Goal: Task Accomplishment & Management: Use online tool/utility

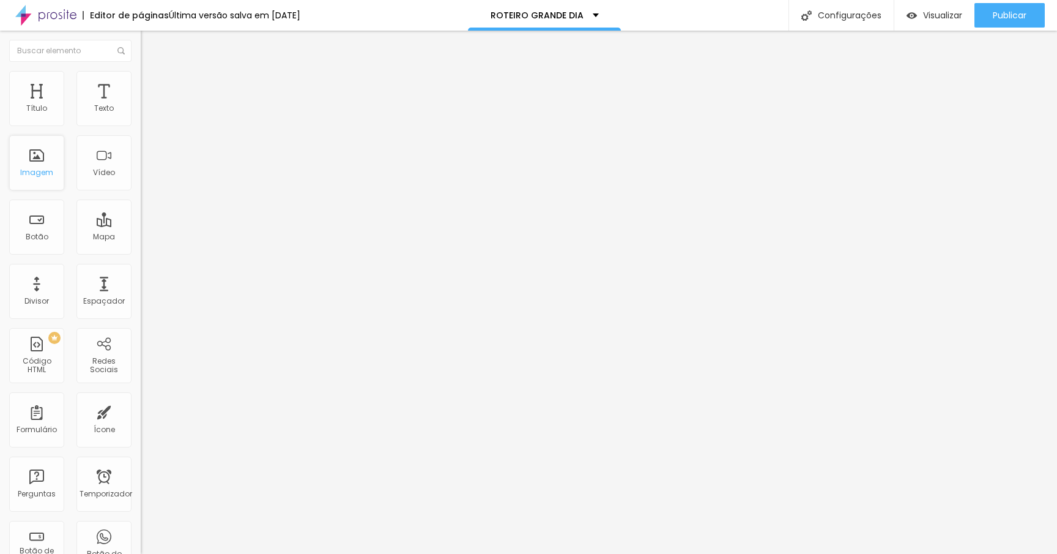
click at [33, 150] on div "Imagem" at bounding box center [36, 162] width 55 height 55
click at [148, 105] on font "Trocar imagem" at bounding box center [177, 100] width 59 height 10
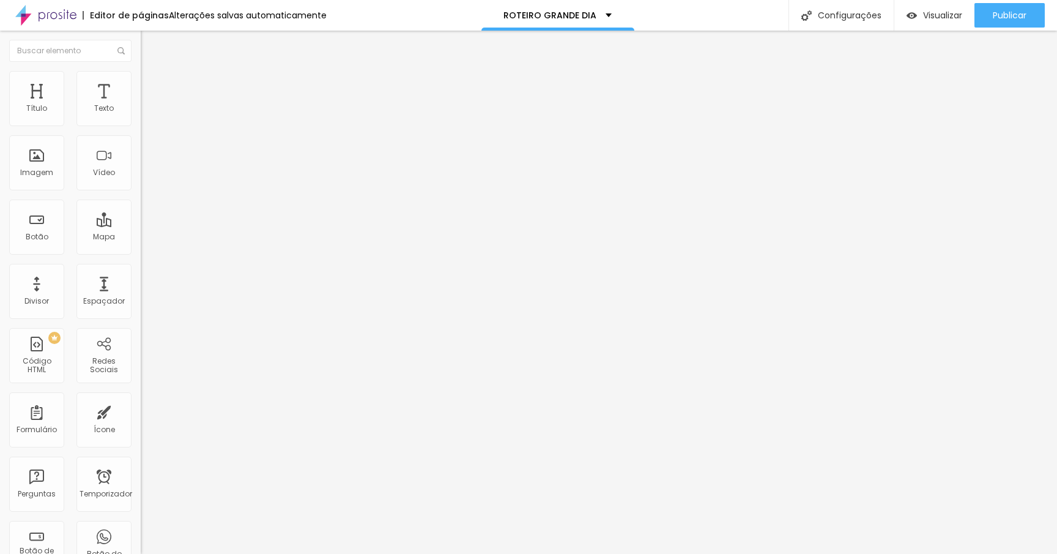
click at [152, 82] on font "Estilo" at bounding box center [161, 79] width 19 height 10
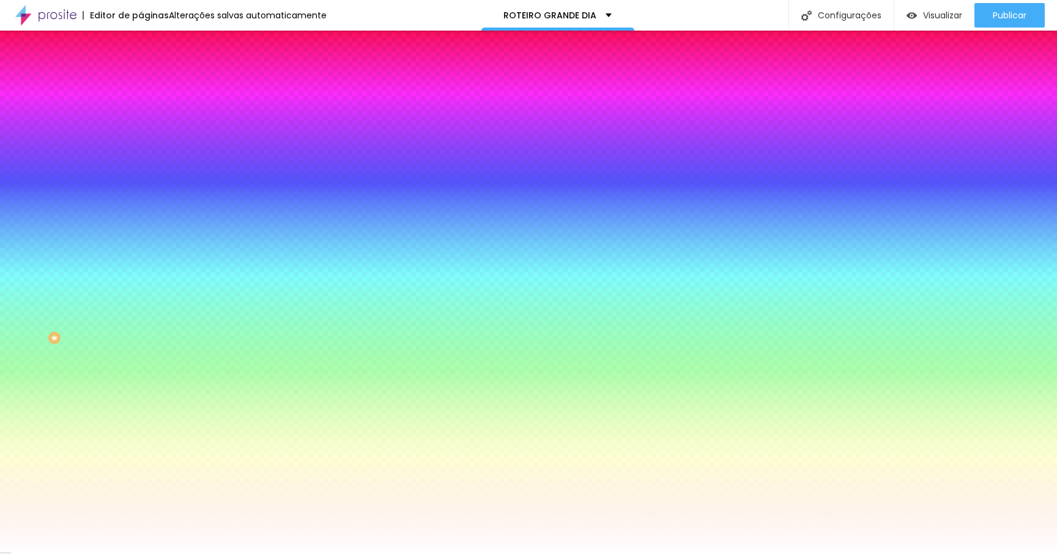
click at [141, 111] on div "Trocar imagem" at bounding box center [211, 107] width 141 height 9
click at [148, 113] on font "Trocar imagem" at bounding box center [177, 107] width 59 height 10
click at [141, 127] on font "Paralaxe" at bounding box center [157, 122] width 32 height 10
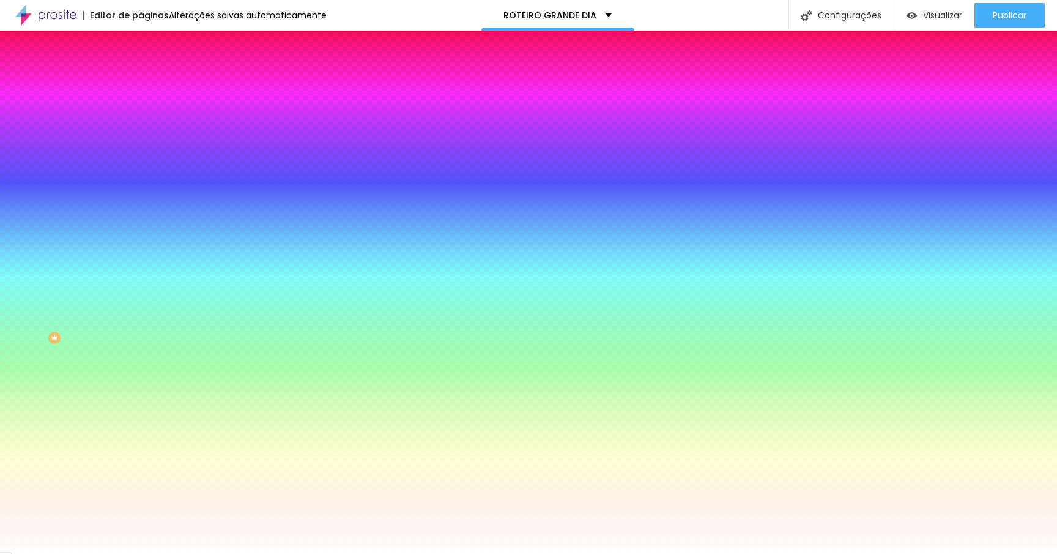
click at [141, 135] on font "Nenhum" at bounding box center [157, 129] width 32 height 10
click at [152, 72] on font "Conteúdo" at bounding box center [171, 67] width 38 height 10
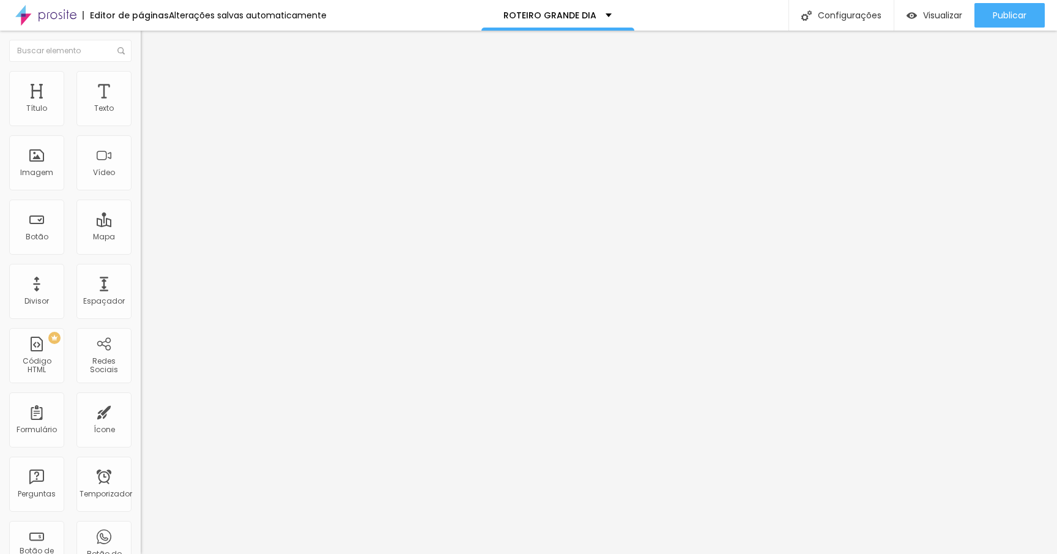
click at [141, 125] on div "Modo Completo Encaixotado Completo" at bounding box center [211, 112] width 141 height 34
click at [141, 111] on font "Completo" at bounding box center [159, 106] width 37 height 10
click at [141, 117] on div "Encaixotado" at bounding box center [211, 113] width 141 height 7
click at [141, 130] on span "Completo" at bounding box center [159, 125] width 37 height 10
click at [141, 117] on div "Encaixotado" at bounding box center [211, 113] width 141 height 7
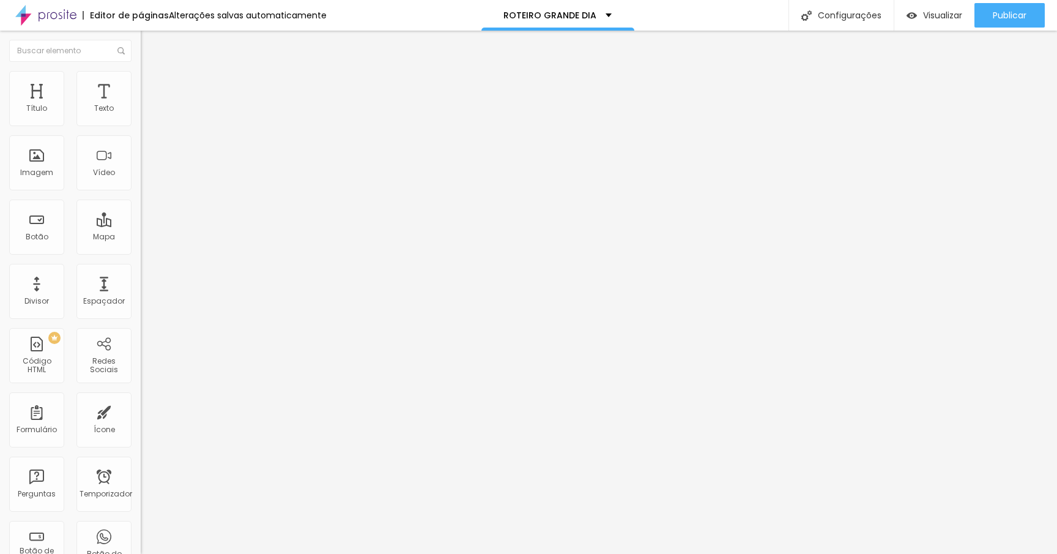
click at [152, 86] on font "Avançado" at bounding box center [172, 91] width 40 height 10
type input "25"
type input "20"
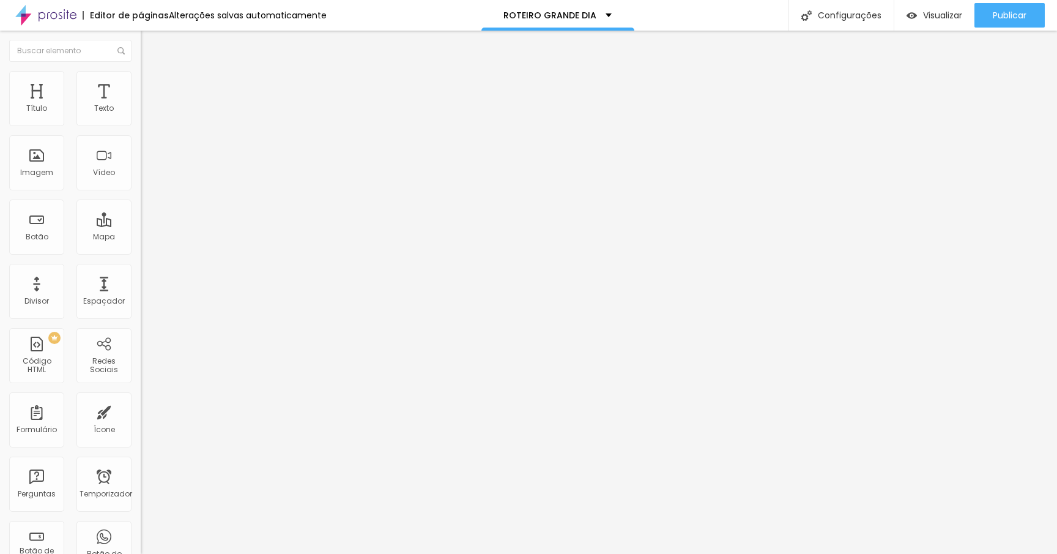
type input "15"
type input "10"
type input "5"
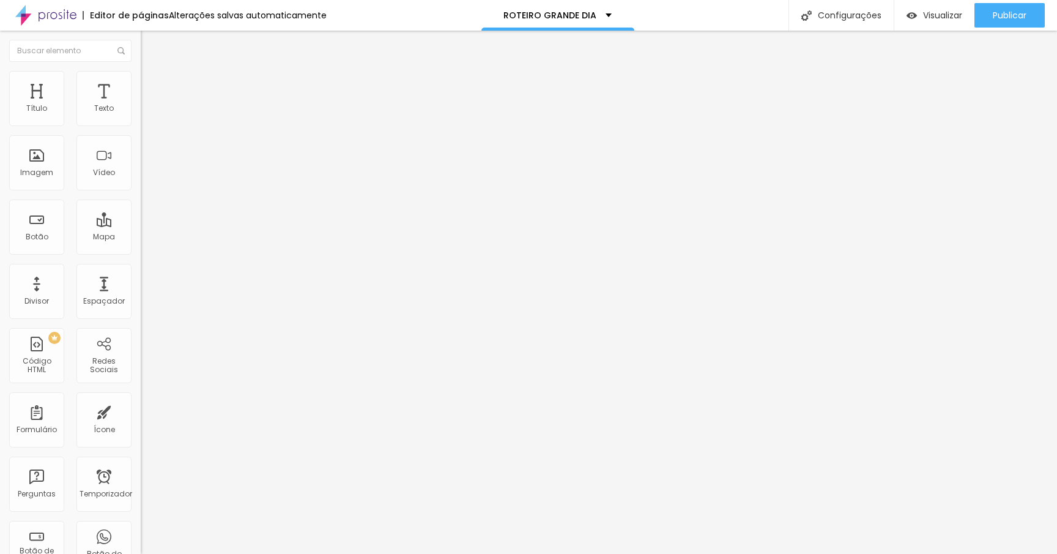
type input "5"
type input "0"
drag, startPoint x: 89, startPoint y: 119, endPoint x: 4, endPoint y: 116, distance: 85.7
type input "0"
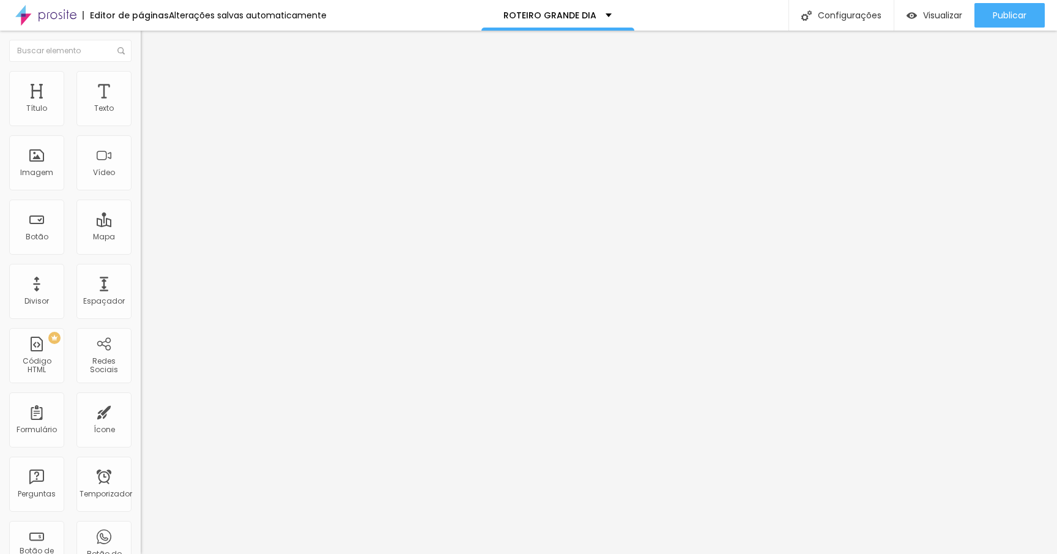
click at [141, 237] on input "range" at bounding box center [180, 242] width 79 height 10
type input "347"
type input "348"
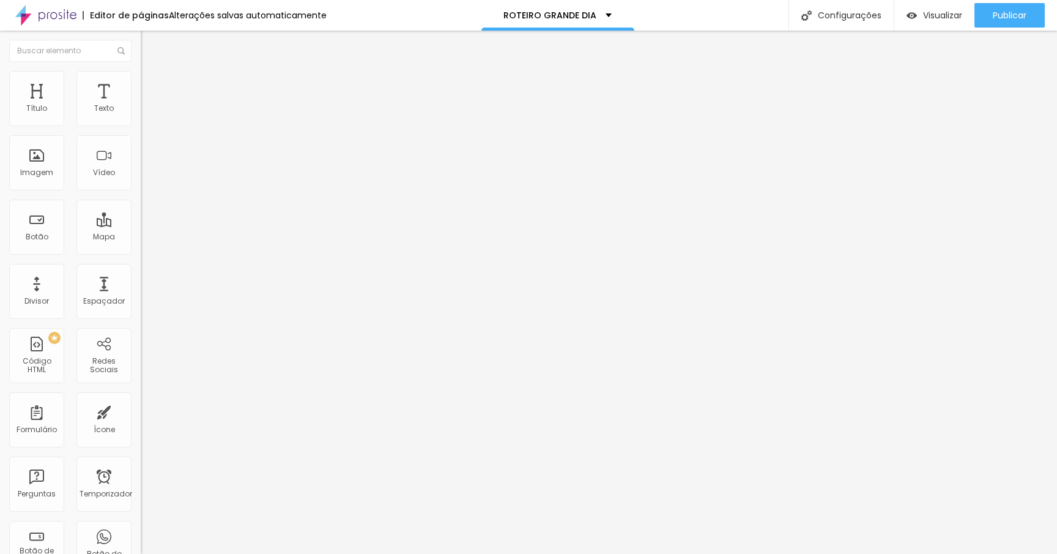
type input "288"
type input "147"
type input "48"
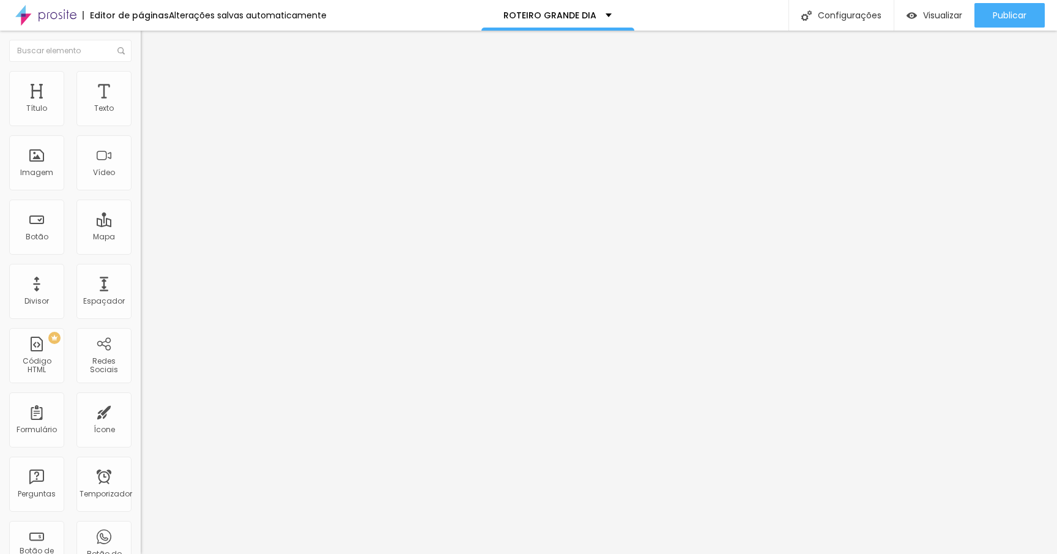
type input "48"
type input "1"
type input "0"
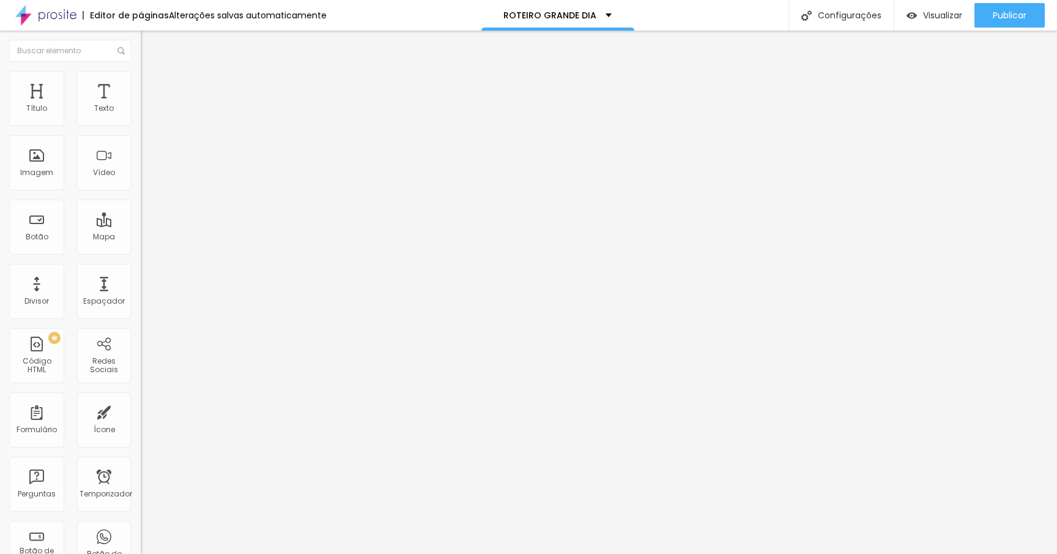
type input "8"
type input "26"
type input "65"
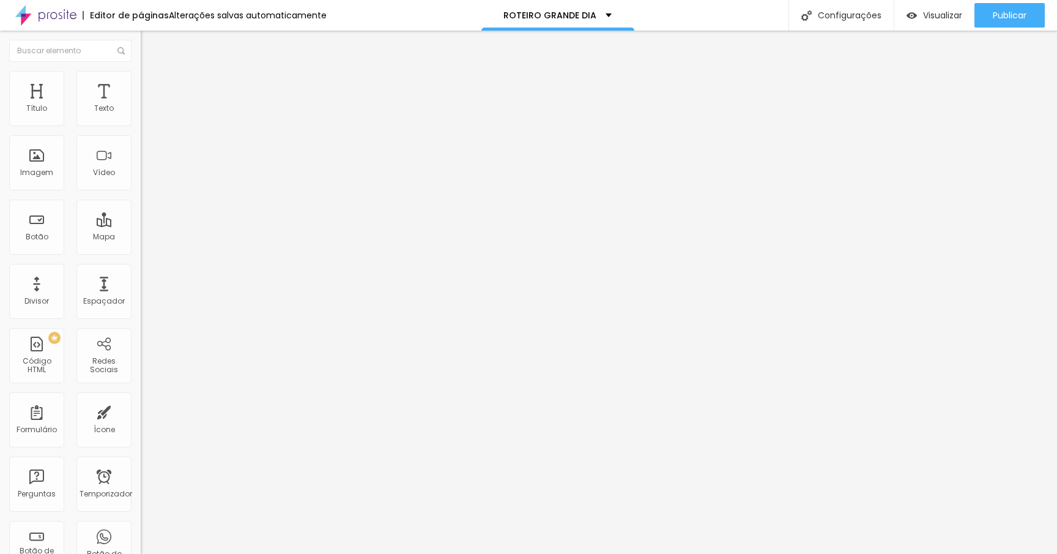
type input "65"
type input "106"
type input "131"
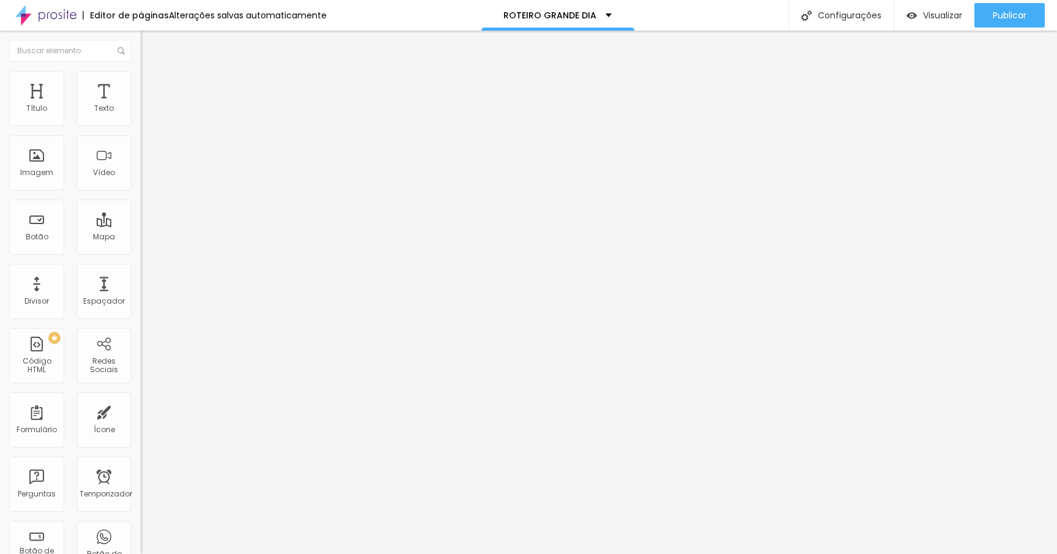
type input "146"
type input "161"
type input "171"
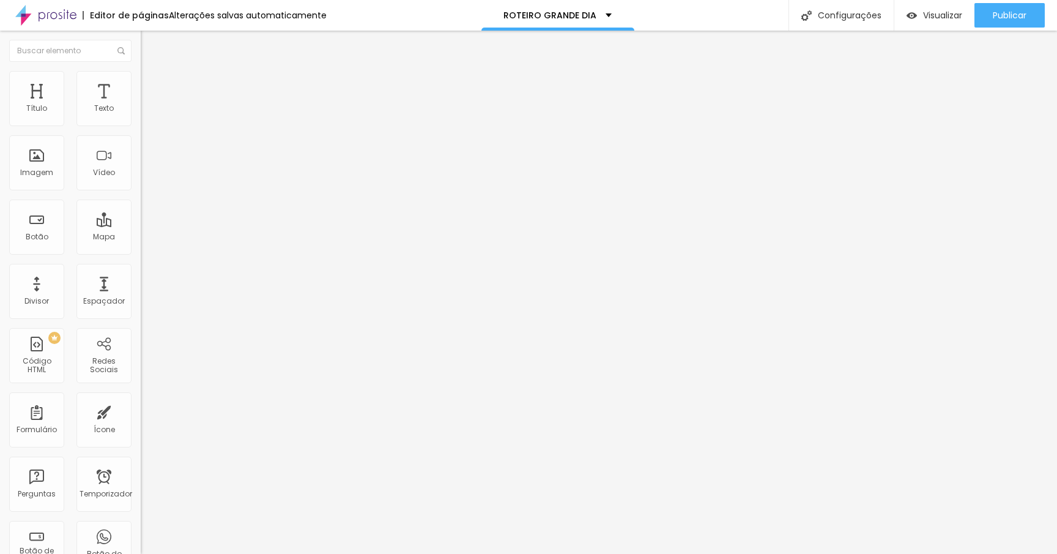
type input "171"
type input "175"
type input "183"
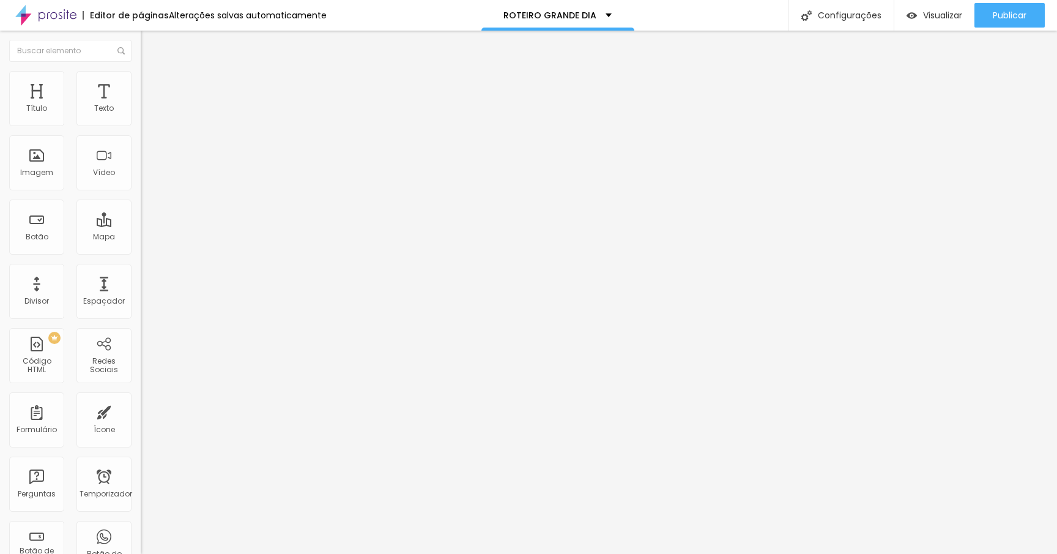
type input "185"
type input "187"
type input "190"
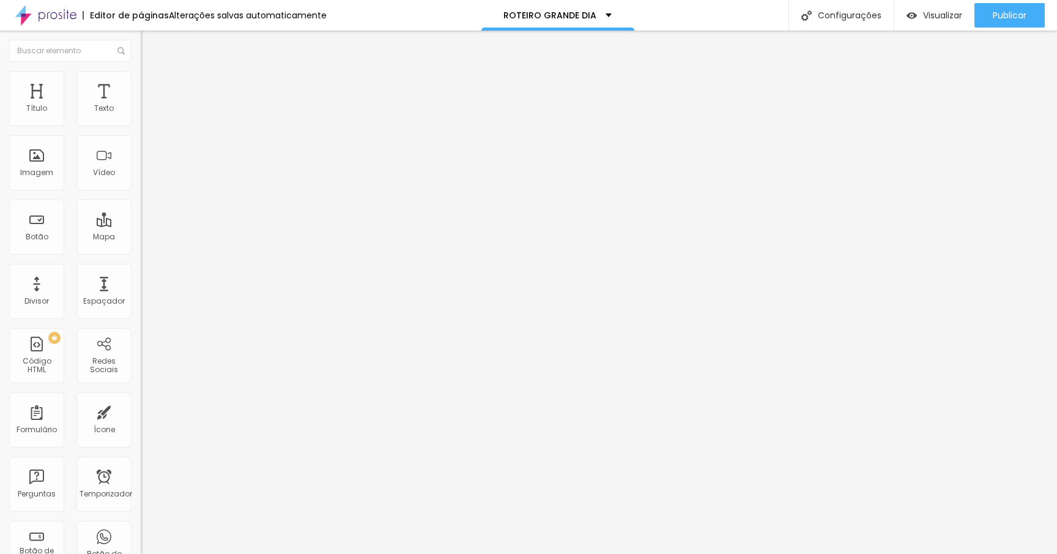
type input "190"
type input "192"
type input "194"
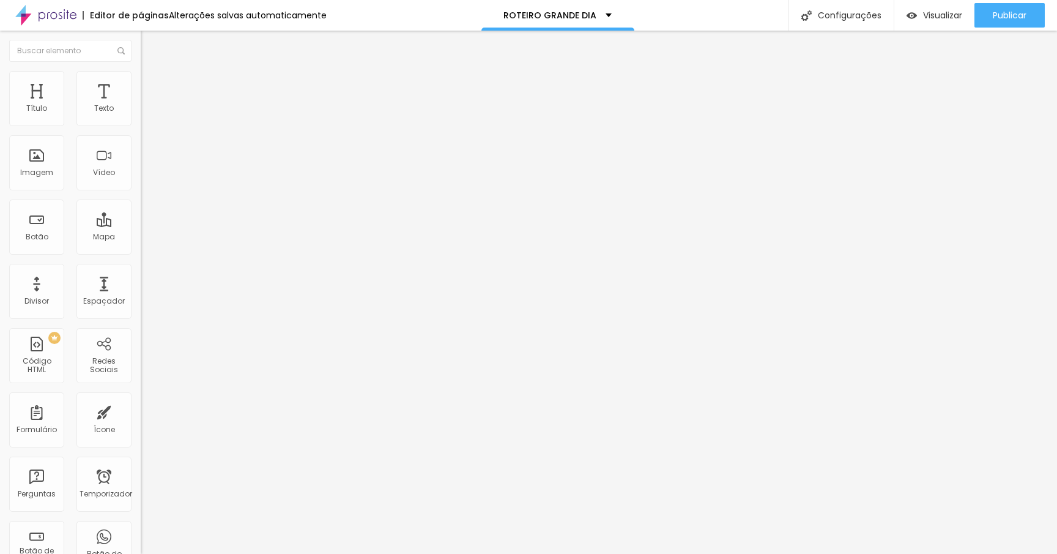
type input "199"
type input "201"
type input "203"
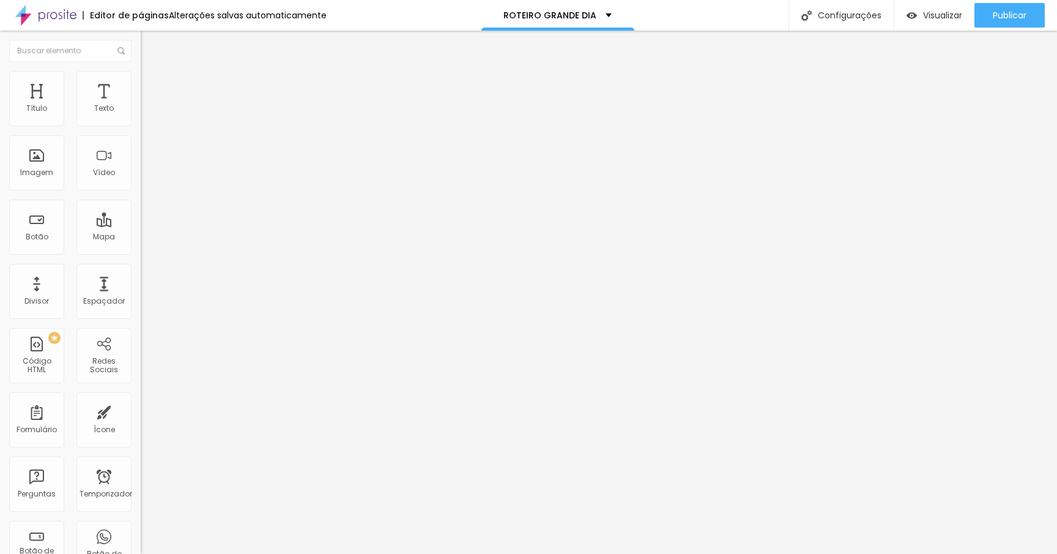
type input "203"
type input "207"
type input "210"
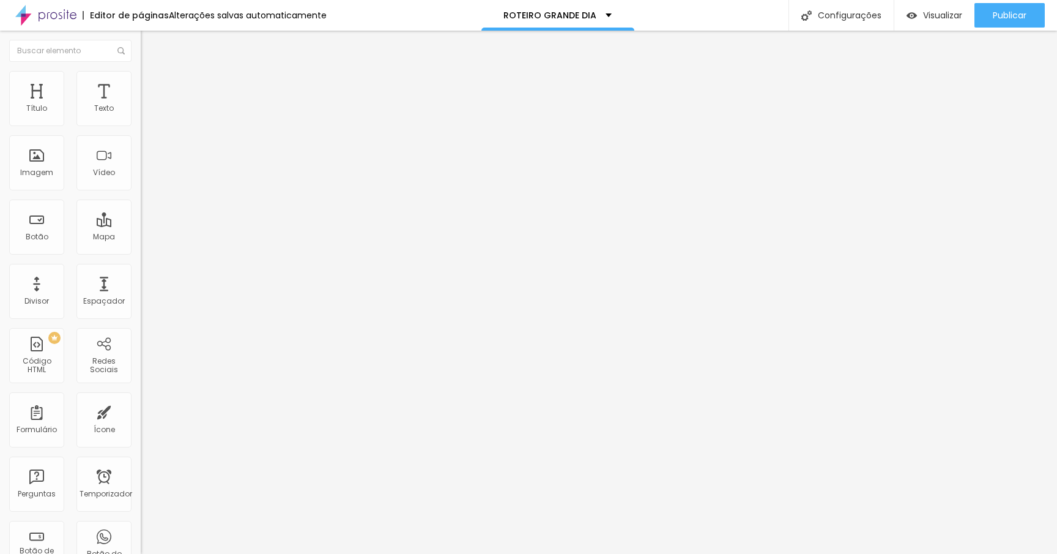
type input "212"
type input "216"
type input "219"
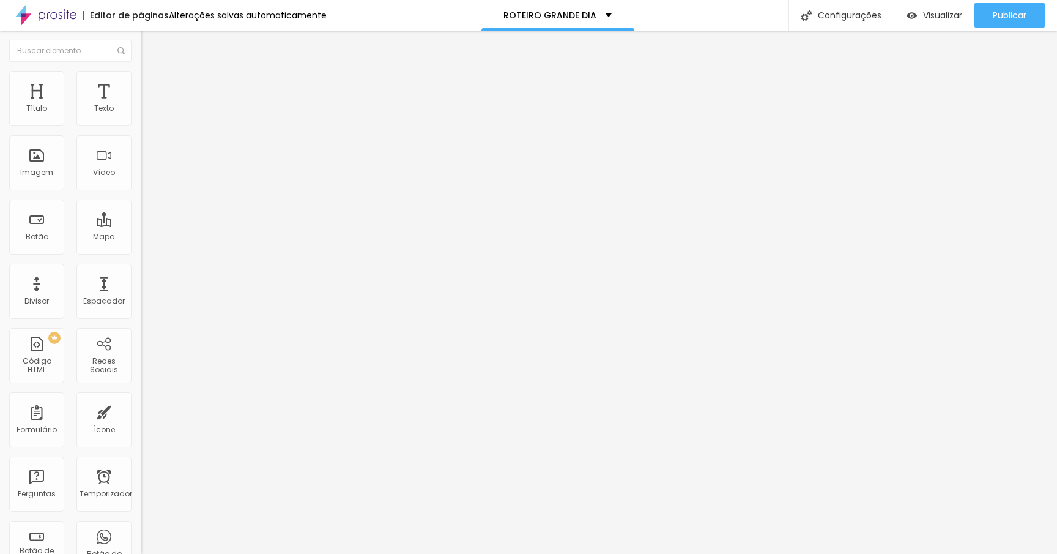
type input "219"
type input "222"
type input "229"
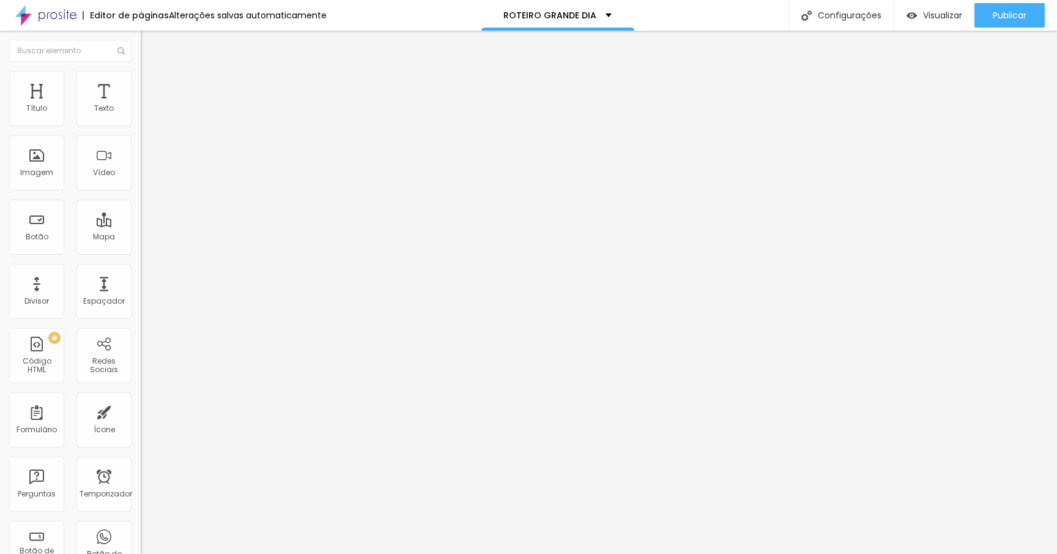
type input "233"
type input "238"
type input "245"
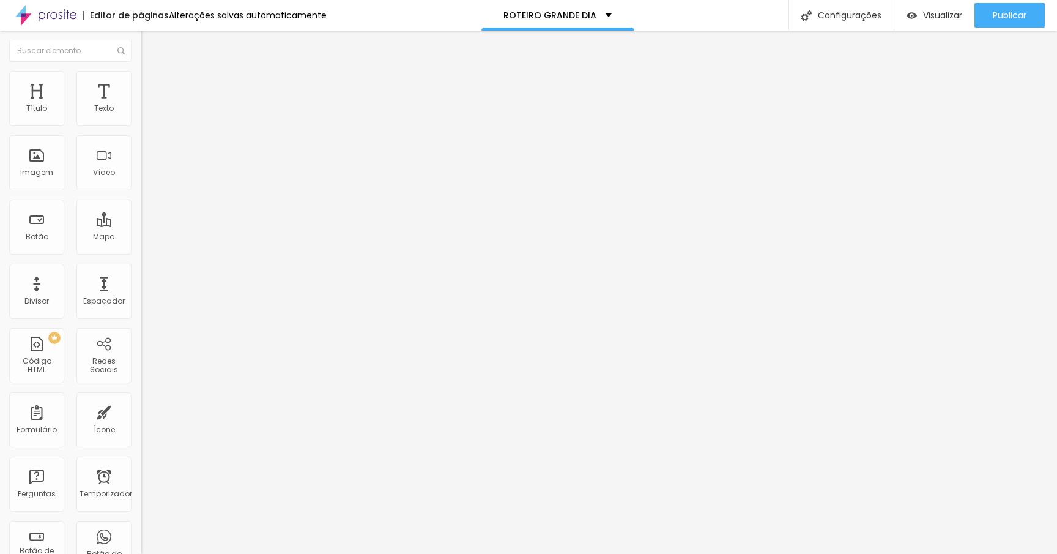
type input "245"
type input "251"
type input "256"
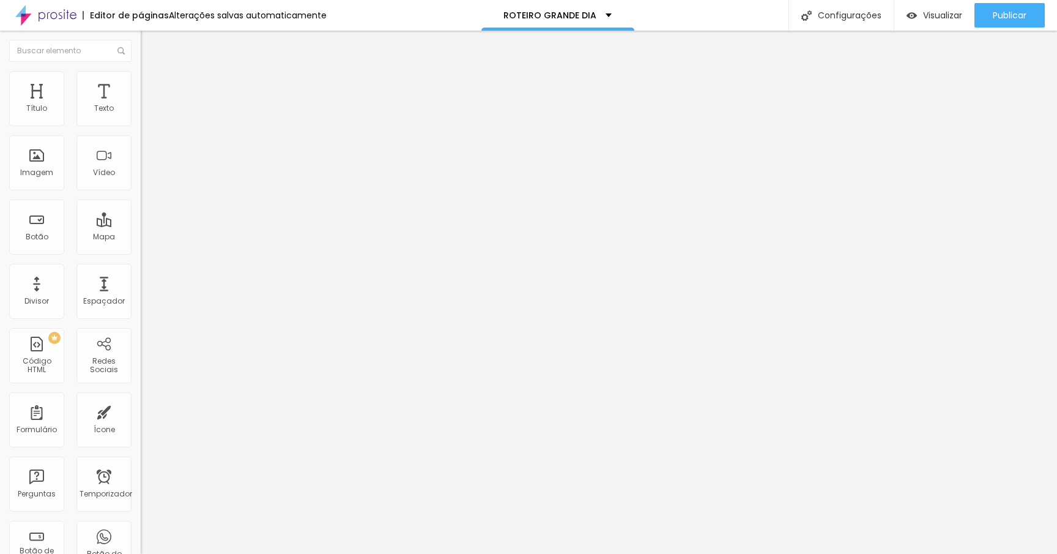
type input "263"
type input "269"
type input "278"
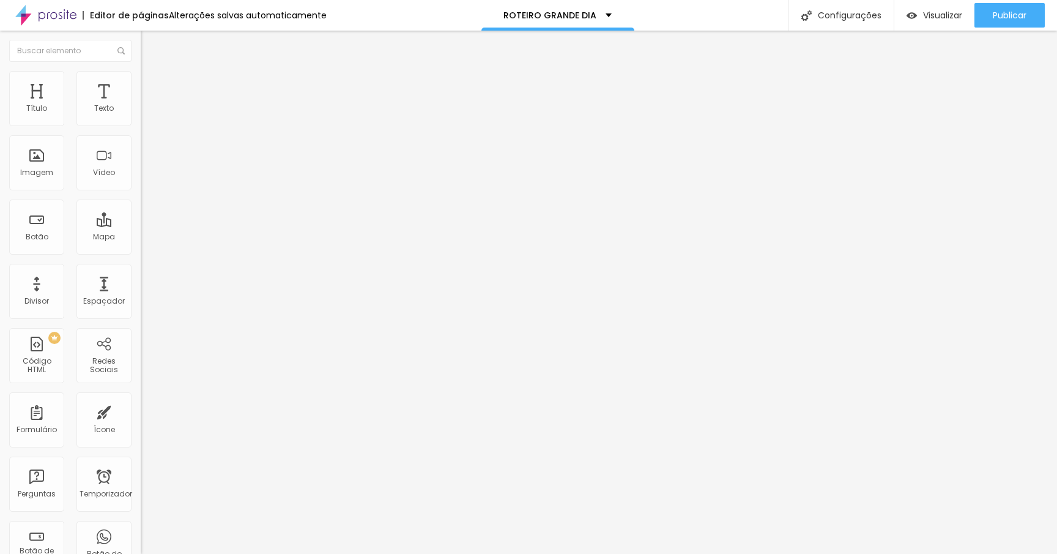
type input "278"
type input "283"
type input "293"
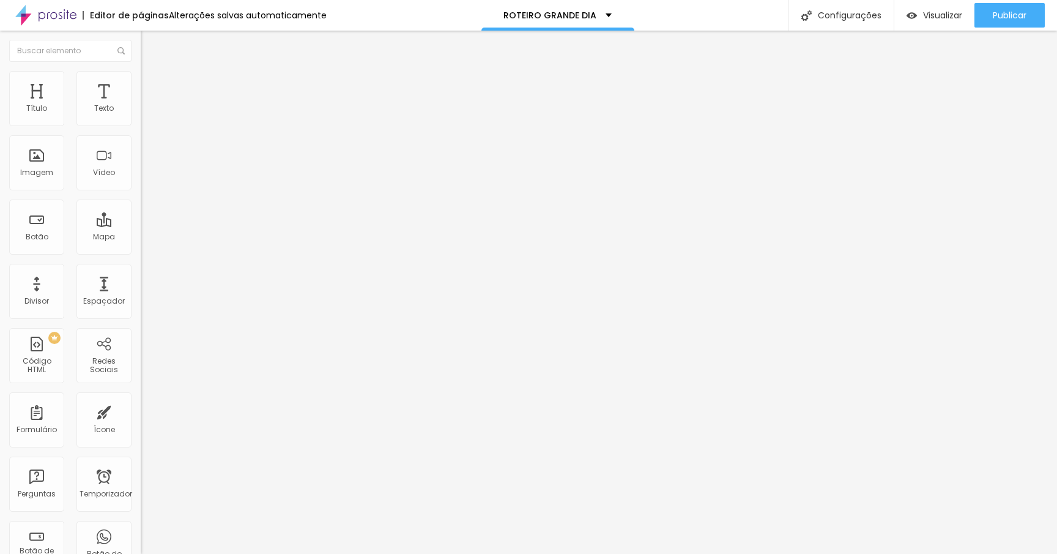
type input "297"
type input "302"
type input "312"
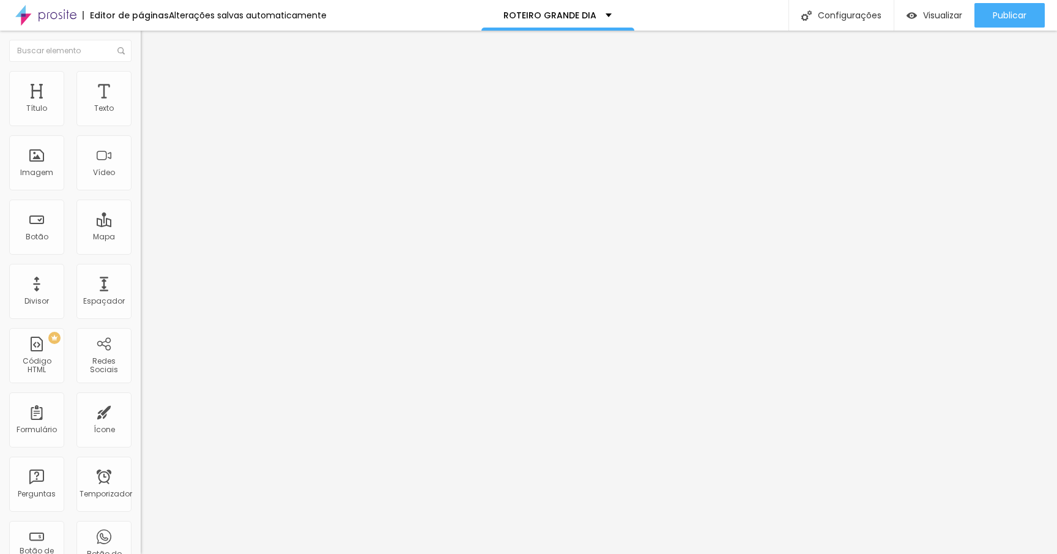
type input "312"
type input "316"
type input "319"
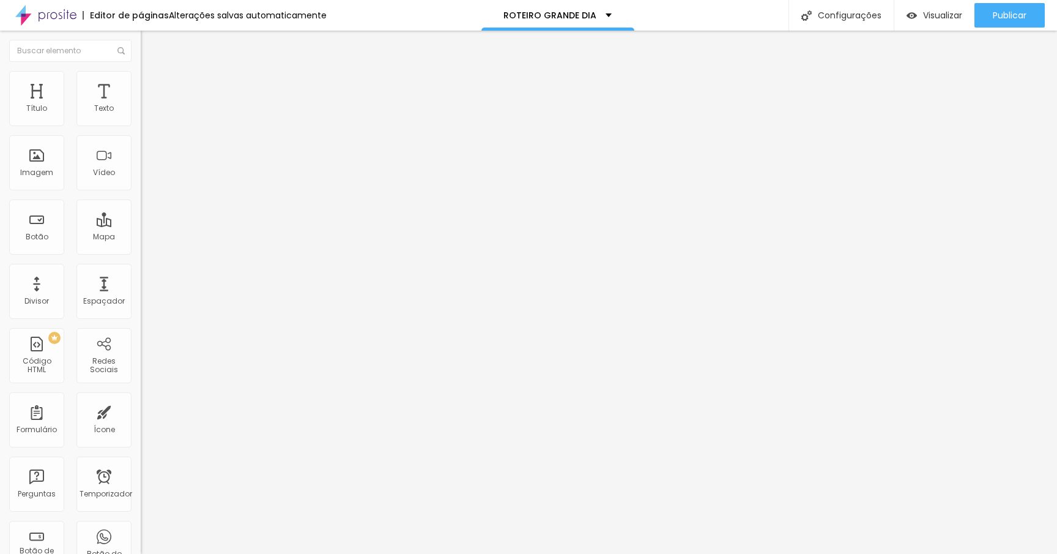
type input "338"
type input "349"
type input "356"
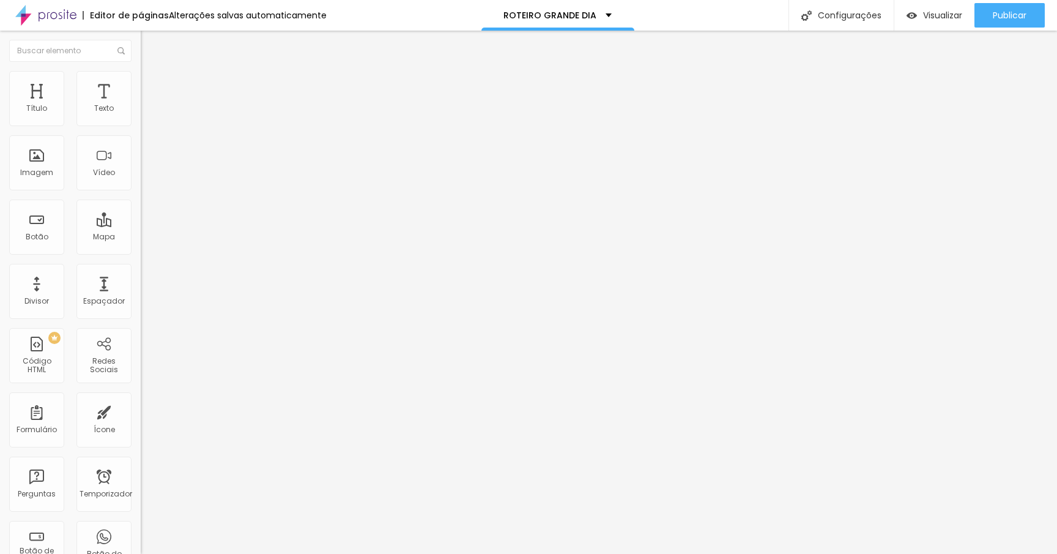
type input "356"
type input "375"
type input "387"
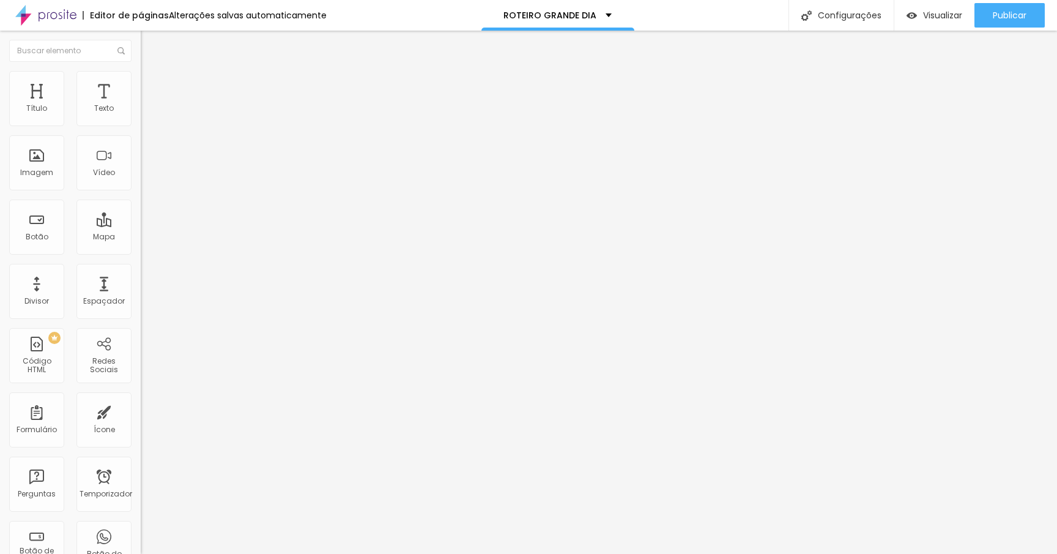
type input "414"
type input "430"
type input "447"
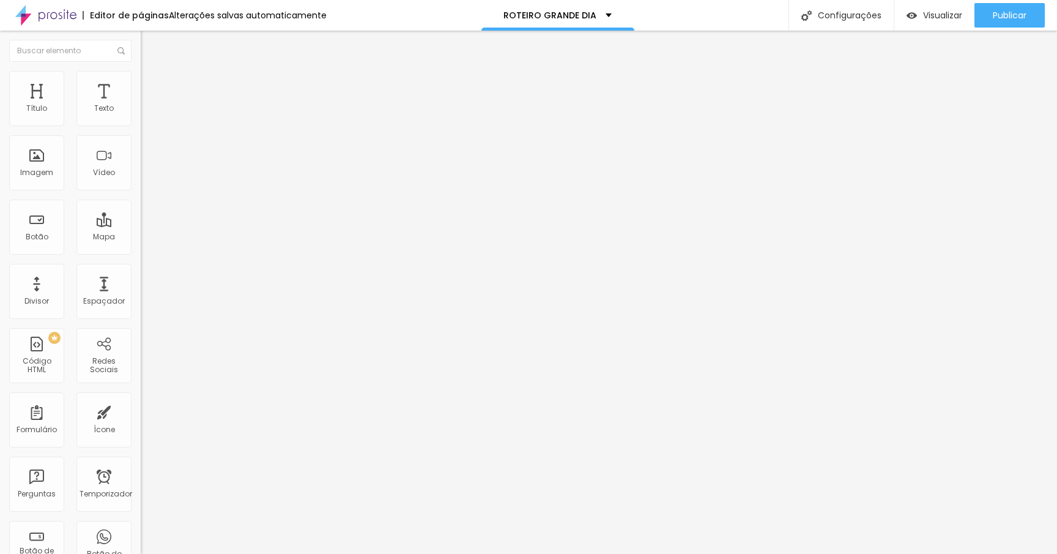
type input "447"
type input "468"
type input "500"
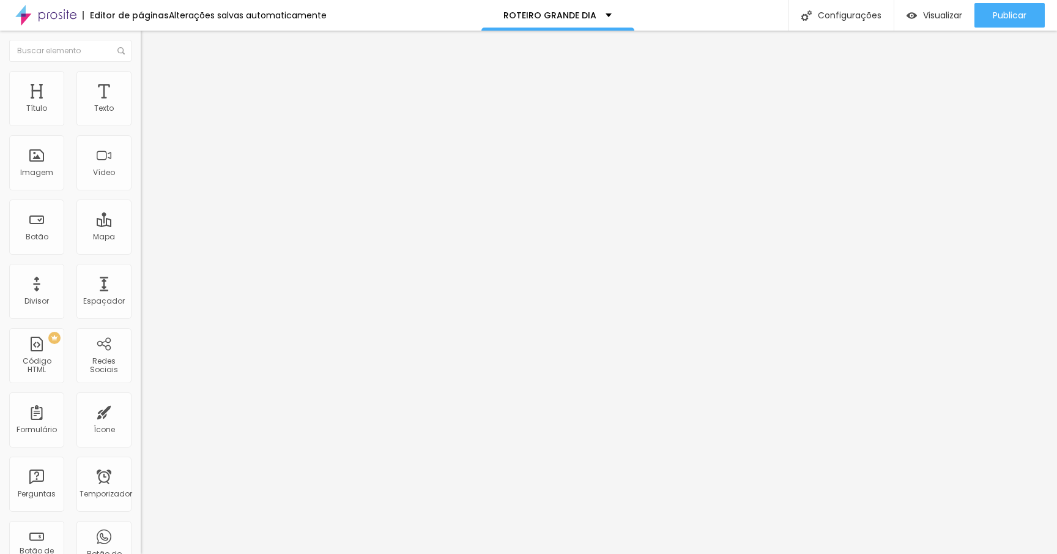
type input "473"
type input "240"
type input "112"
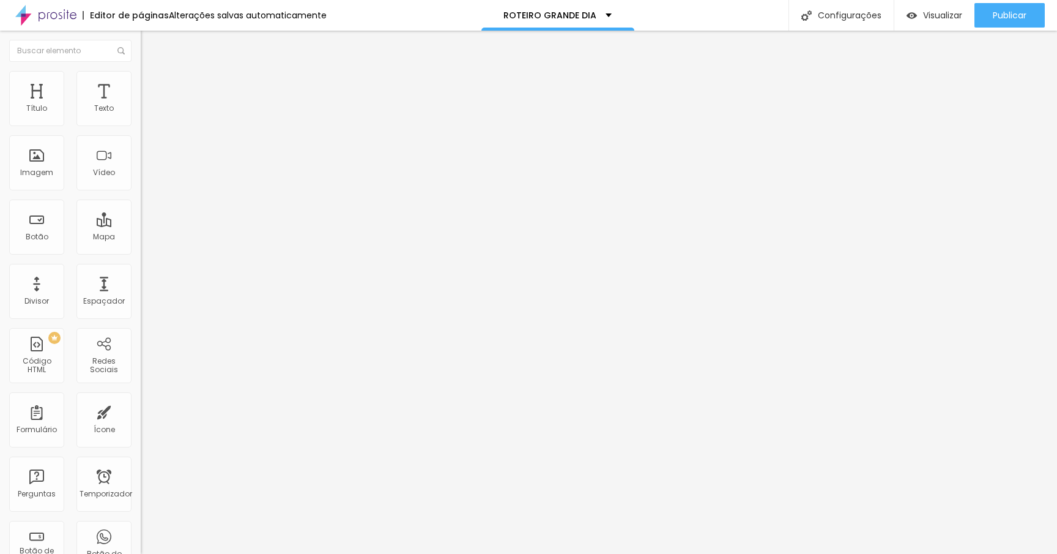
type input "112"
type input "66"
type input "43"
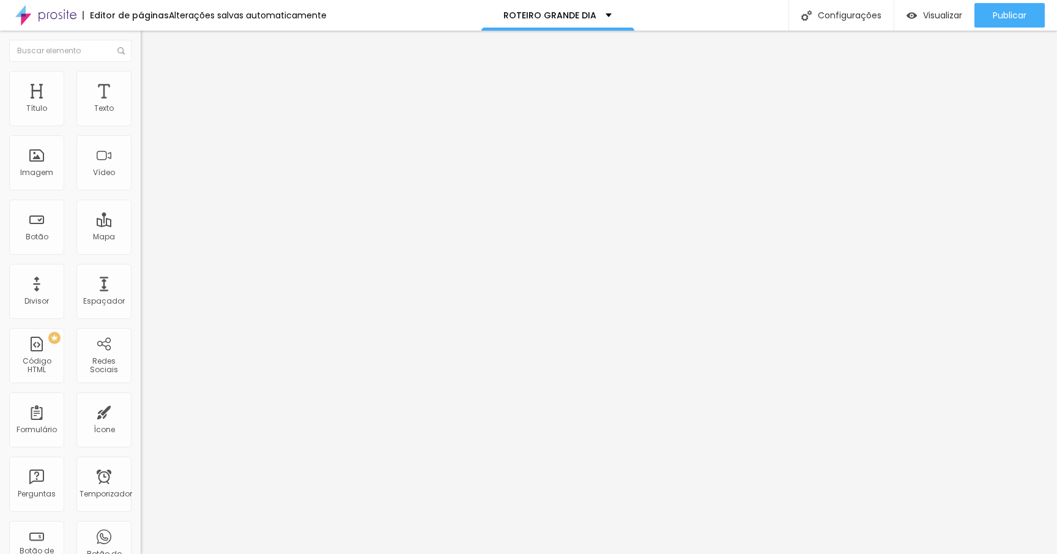
type input "28"
type input "11"
type input "0"
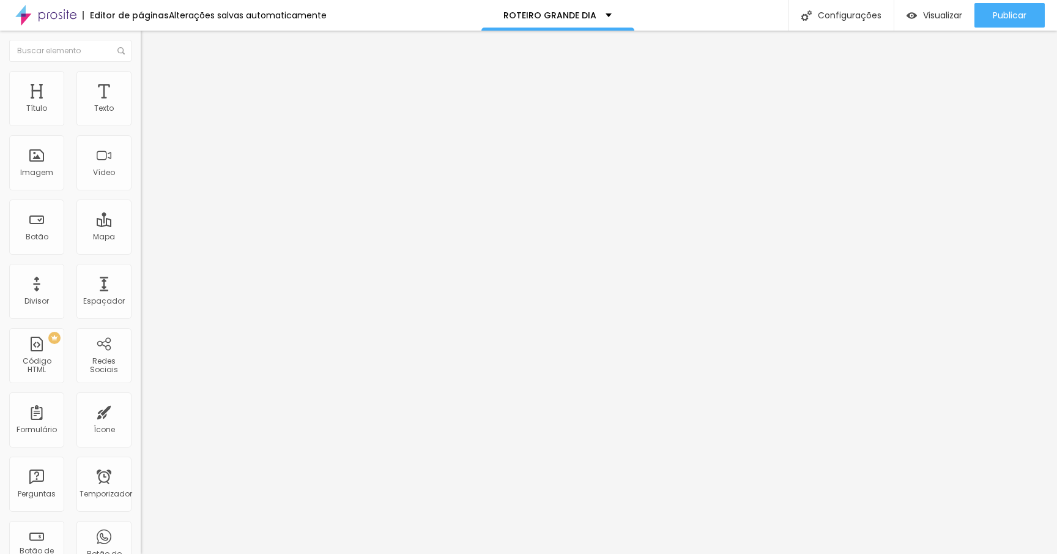
type input "0"
drag, startPoint x: 68, startPoint y: 144, endPoint x: 0, endPoint y: 155, distance: 68.9
click at [141, 410] on input "range" at bounding box center [180, 415] width 79 height 10
type input "50"
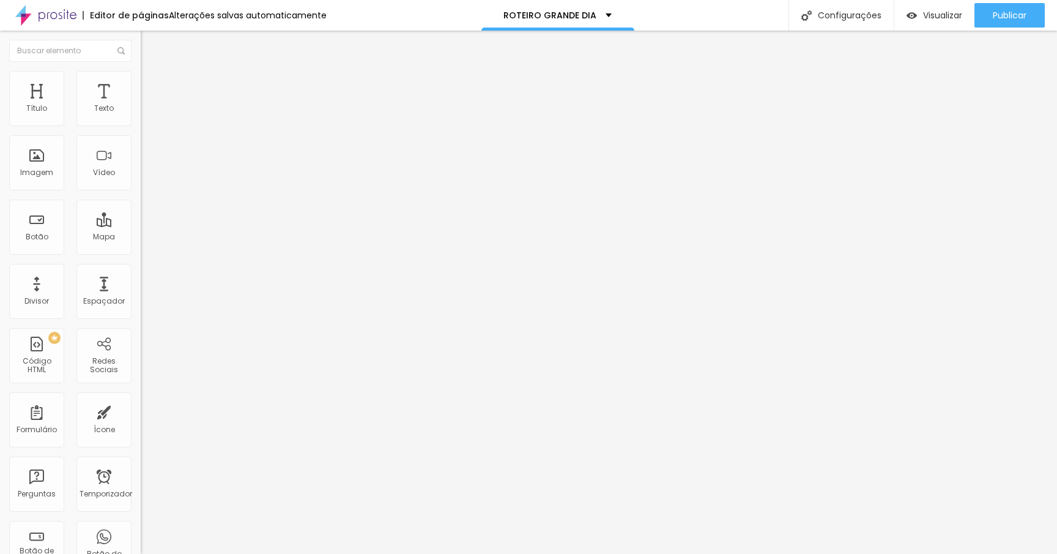
type input "95"
type input "112"
type input "123"
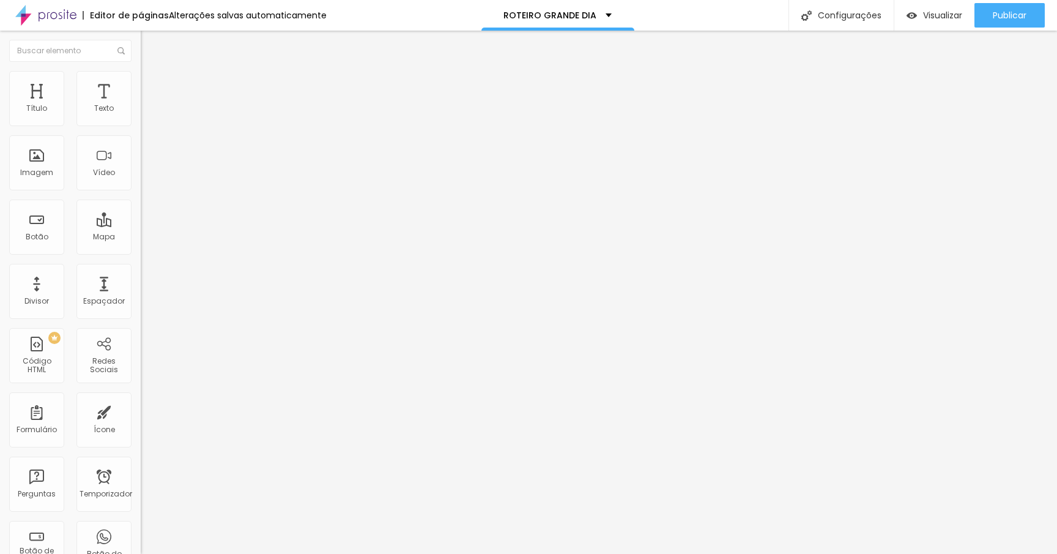
type input "123"
type input "127"
type input "138"
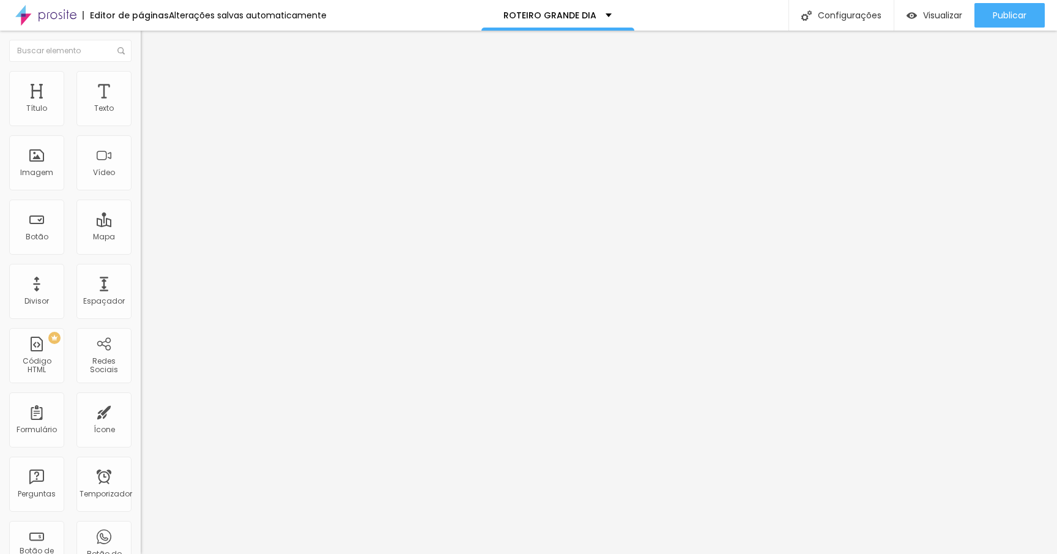
type input "147"
type input "150"
type input "155"
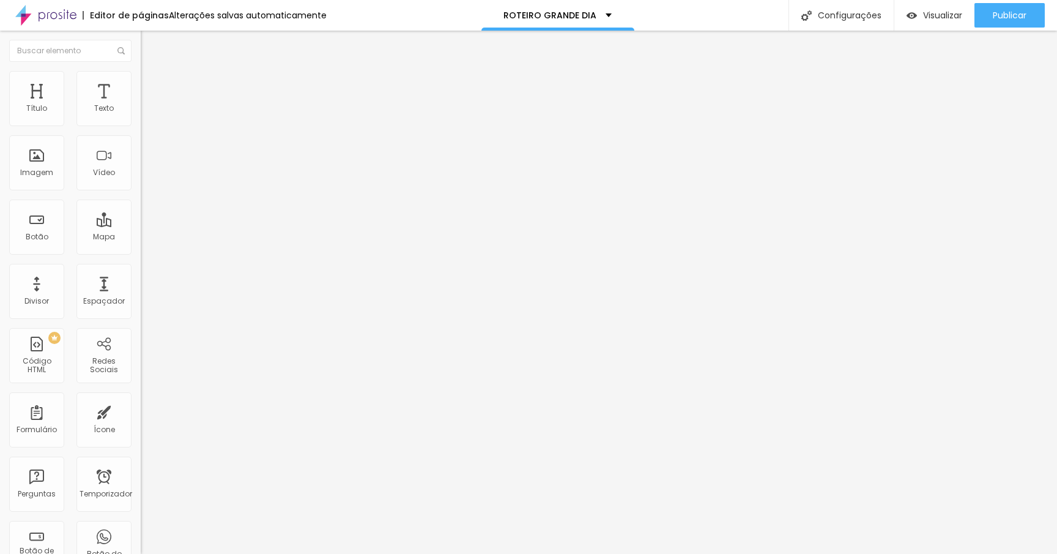
type input "155"
type input "163"
type input "169"
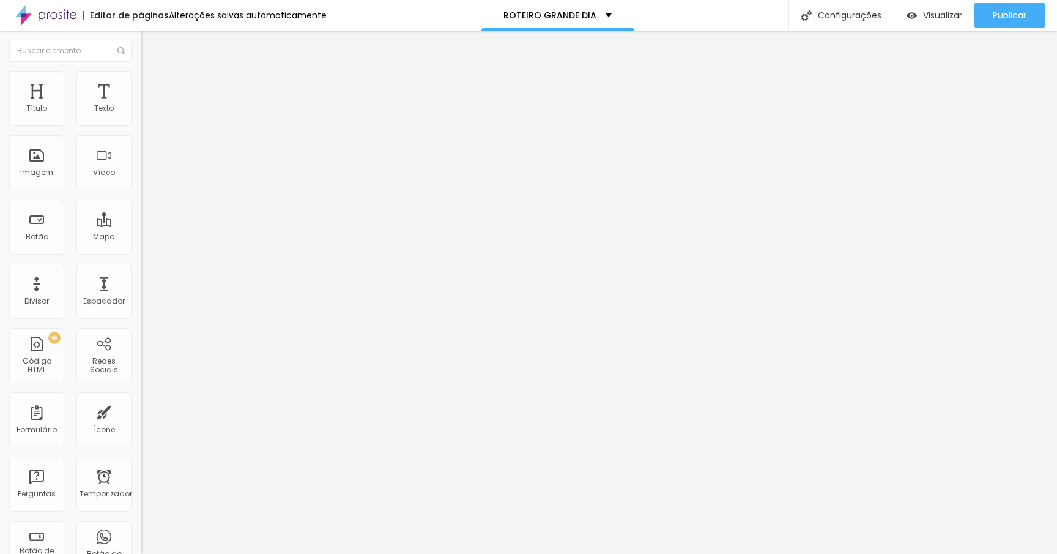
type input "175"
type input "183"
type input "190"
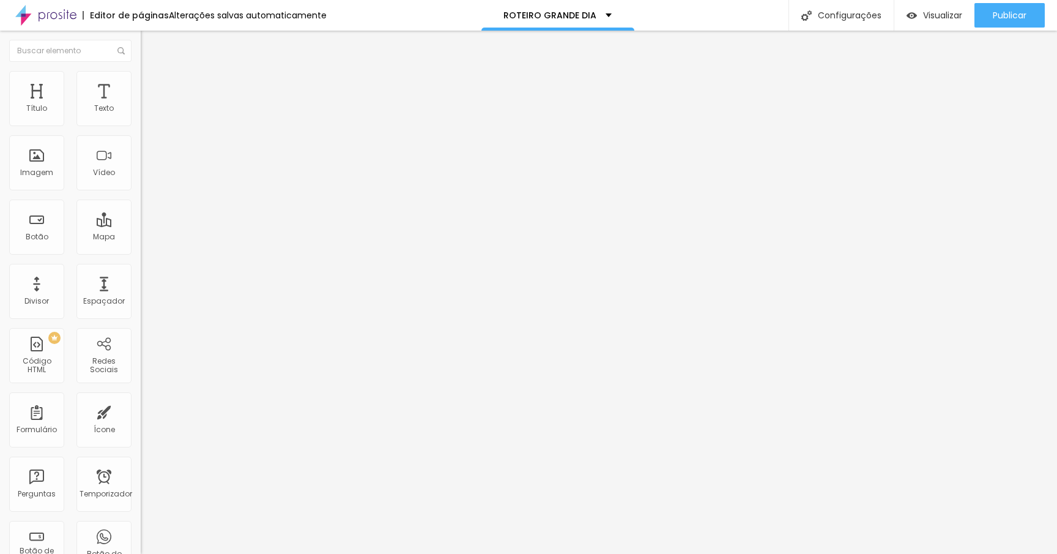
type input "190"
type input "198"
type input "205"
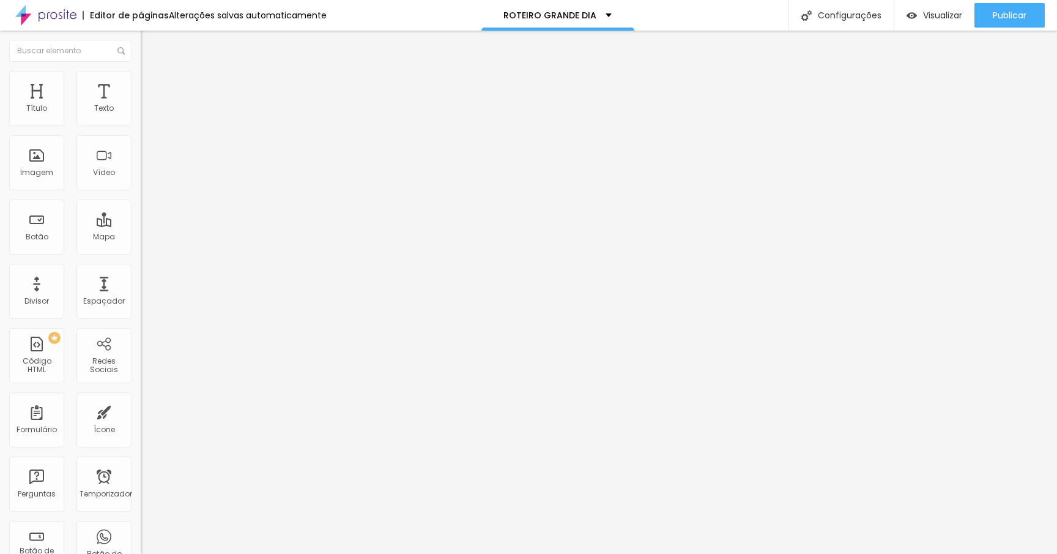
type input "212"
type input "220"
type input "227"
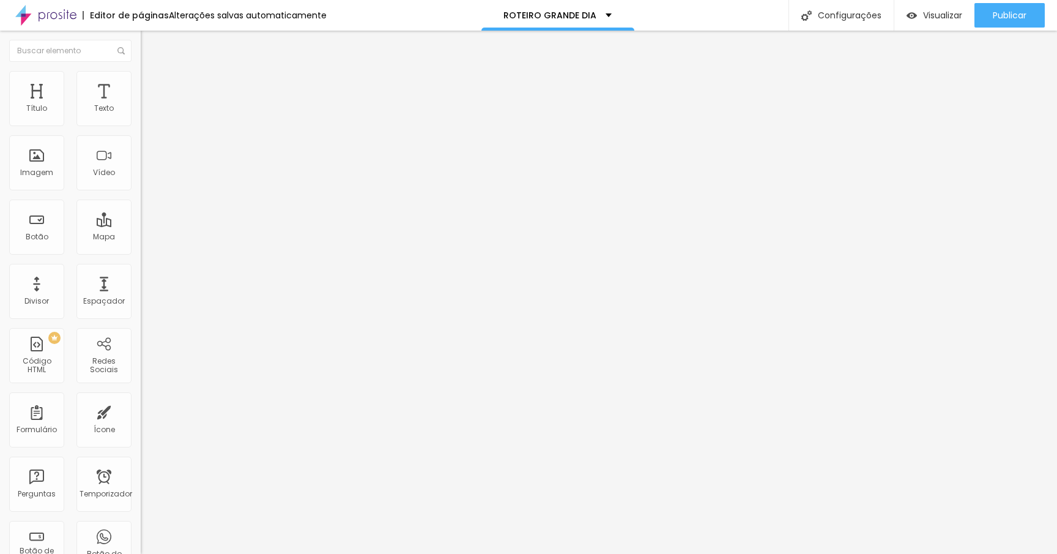
type input "227"
type input "240"
type input "248"
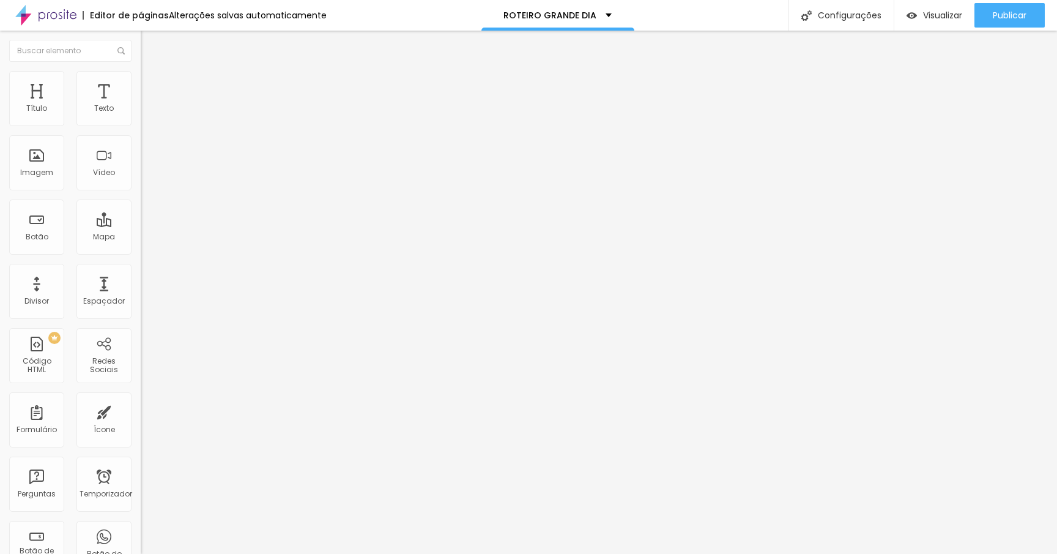
type input "249"
type input "250"
type input "251"
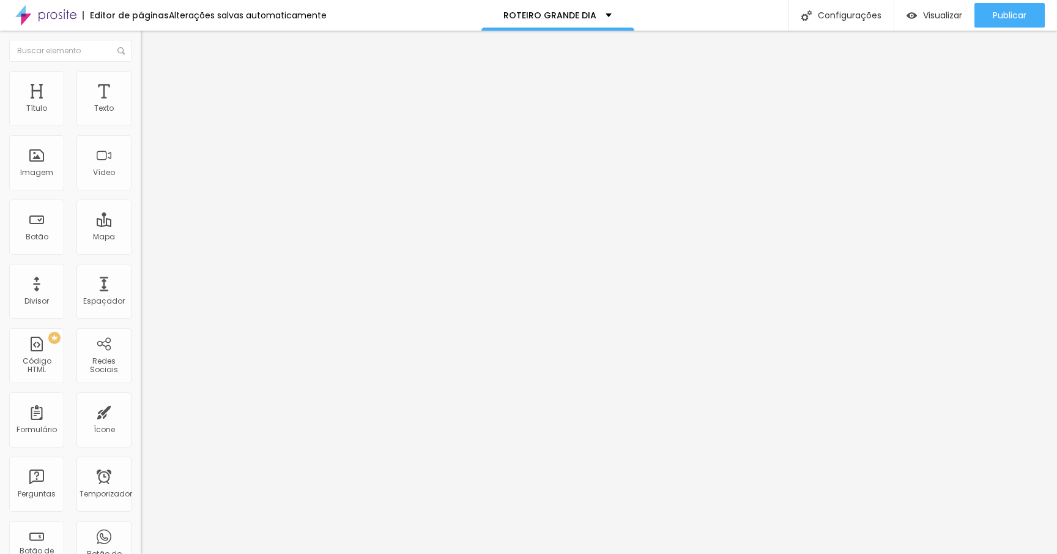
type input "251"
type input "253"
type input "255"
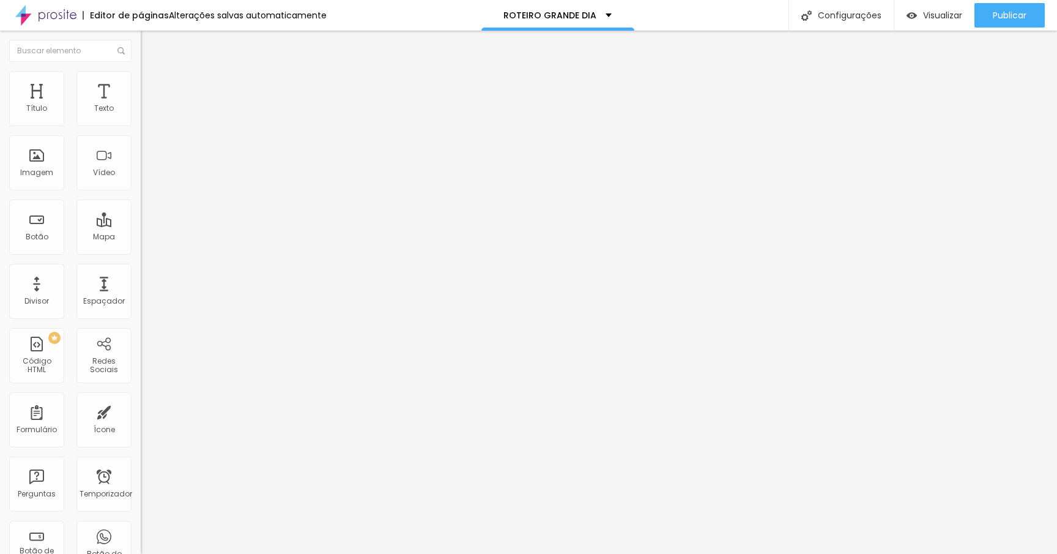
type input "254"
type input "251"
type input "250"
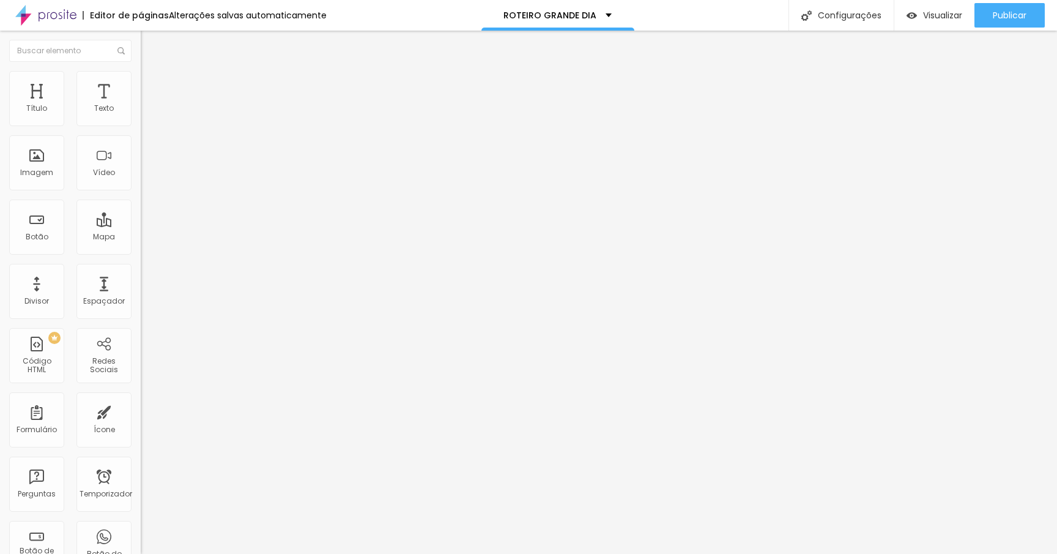
drag, startPoint x: 26, startPoint y: 144, endPoint x: 52, endPoint y: 146, distance: 25.7
click at [141, 410] on input "range" at bounding box center [180, 415] width 79 height 10
click at [152, 83] on font "Estilo" at bounding box center [161, 79] width 19 height 10
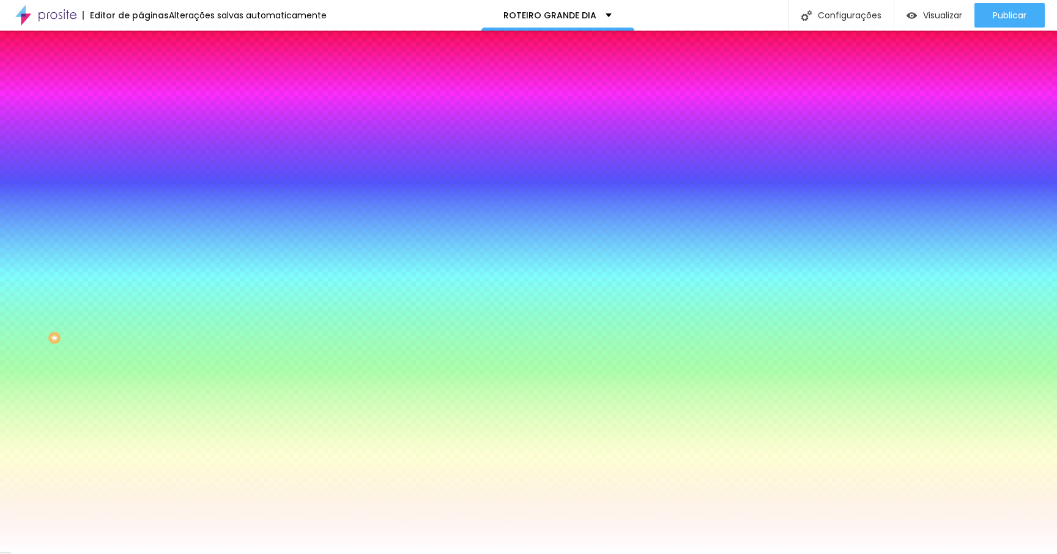
click at [141, 71] on li "Conteúdo" at bounding box center [211, 65] width 141 height 12
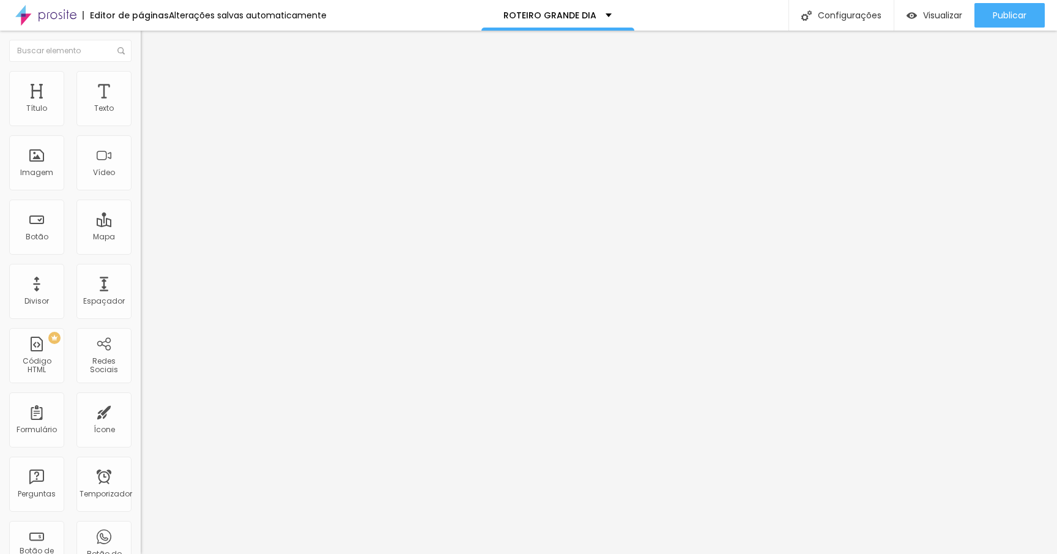
click at [141, 50] on button "Editar nulo" at bounding box center [211, 45] width 141 height 28
click at [141, 81] on li "Estilo" at bounding box center [211, 77] width 141 height 12
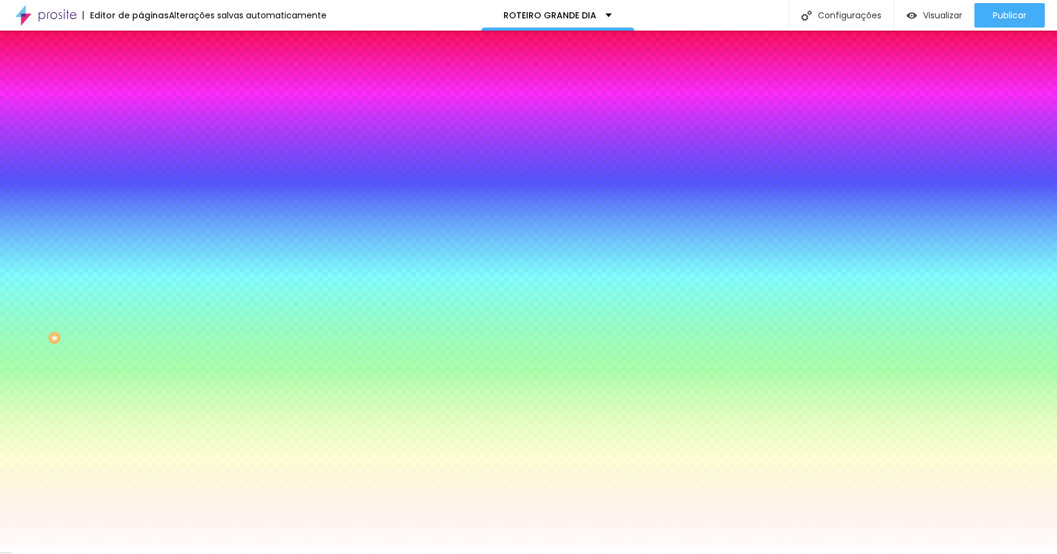
click at [141, 83] on li "Avançado" at bounding box center [211, 89] width 141 height 12
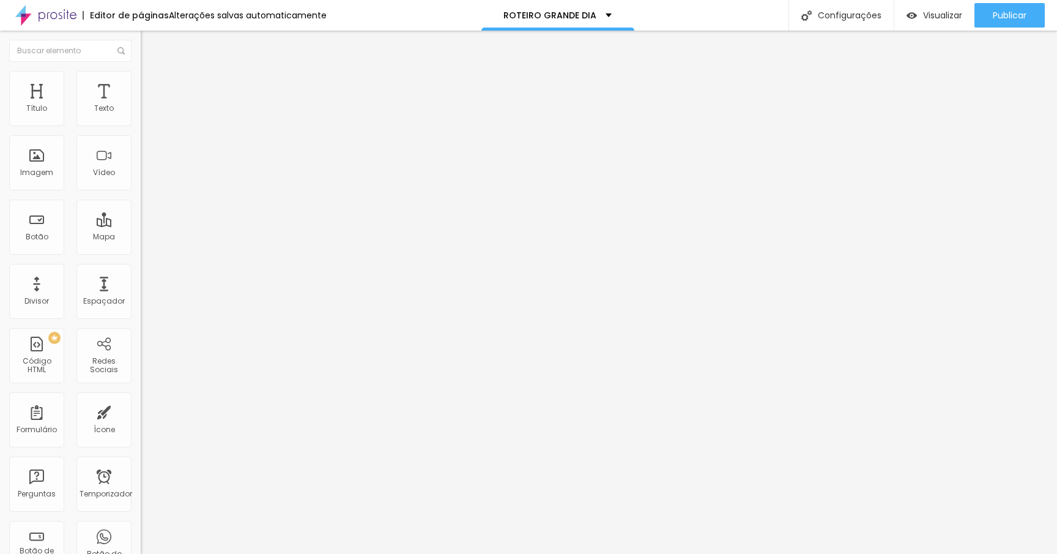
click at [141, 73] on ul "Conteúdo Estilo Avançado" at bounding box center [211, 77] width 141 height 37
click at [141, 70] on img at bounding box center [146, 64] width 11 height 11
click at [141, 80] on li "Estilo" at bounding box center [211, 77] width 141 height 12
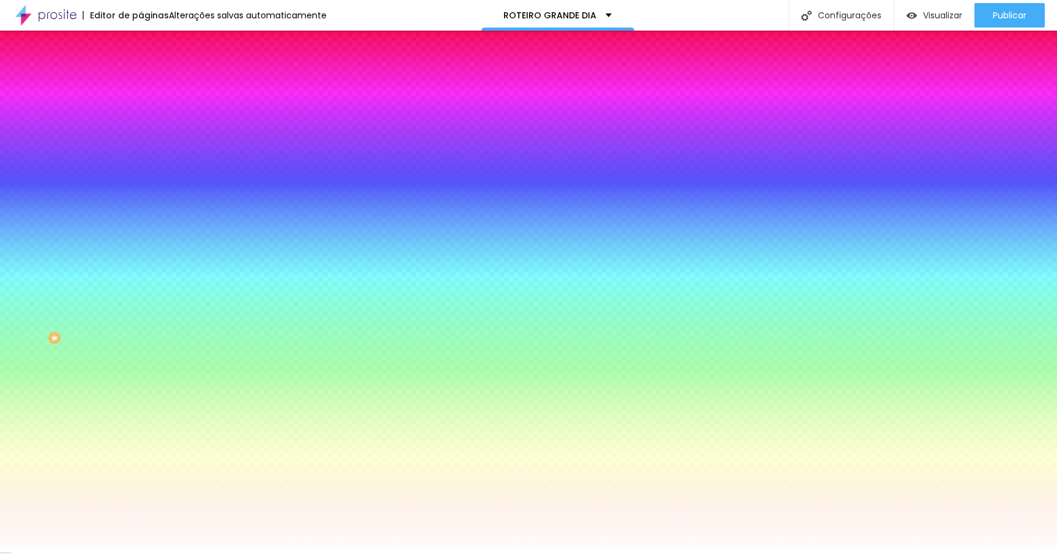
click at [148, 113] on font "Trocar imagem" at bounding box center [177, 107] width 59 height 10
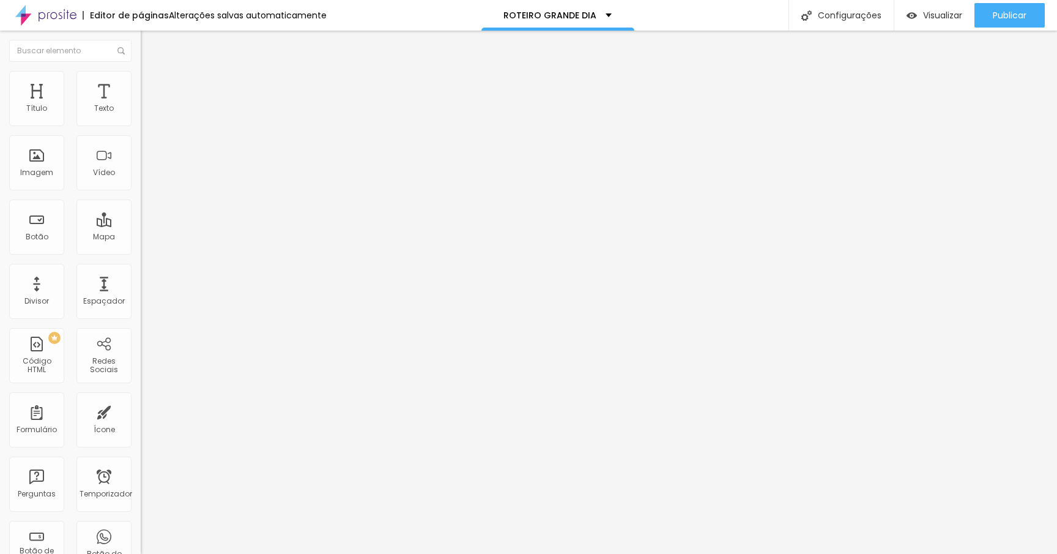
click at [141, 114] on span "Título 2" at bounding box center [161, 109] width 40 height 10
click at [141, 76] on li "Estilo" at bounding box center [211, 77] width 141 height 12
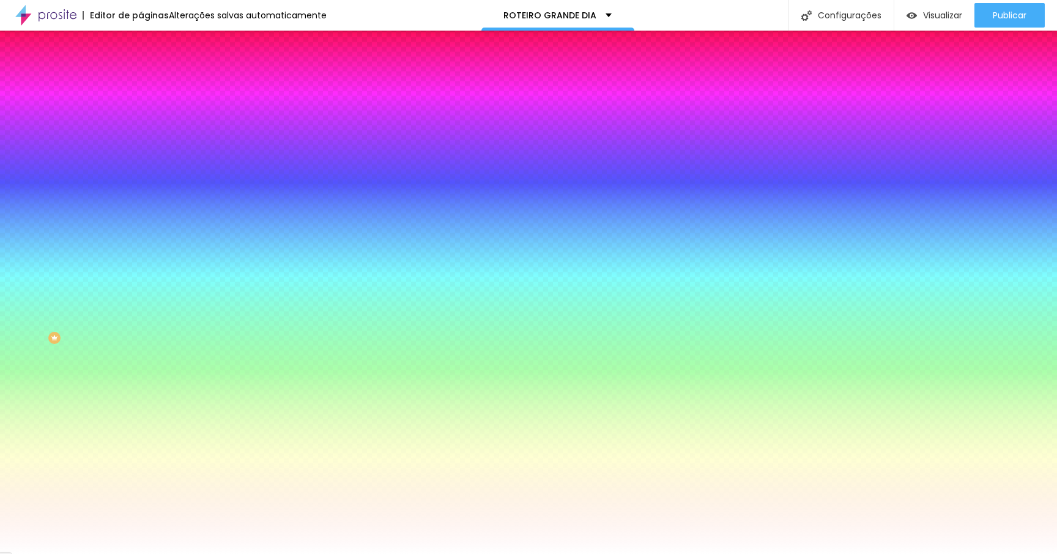
click at [141, 83] on li "Avançado" at bounding box center [211, 89] width 141 height 12
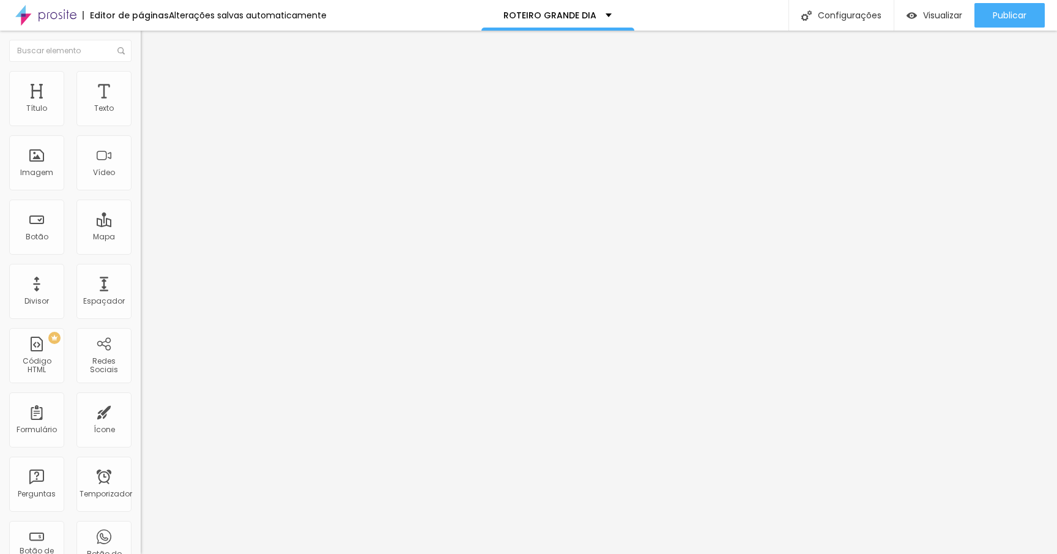
click at [141, 71] on li "Conteúdo" at bounding box center [211, 65] width 141 height 12
click at [141, 50] on button "Editar nulo" at bounding box center [211, 45] width 141 height 28
click at [150, 42] on img "button" at bounding box center [155, 45] width 10 height 10
click at [141, 132] on div "Formulário ROTEIRO DE EVENTO" at bounding box center [211, 113] width 141 height 37
click at [149, 119] on font "ROTEIRO DE EVENTO" at bounding box center [184, 113] width 70 height 10
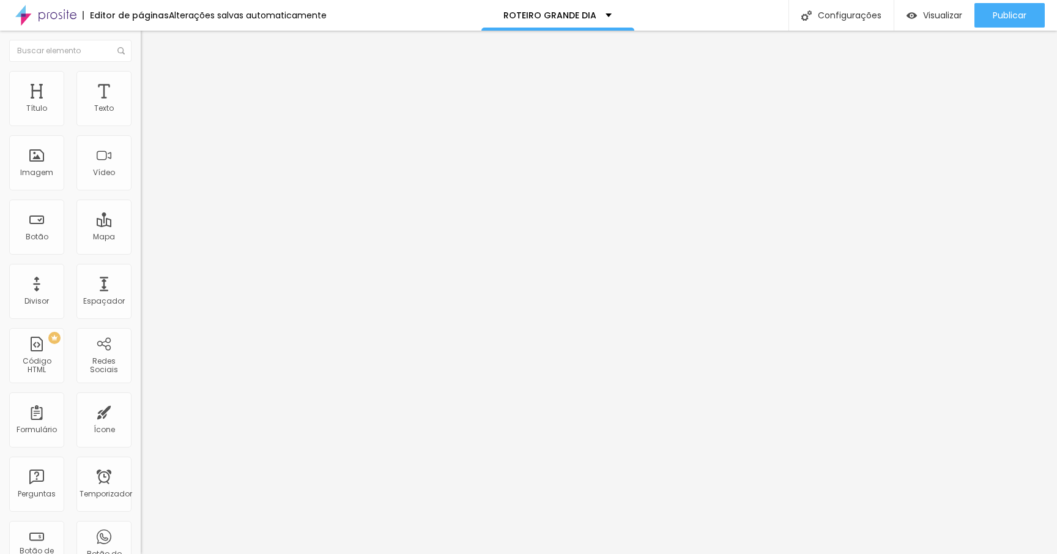
click at [141, 123] on span at bounding box center [144, 128] width 7 height 10
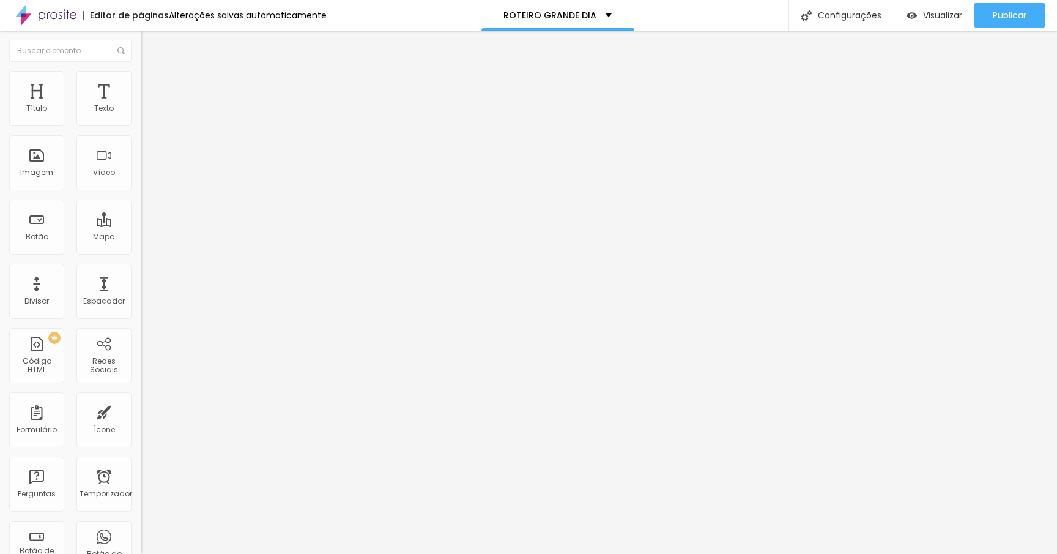
drag, startPoint x: 444, startPoint y: 253, endPoint x: 563, endPoint y: 261, distance: 120.1
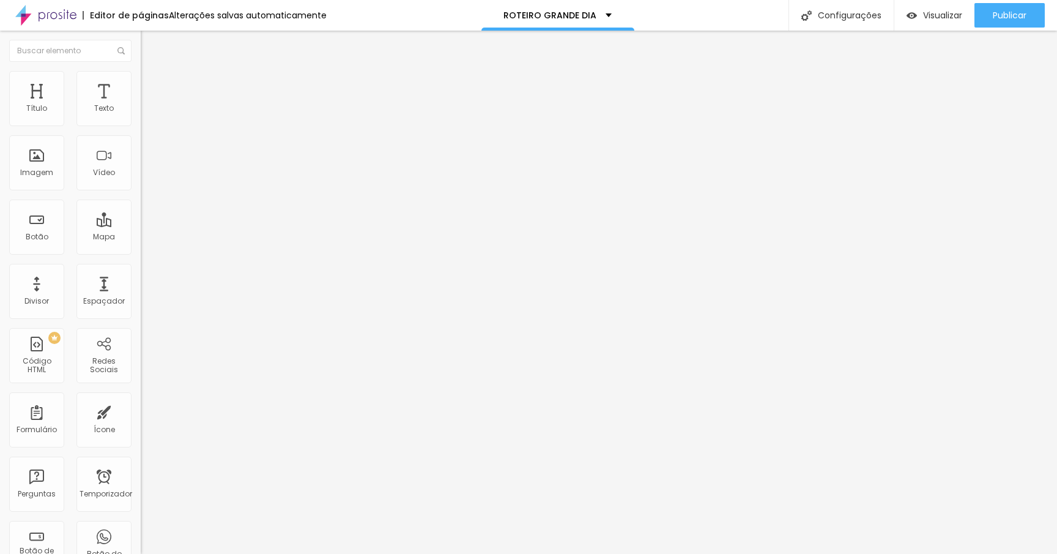
drag, startPoint x: 423, startPoint y: 335, endPoint x: 520, endPoint y: 335, distance: 97.3
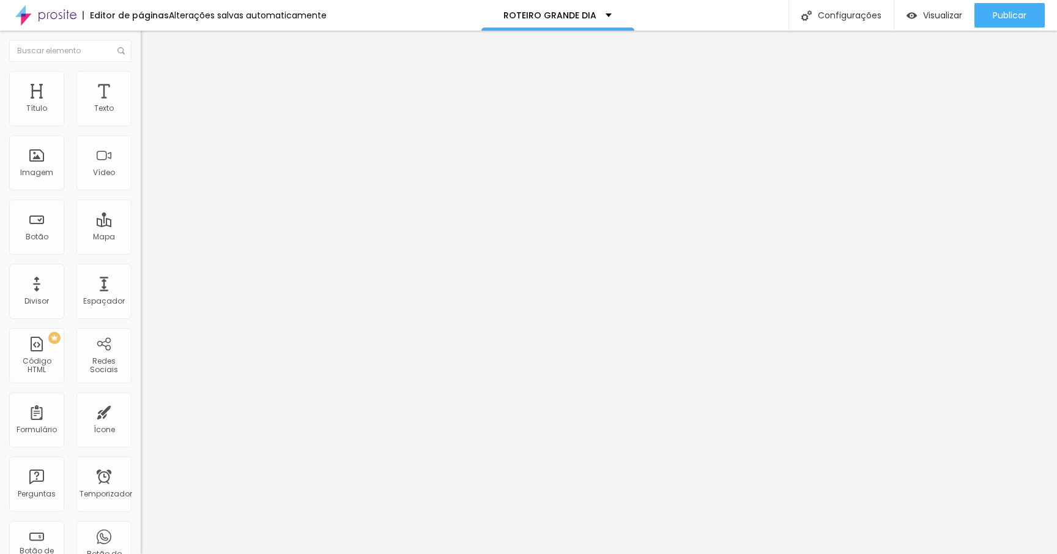
drag, startPoint x: 422, startPoint y: 377, endPoint x: 546, endPoint y: 370, distance: 123.8
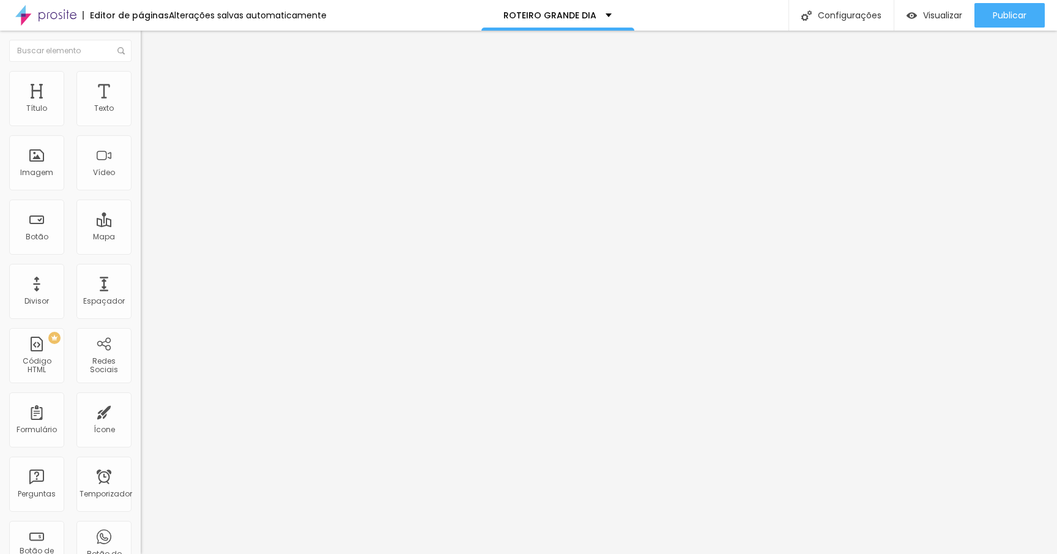
drag, startPoint x: 428, startPoint y: 379, endPoint x: 498, endPoint y: 374, distance: 69.9
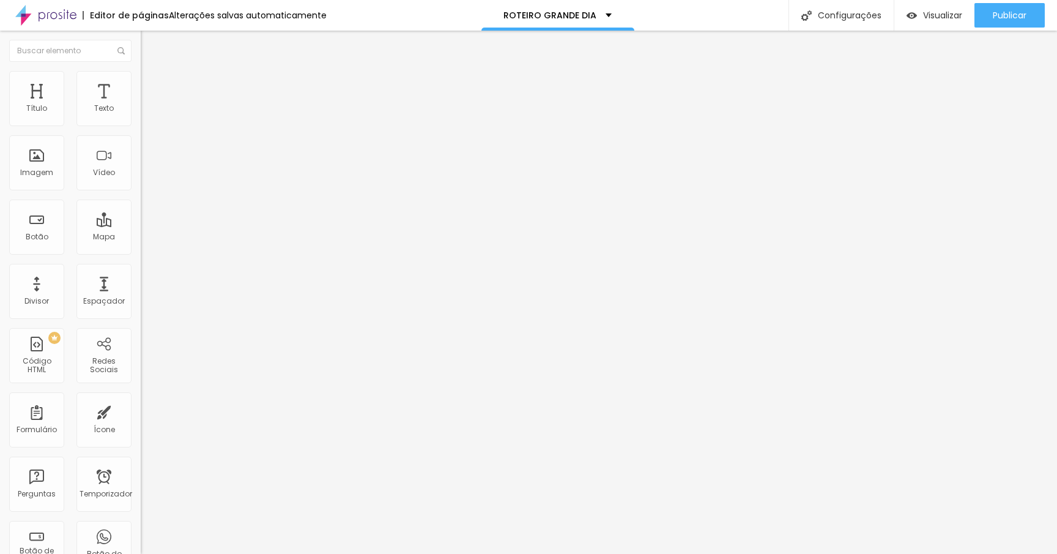
drag, startPoint x: 389, startPoint y: 407, endPoint x: 315, endPoint y: 400, distance: 74.3
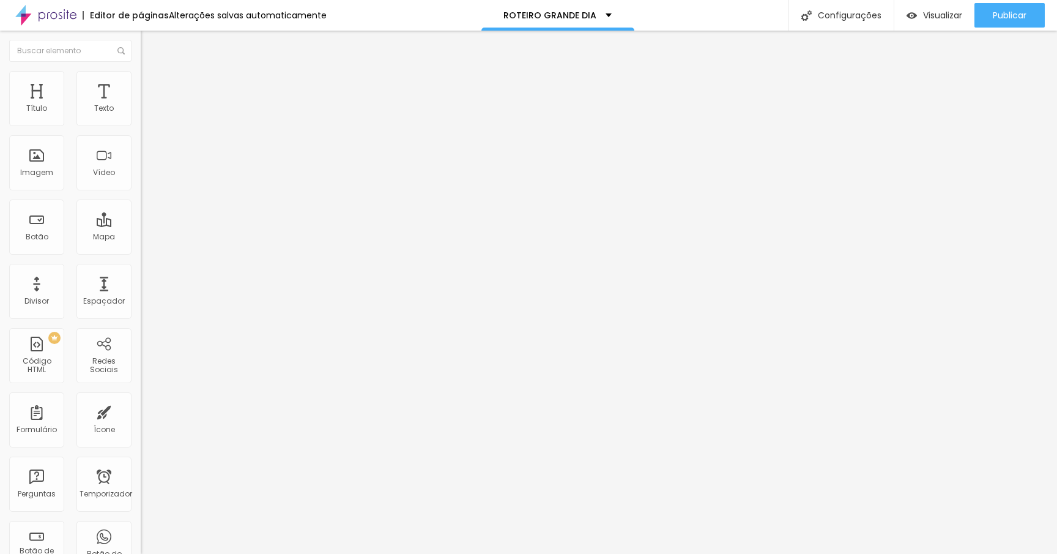
scroll to position [420, 0]
click at [141, 124] on img at bounding box center [144, 127] width 7 height 7
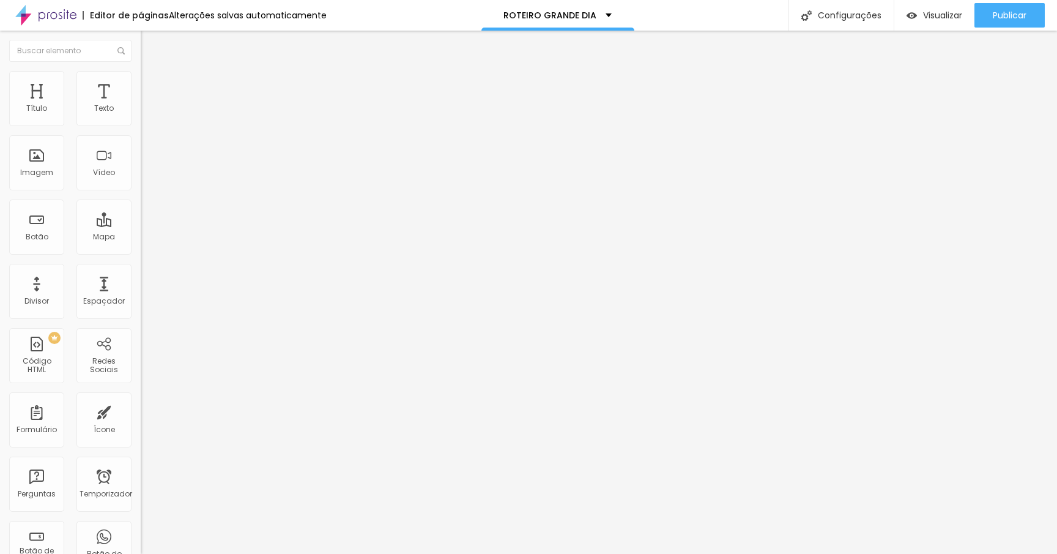
scroll to position [0, 0]
drag, startPoint x: 323, startPoint y: 232, endPoint x: 322, endPoint y: 323, distance: 90.5
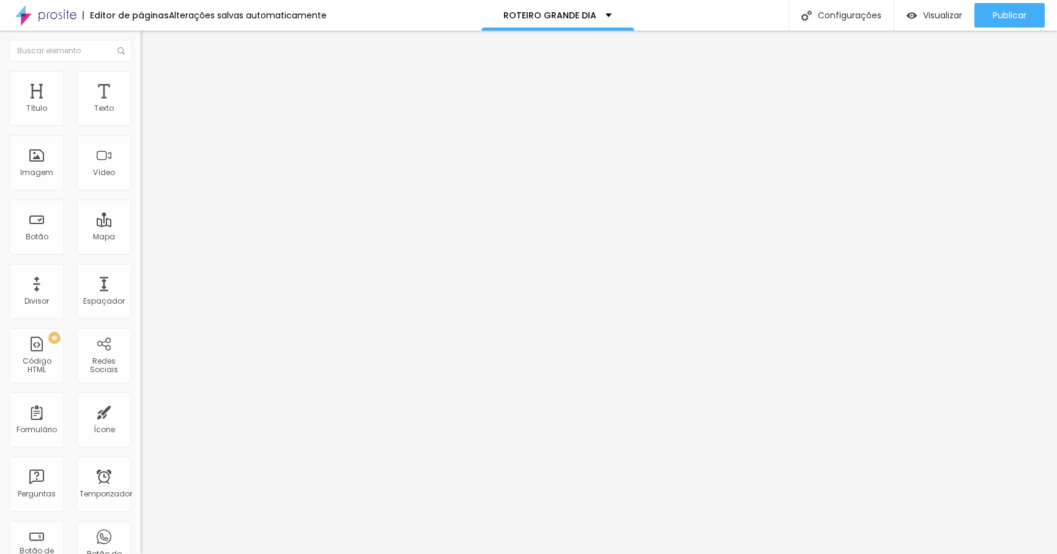
click at [141, 104] on span "Formulário" at bounding box center [161, 99] width 40 height 10
click at [141, 124] on img at bounding box center [144, 127] width 7 height 7
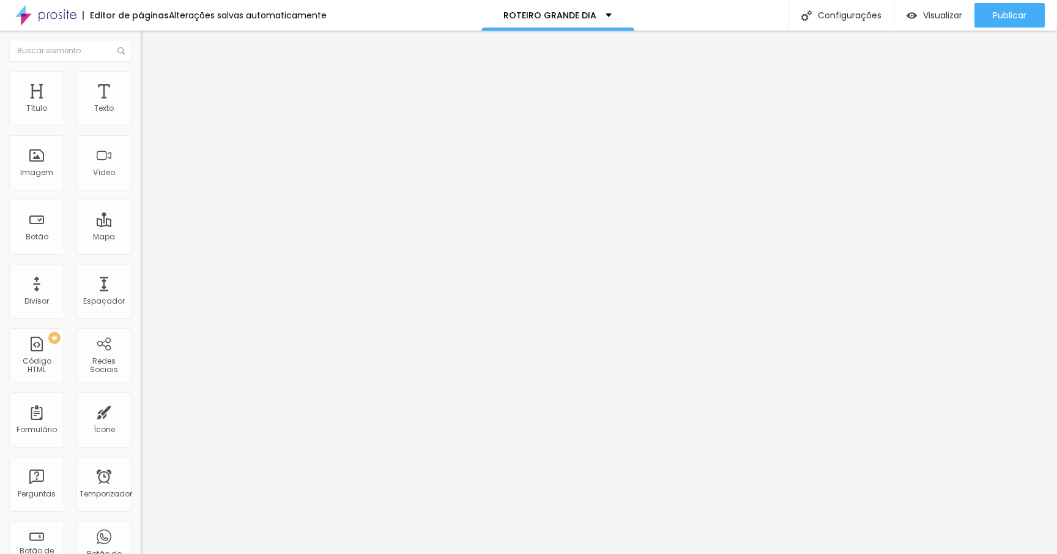
scroll to position [401, 0]
drag, startPoint x: 323, startPoint y: 321, endPoint x: 323, endPoint y: 285, distance: 35.5
click at [141, 83] on li "Estilo" at bounding box center [211, 77] width 141 height 12
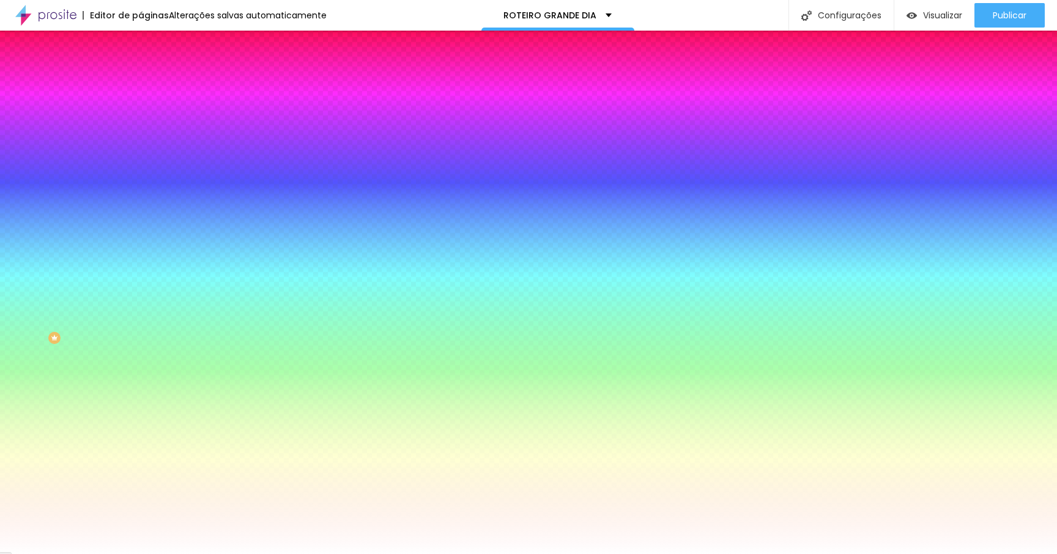
click at [152, 89] on font "Avançado" at bounding box center [172, 91] width 40 height 10
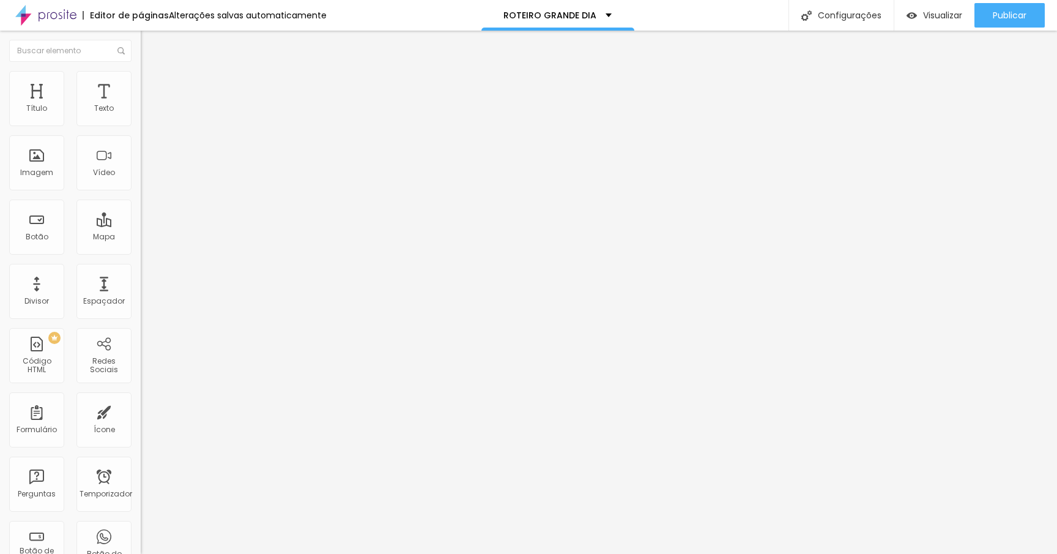
click at [152, 84] on font "Estilo" at bounding box center [161, 79] width 19 height 10
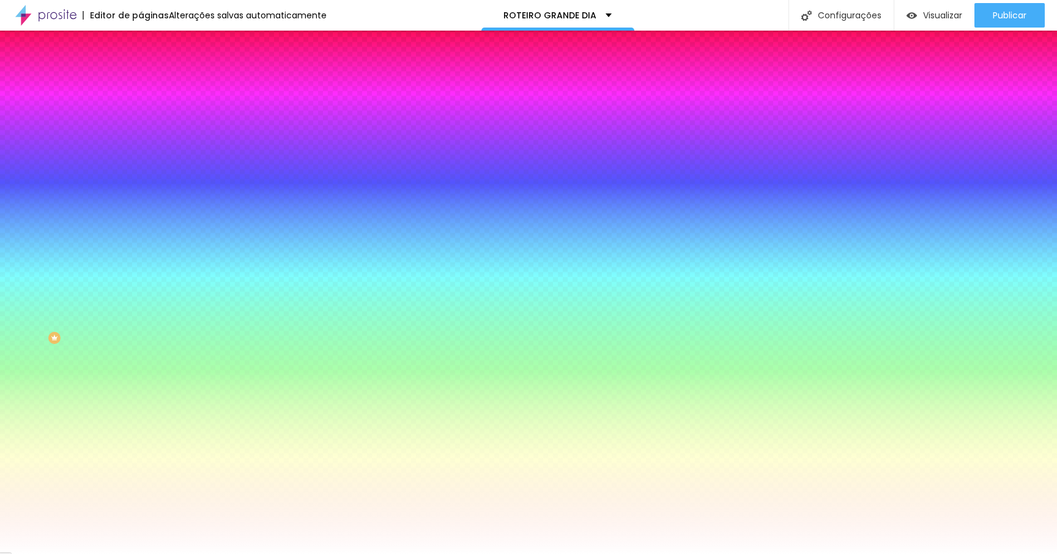
click at [141, 253] on input "#FFFFFF" at bounding box center [214, 247] width 147 height 12
click at [141, 241] on div at bounding box center [211, 241] width 141 height 0
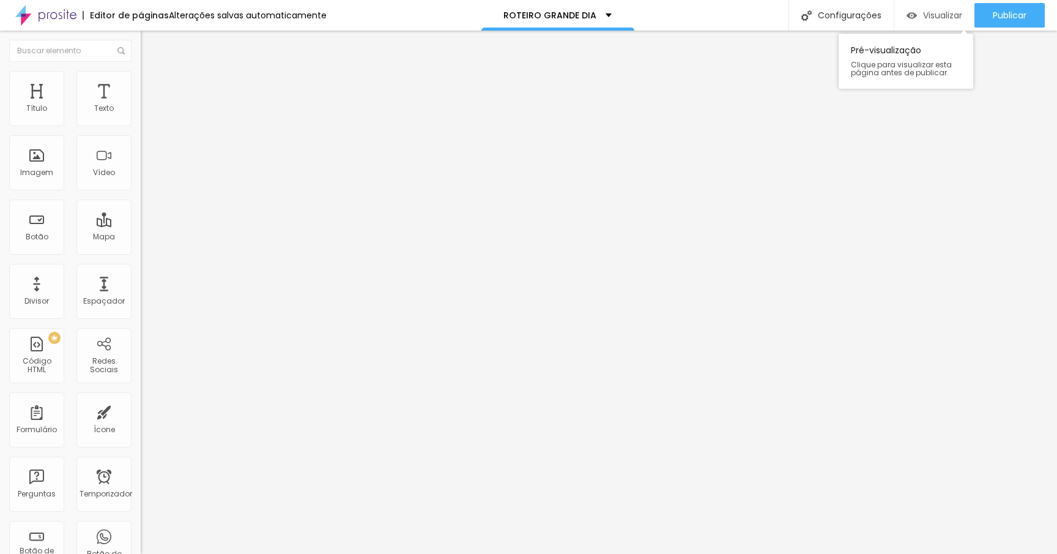
click at [914, 11] on img "button" at bounding box center [912, 15] width 10 height 10
click at [159, 135] on div "Conectar" at bounding box center [181, 122] width 44 height 24
click at [159, 128] on font "Conectar" at bounding box center [181, 122] width 44 height 13
click at [930, 18] on font "Visualizar" at bounding box center [942, 15] width 39 height 12
click at [141, 83] on img at bounding box center [146, 88] width 11 height 11
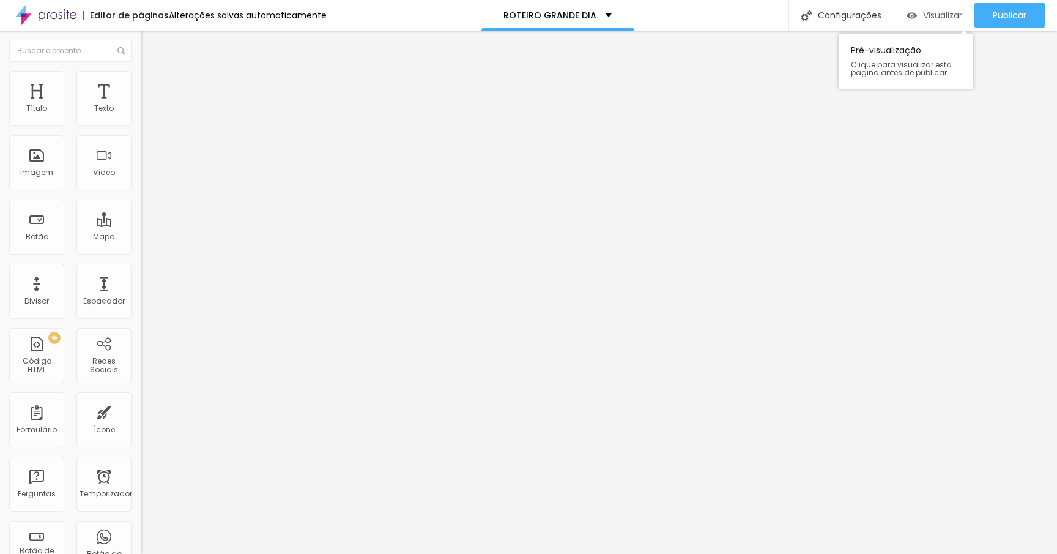
click at [948, 11] on font "Visualizar" at bounding box center [942, 15] width 39 height 12
click at [141, 71] on li "Conteúdo" at bounding box center [211, 65] width 141 height 12
click at [141, 81] on li "Estilo" at bounding box center [211, 77] width 141 height 12
click at [141, 91] on ul "Conteúdo Estilo Avançado" at bounding box center [211, 77] width 141 height 37
click at [152, 84] on font "Estilo" at bounding box center [161, 79] width 19 height 10
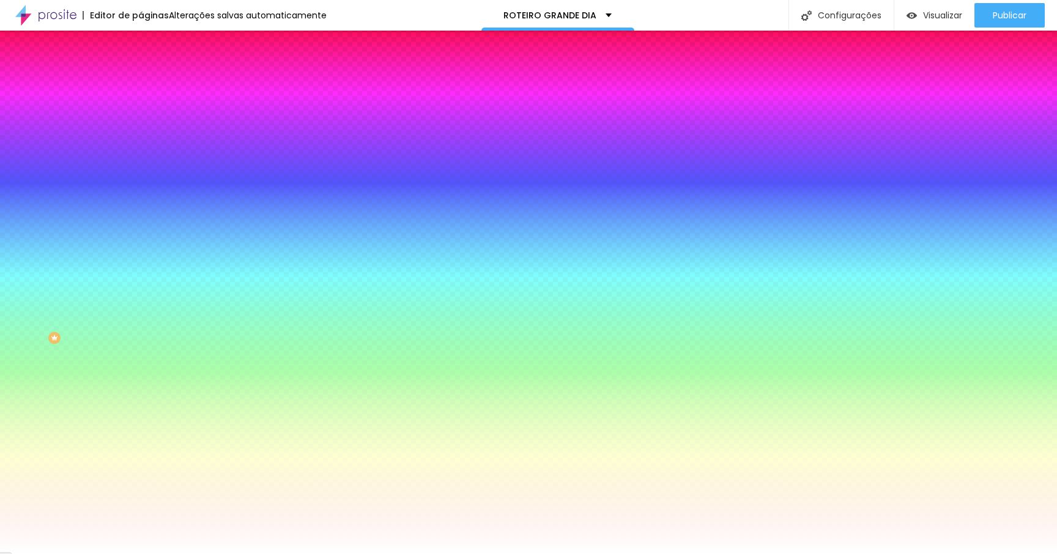
click at [141, 111] on div "Trocar imagem" at bounding box center [211, 107] width 141 height 9
click at [148, 113] on font "Trocar imagem" at bounding box center [177, 107] width 59 height 10
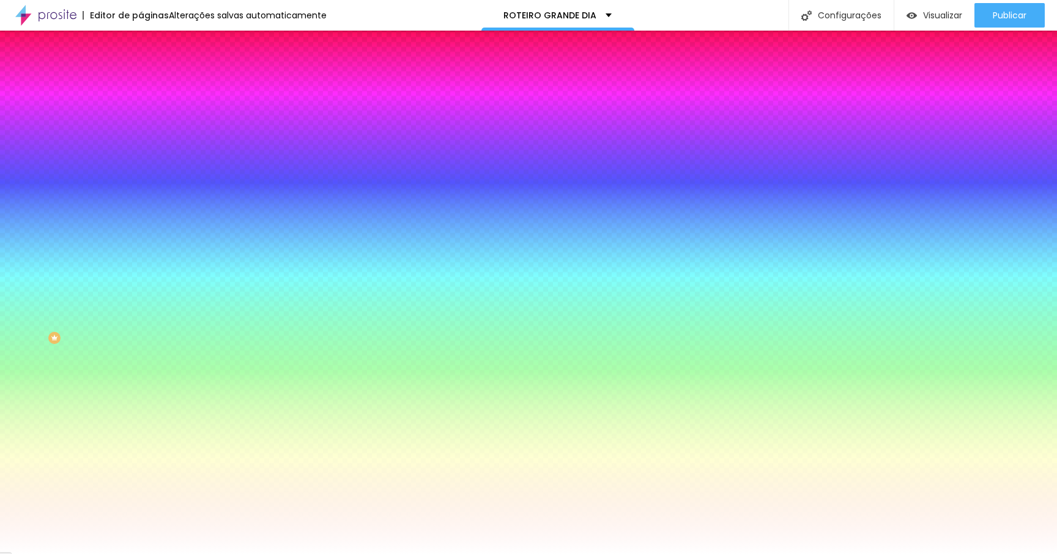
click at [141, 127] on font "Nenhum" at bounding box center [157, 122] width 32 height 10
click at [141, 146] on span "Paralaxe" at bounding box center [157, 141] width 32 height 10
click at [141, 135] on font "Nenhum" at bounding box center [157, 129] width 32 height 10
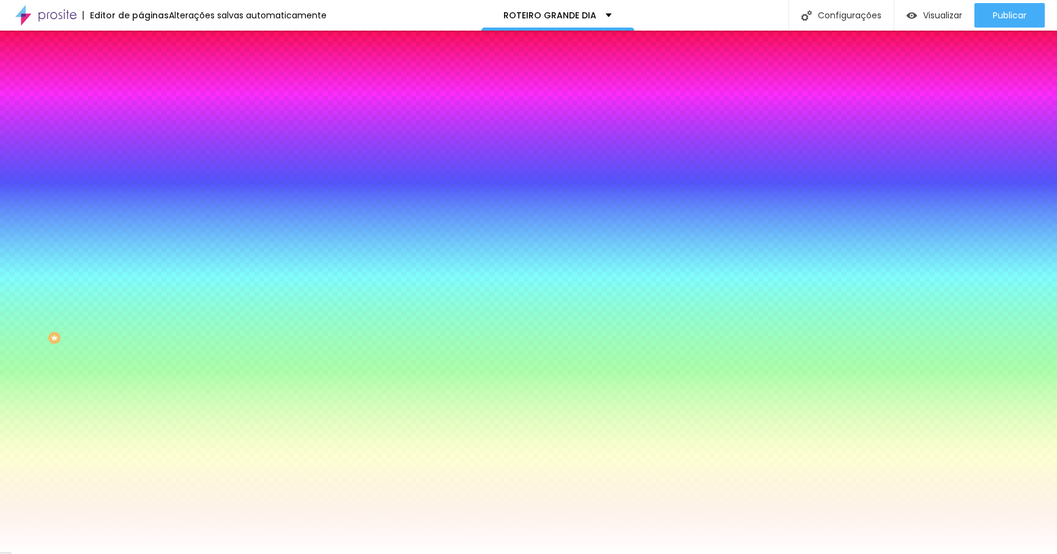
click at [141, 83] on li "Avançado" at bounding box center [211, 89] width 141 height 12
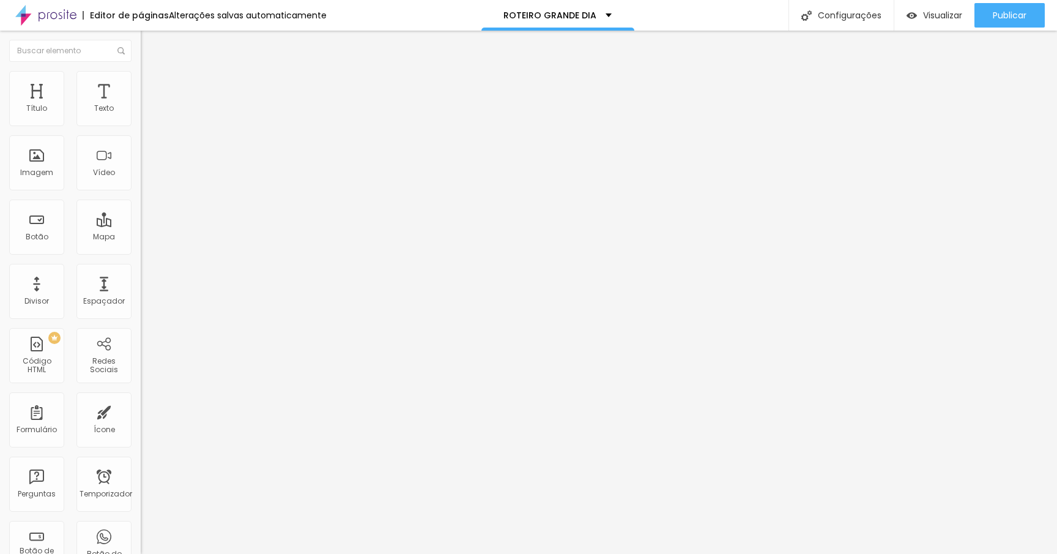
click at [141, 71] on li "Conteúdo" at bounding box center [211, 65] width 141 height 12
click at [141, 111] on font "Encaixotado" at bounding box center [165, 106] width 48 height 10
click at [141, 130] on font "Completo" at bounding box center [159, 125] width 37 height 10
click at [141, 105] on font "Título 1" at bounding box center [161, 96] width 41 height 17
click at [141, 147] on div "Titulo 6 H6" at bounding box center [211, 142] width 141 height 7
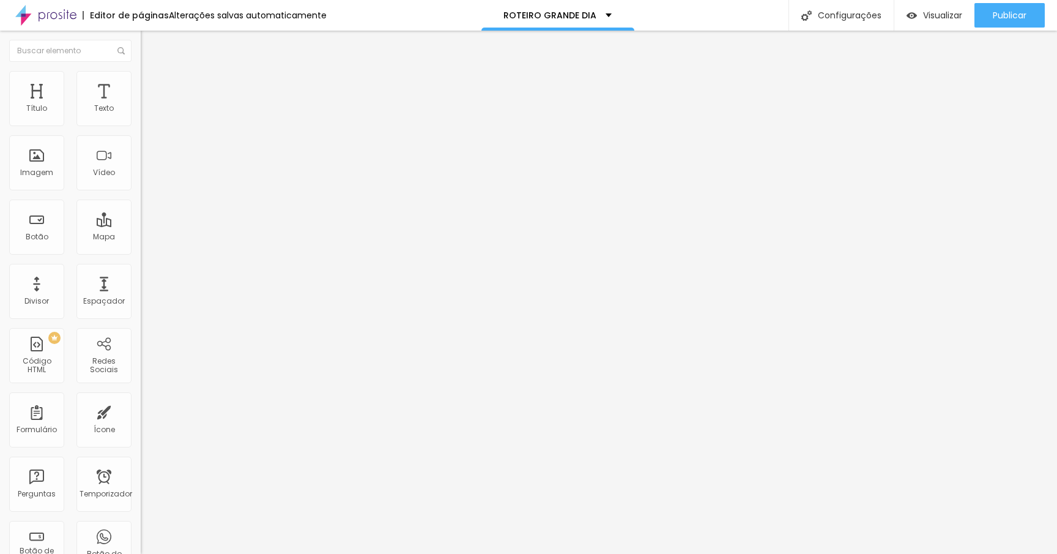
click at [141, 141] on span "Título 5" at bounding box center [155, 135] width 28 height 10
click at [141, 133] on span "Título 4" at bounding box center [157, 128] width 33 height 10
click at [141, 124] on span "Título 3" at bounding box center [158, 119] width 35 height 10
click at [141, 116] on font "Título 2" at bounding box center [161, 107] width 40 height 15
click at [926, 21] on div "Visualizar" at bounding box center [935, 15] width 56 height 24
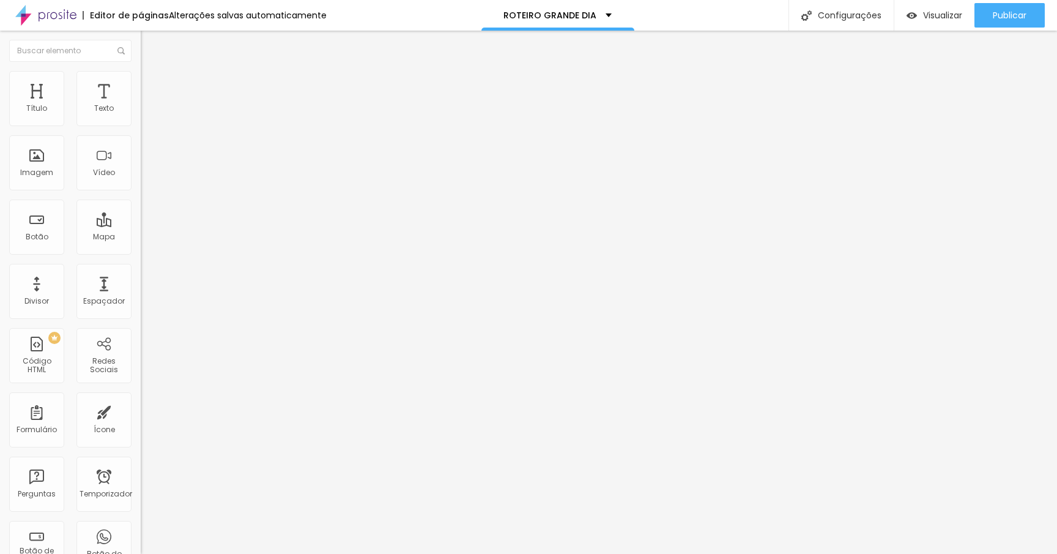
click at [141, 116] on font "Título 2" at bounding box center [161, 107] width 40 height 15
click at [986, 17] on button "Publicar" at bounding box center [1010, 15] width 70 height 24
click at [946, 15] on font "Visualizar" at bounding box center [931, 15] width 39 height 12
drag, startPoint x: 50, startPoint y: 305, endPoint x: 50, endPoint y: 319, distance: 14.1
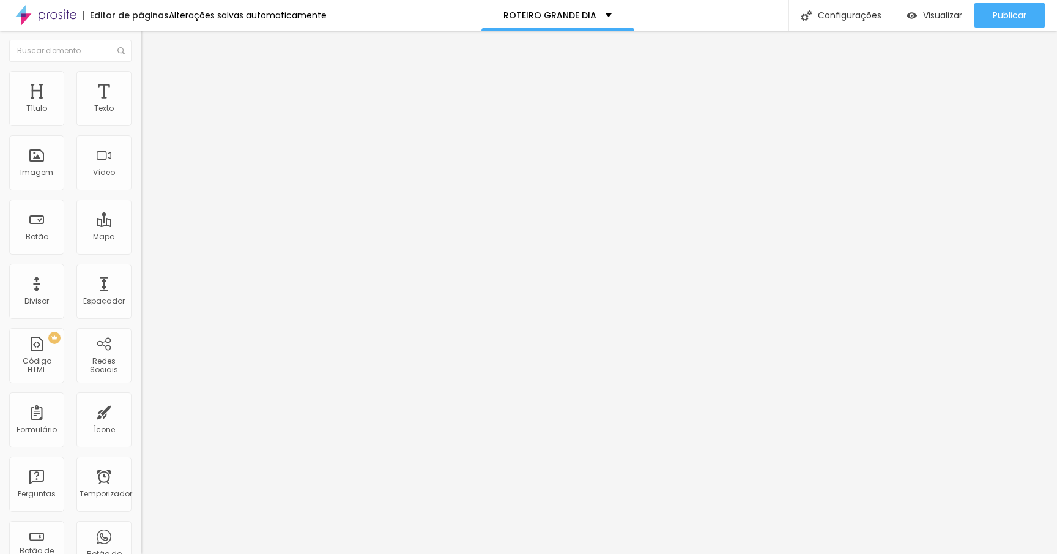
drag, startPoint x: 68, startPoint y: 255, endPoint x: 78, endPoint y: 256, distance: 9.9
click at [141, 290] on input "range" at bounding box center [180, 295] width 79 height 10
click at [918, 20] on div "Visualizar" at bounding box center [935, 15] width 56 height 24
click at [141, 121] on img at bounding box center [145, 117] width 9 height 9
click at [141, 80] on li "Estilo" at bounding box center [211, 77] width 141 height 12
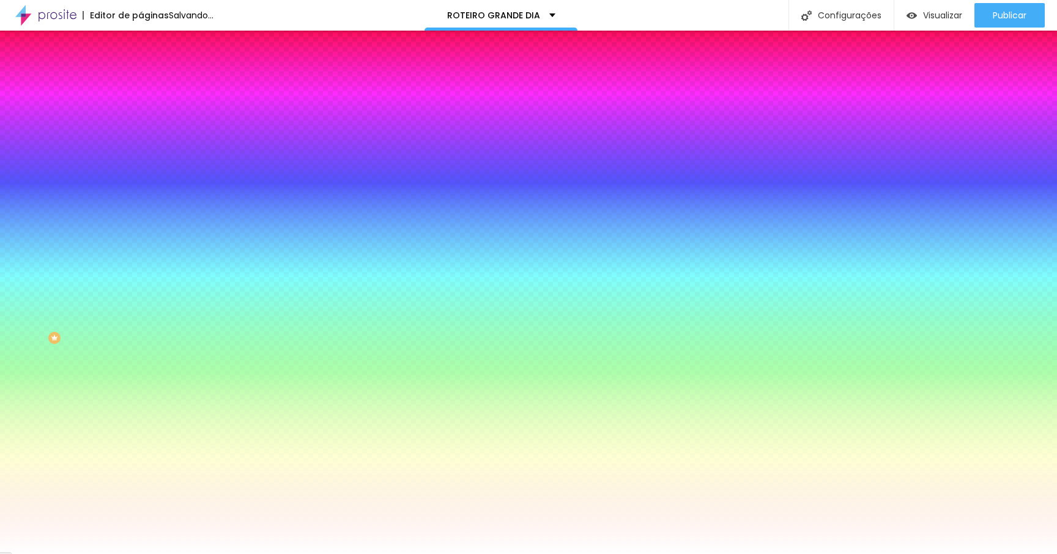
click at [141, 70] on img at bounding box center [146, 64] width 11 height 11
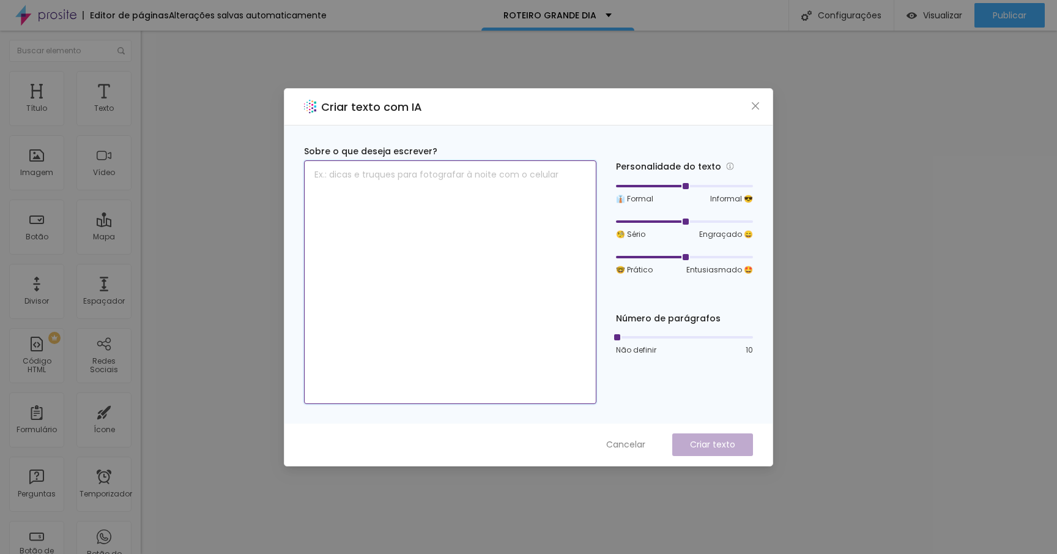
click at [507, 280] on textarea at bounding box center [450, 281] width 292 height 243
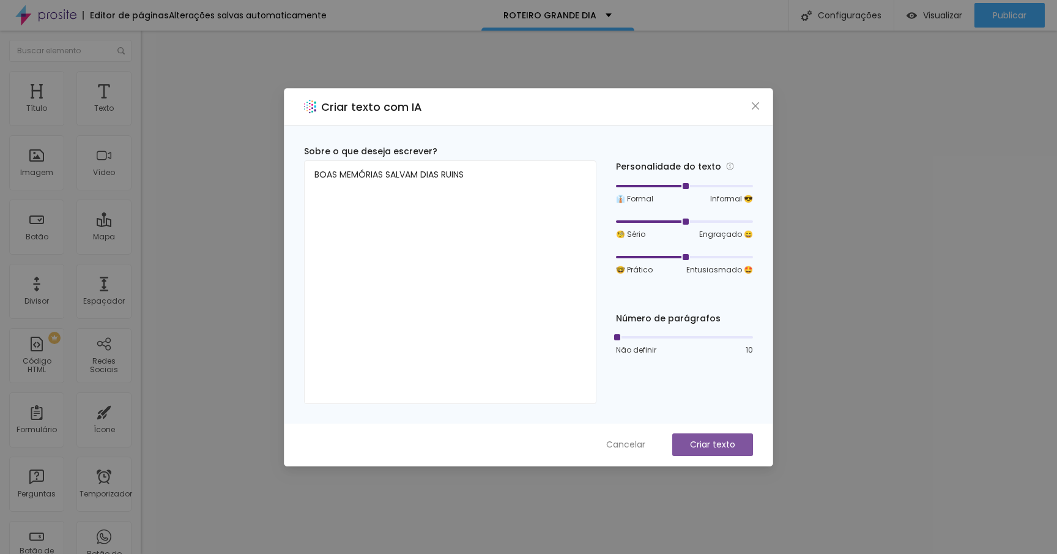
click at [713, 439] on font "Criar texto" at bounding box center [712, 444] width 45 height 12
click at [632, 434] on button "Cancelar" at bounding box center [626, 444] width 64 height 23
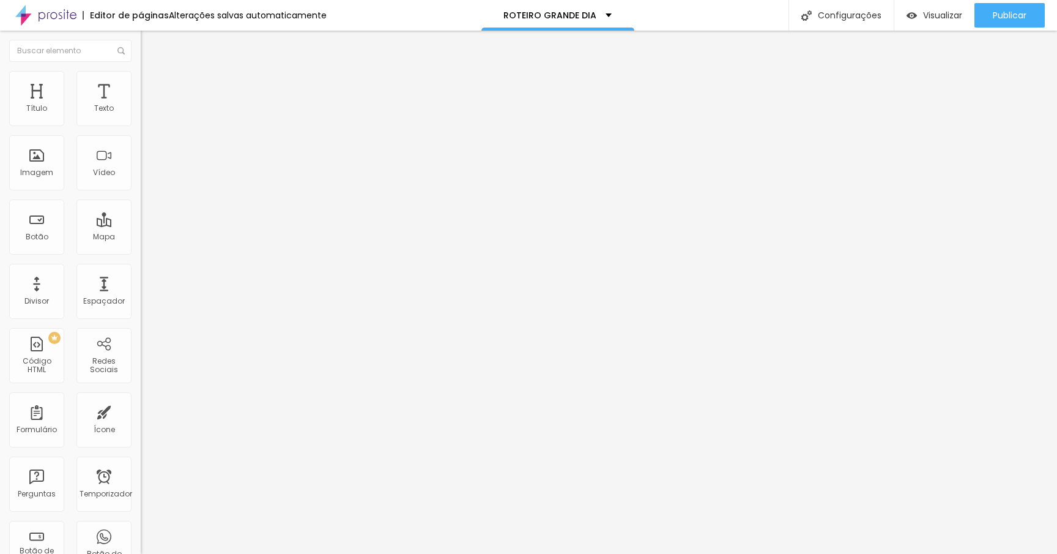
click at [141, 125] on span "Título 3" at bounding box center [158, 120] width 35 height 10
click at [924, 21] on div "Visualizar" at bounding box center [935, 15] width 56 height 24
click at [141, 75] on img at bounding box center [146, 76] width 11 height 11
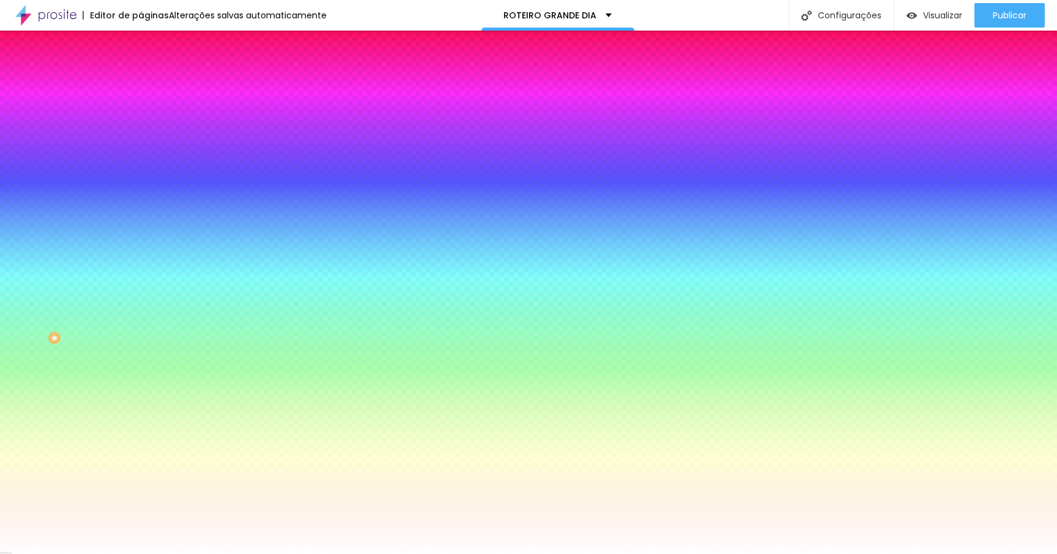
click at [148, 113] on font "Trocar imagem" at bounding box center [177, 107] width 59 height 10
click at [152, 72] on font "Conteúdo" at bounding box center [171, 67] width 38 height 10
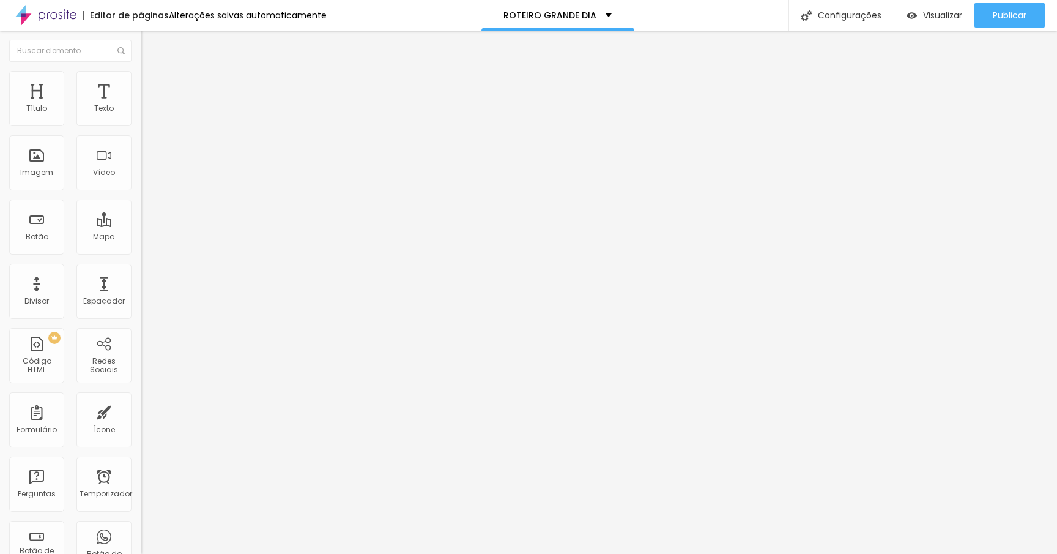
click at [141, 111] on font "Completo" at bounding box center [159, 106] width 37 height 10
click at [141, 119] on span "Encaixotado" at bounding box center [165, 113] width 48 height 10
click at [141, 69] on ul "Conteúdo Estilo Avançado" at bounding box center [211, 77] width 141 height 37
click at [141, 71] on li "Estilo" at bounding box center [211, 77] width 141 height 12
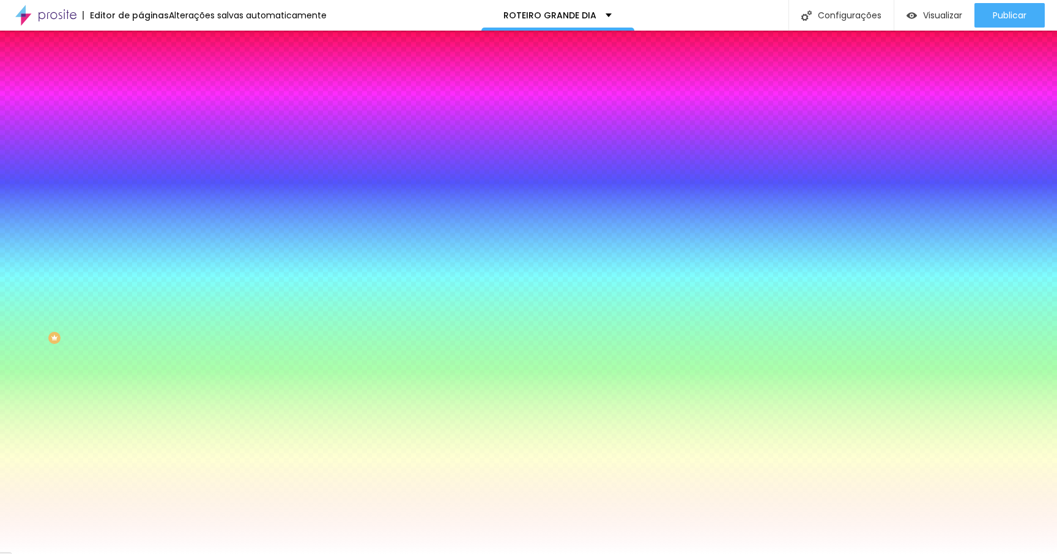
click at [141, 83] on li "Avançado" at bounding box center [211, 89] width 141 height 12
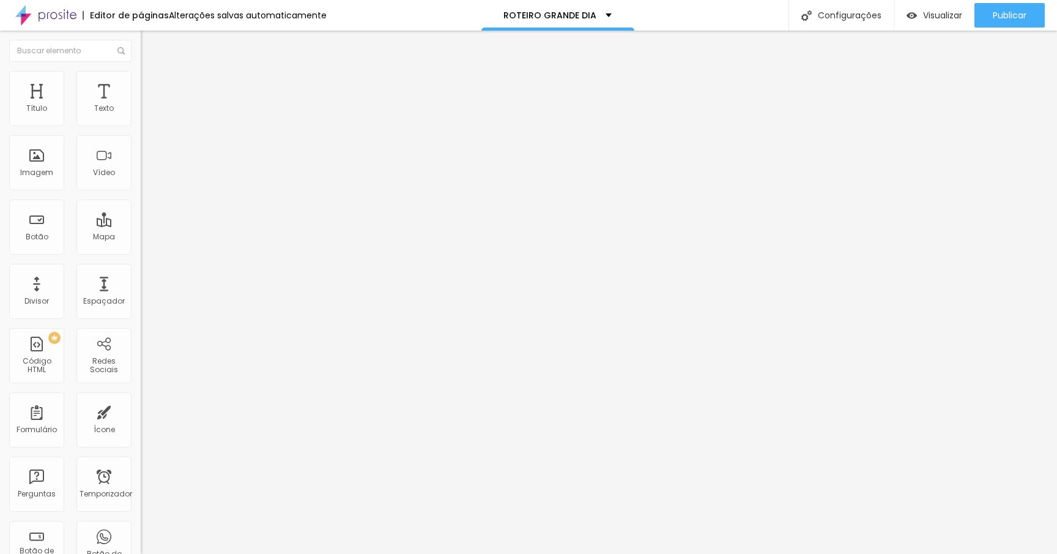
click at [141, 71] on li "Conteúdo" at bounding box center [211, 65] width 141 height 12
click at [150, 43] on img "button" at bounding box center [155, 45] width 10 height 10
click at [118, 108] on div "Texto" at bounding box center [103, 98] width 55 height 55
click at [115, 96] on div "Texto" at bounding box center [103, 98] width 55 height 55
click at [937, 16] on font "Visualizar" at bounding box center [942, 15] width 39 height 12
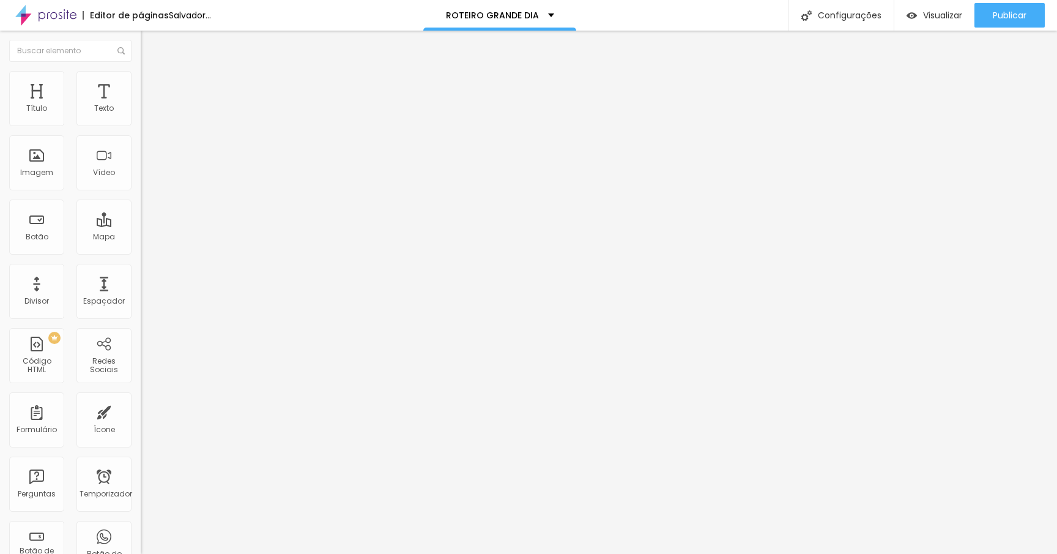
drag, startPoint x: 58, startPoint y: 258, endPoint x: 39, endPoint y: 257, distance: 19.0
click at [141, 289] on input "range" at bounding box center [180, 294] width 79 height 10
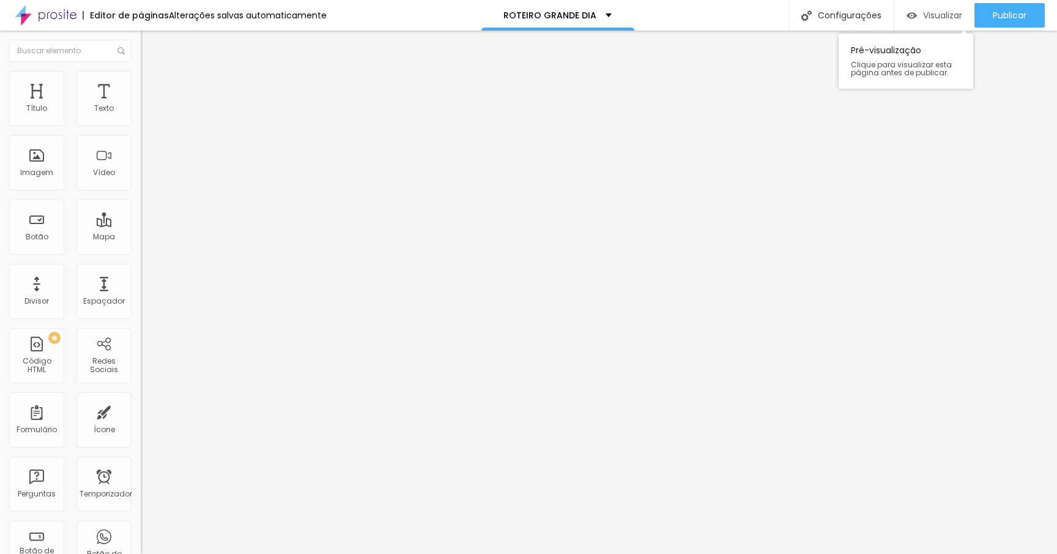
click at [934, 10] on font "Visualizar" at bounding box center [942, 15] width 39 height 12
click at [141, 124] on img at bounding box center [144, 127] width 7 height 7
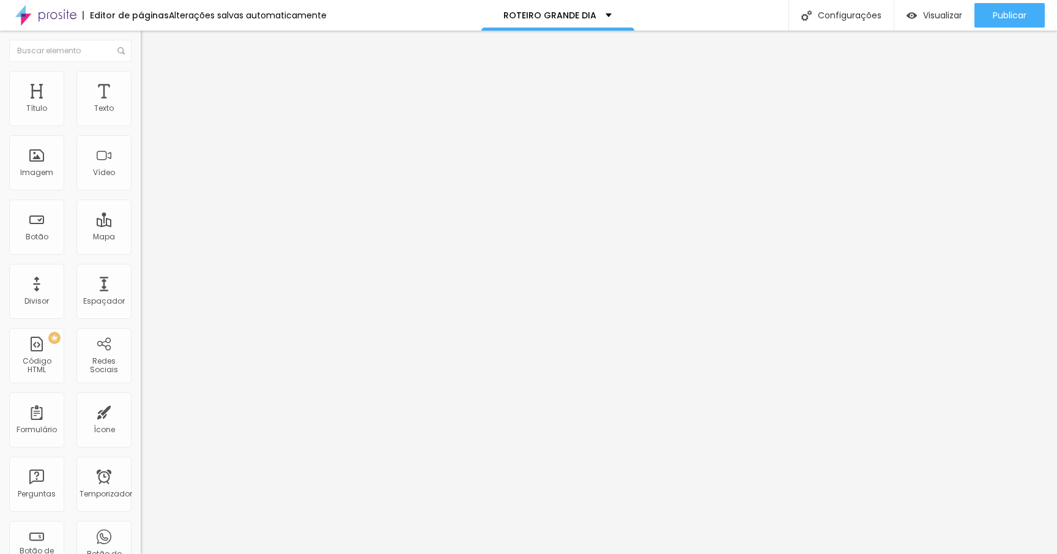
drag, startPoint x: 394, startPoint y: 333, endPoint x: 323, endPoint y: 328, distance: 71.2
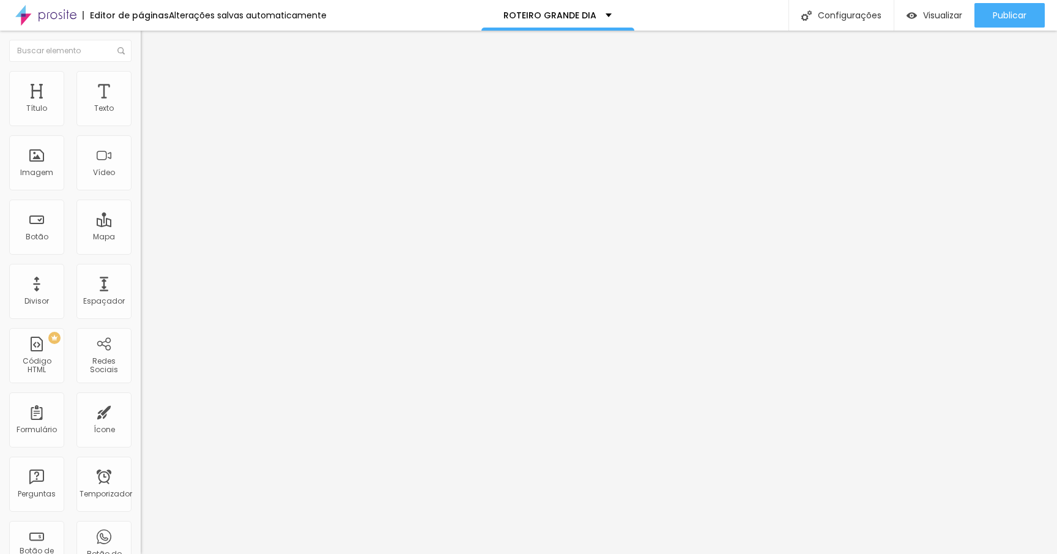
scroll to position [461, 0]
click at [932, 14] on font "Visualizar" at bounding box center [942, 15] width 39 height 12
click at [141, 124] on img at bounding box center [144, 127] width 7 height 7
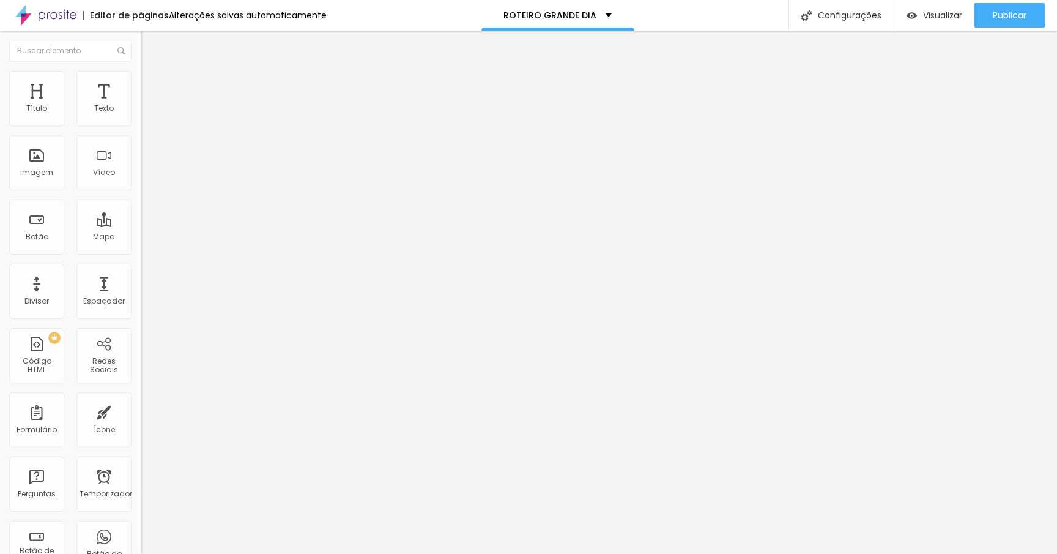
drag, startPoint x: 456, startPoint y: 376, endPoint x: 417, endPoint y: 376, distance: 39.8
click at [907, 15] on img "button" at bounding box center [912, 15] width 10 height 10
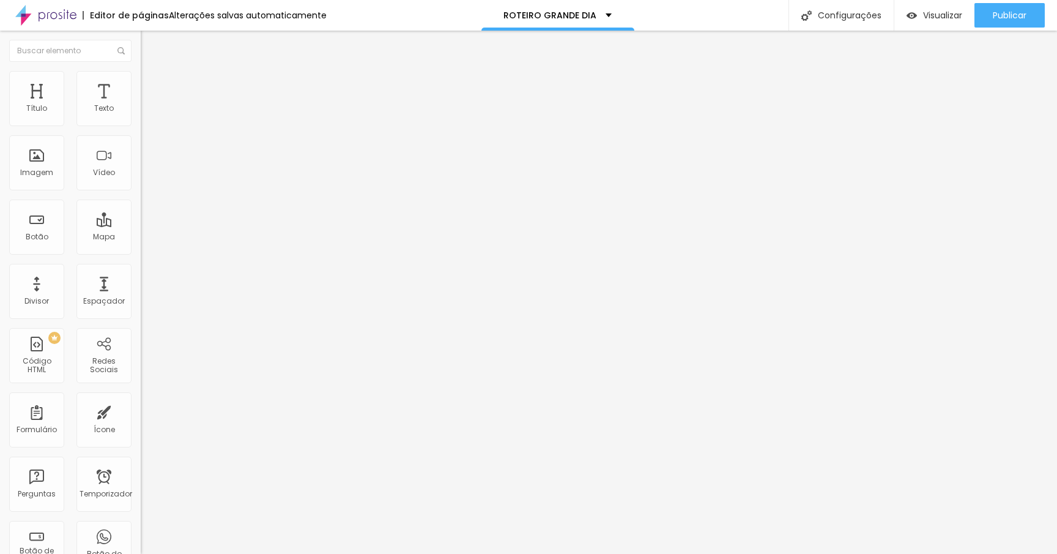
click at [141, 124] on img at bounding box center [144, 127] width 7 height 7
drag, startPoint x: 405, startPoint y: 406, endPoint x: 445, endPoint y: 407, distance: 39.8
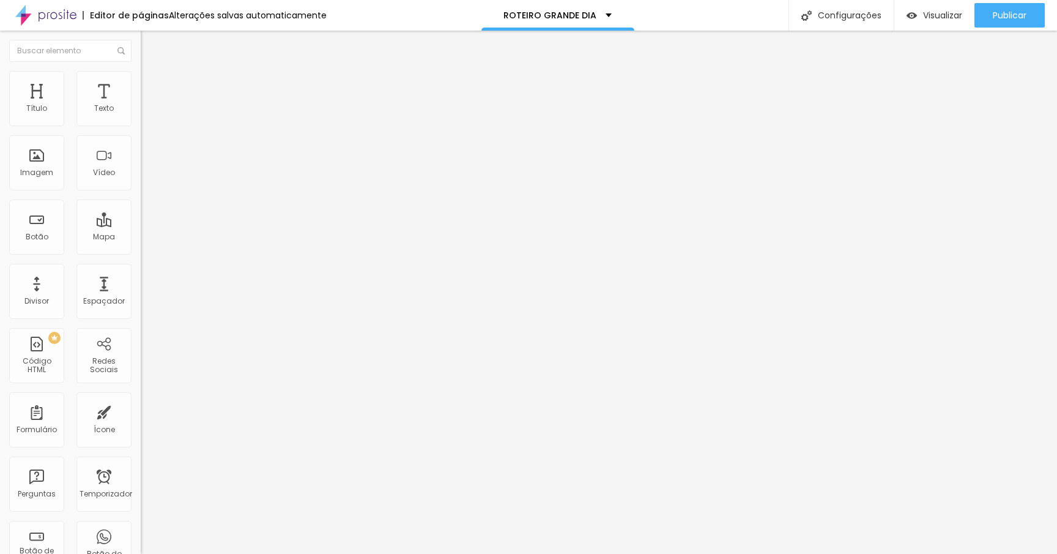
click at [141, 124] on img at bounding box center [144, 127] width 7 height 7
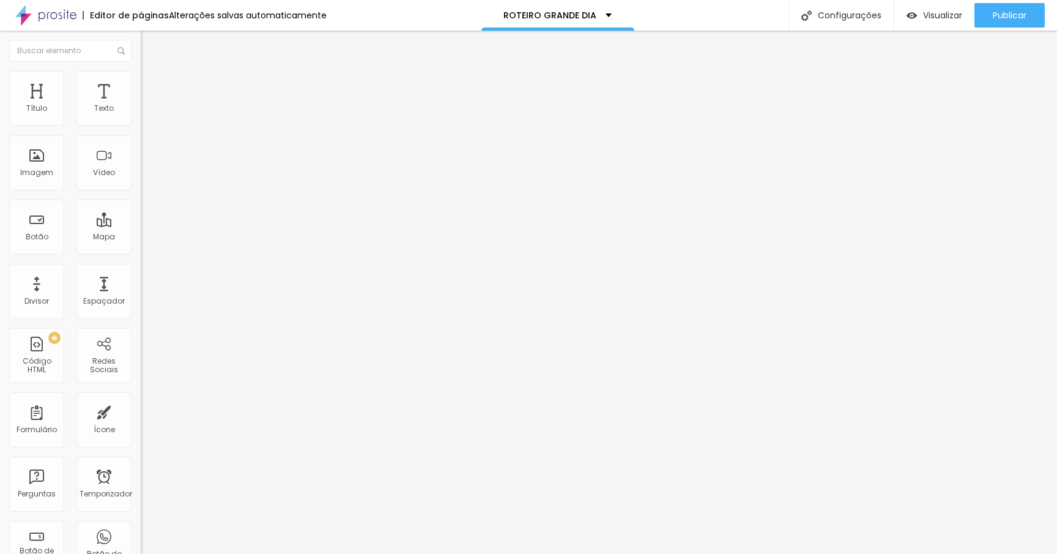
click at [141, 123] on span at bounding box center [144, 128] width 7 height 10
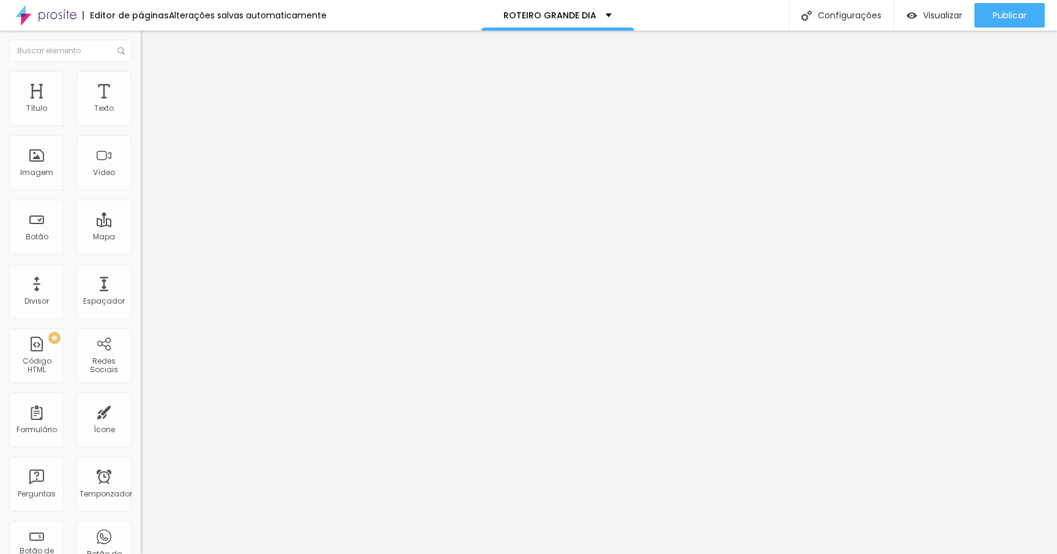
click at [141, 124] on img at bounding box center [144, 127] width 7 height 7
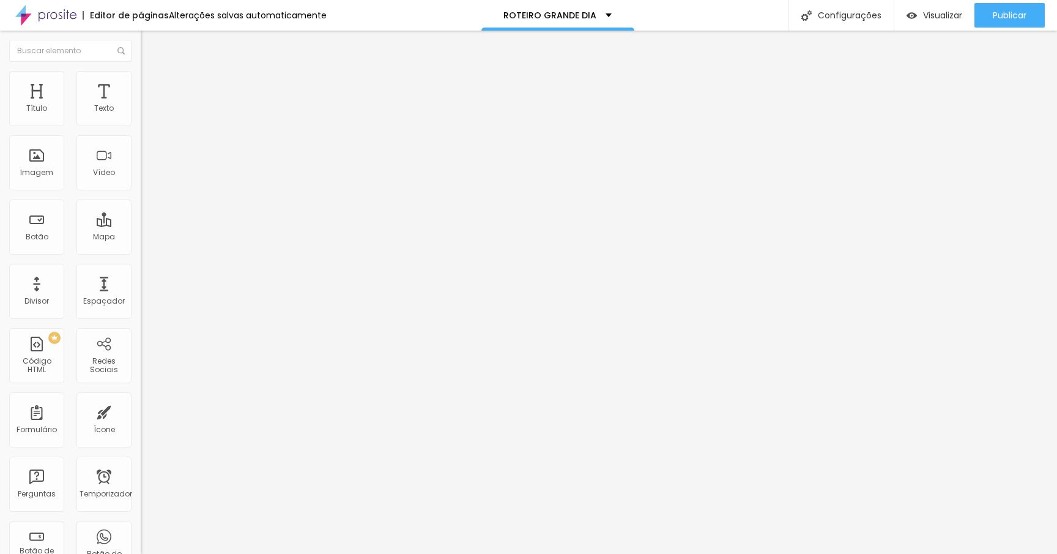
scroll to position [458, 0]
drag, startPoint x: 325, startPoint y: 254, endPoint x: 324, endPoint y: 309, distance: 55.1
drag, startPoint x: 325, startPoint y: 256, endPoint x: 331, endPoint y: 133, distance: 123.7
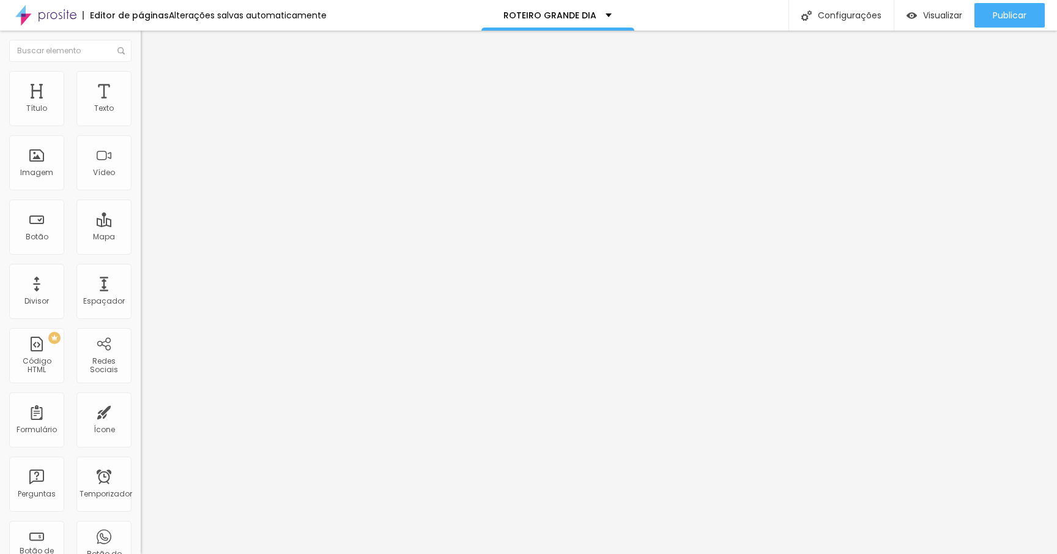
click at [1010, 19] on font "Publicar" at bounding box center [1010, 15] width 34 height 12
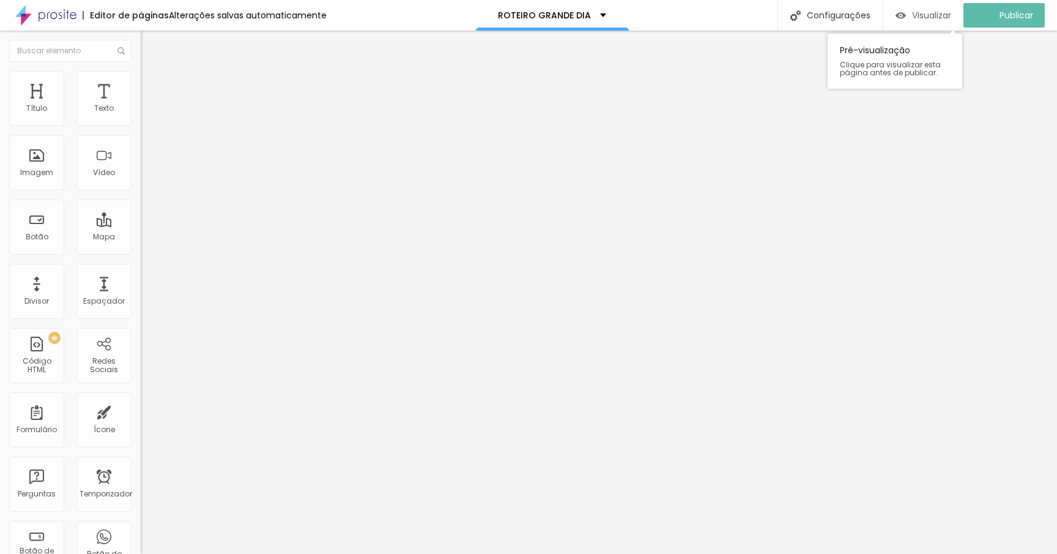
click at [902, 7] on button "Visualizar" at bounding box center [923, 15] width 80 height 24
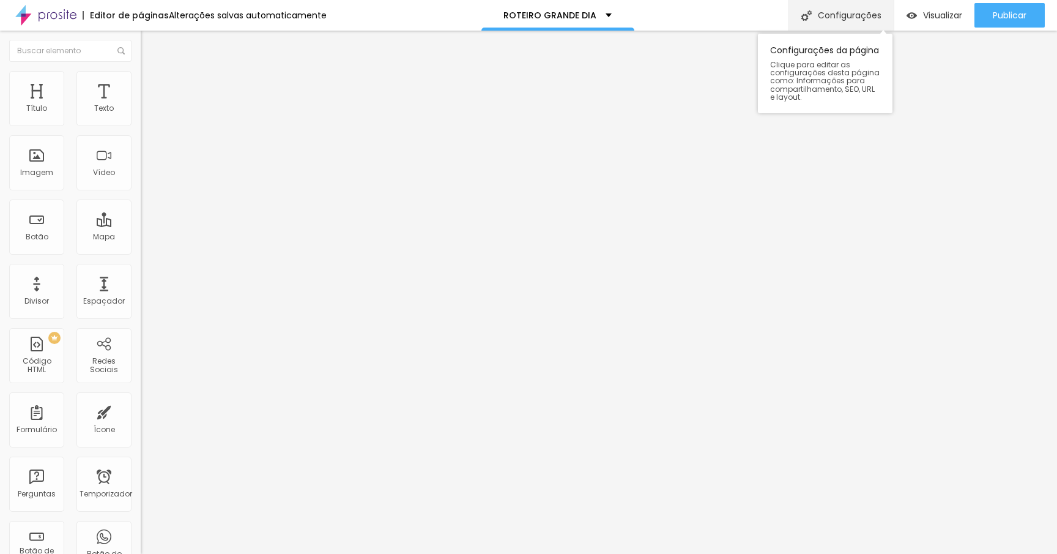
click at [849, 18] on font "Configurações" at bounding box center [850, 15] width 64 height 12
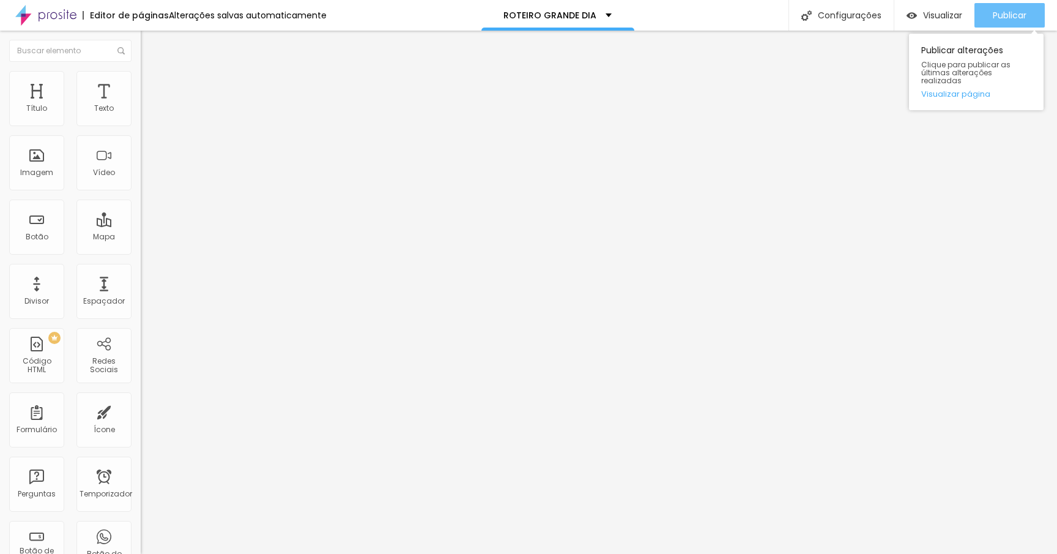
click at [999, 19] on font "Publicar" at bounding box center [1010, 15] width 34 height 12
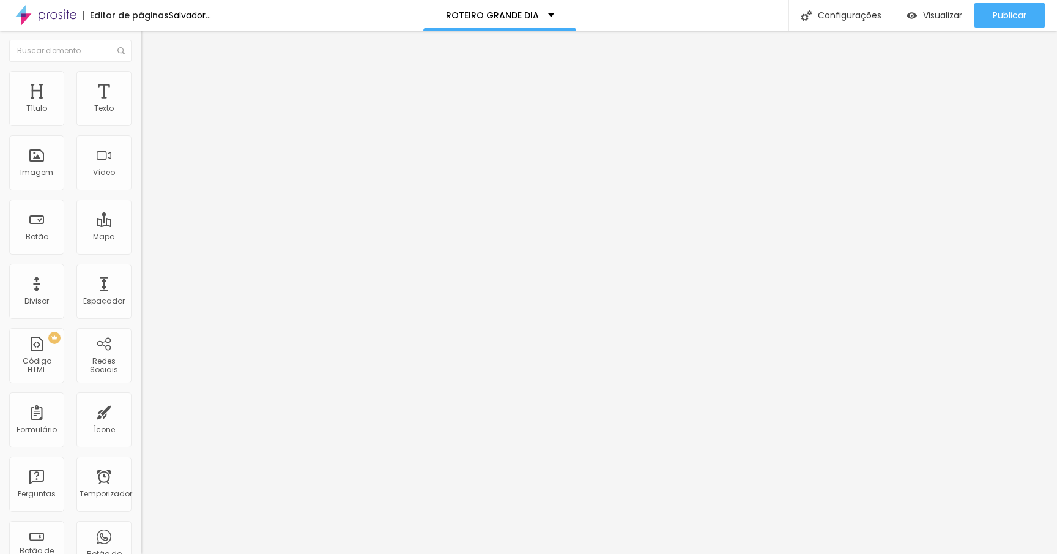
click at [152, 84] on font "Estilo" at bounding box center [161, 79] width 19 height 10
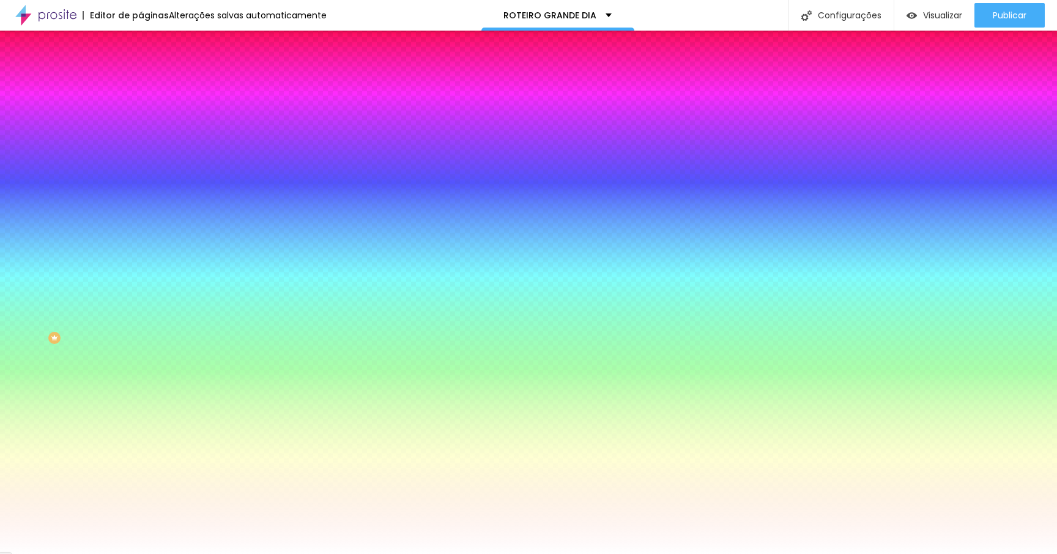
click at [152, 72] on font "Conteúdo" at bounding box center [171, 67] width 38 height 10
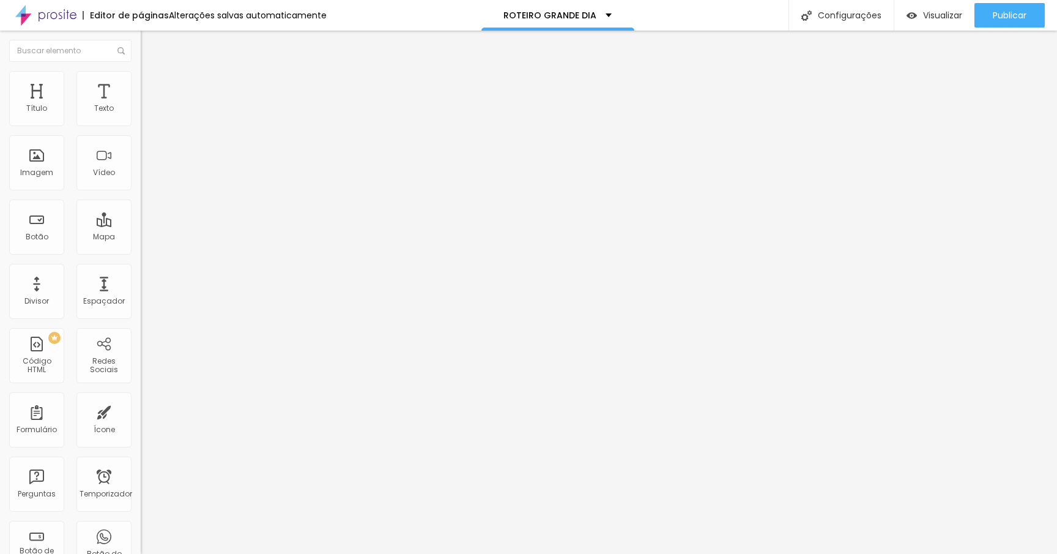
click at [141, 45] on button "Editar nulo" at bounding box center [211, 45] width 141 height 28
click at [150, 43] on img "button" at bounding box center [155, 45] width 10 height 10
click at [150, 48] on img "button" at bounding box center [155, 45] width 10 height 10
click at [141, 71] on li "Estilo" at bounding box center [211, 77] width 141 height 12
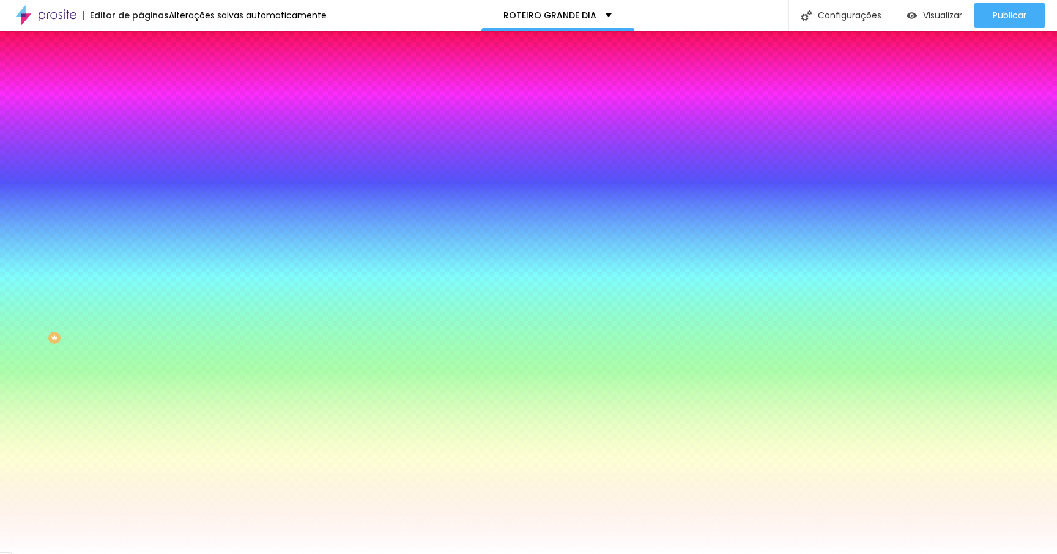
click at [152, 86] on font "Avançado" at bounding box center [172, 91] width 40 height 10
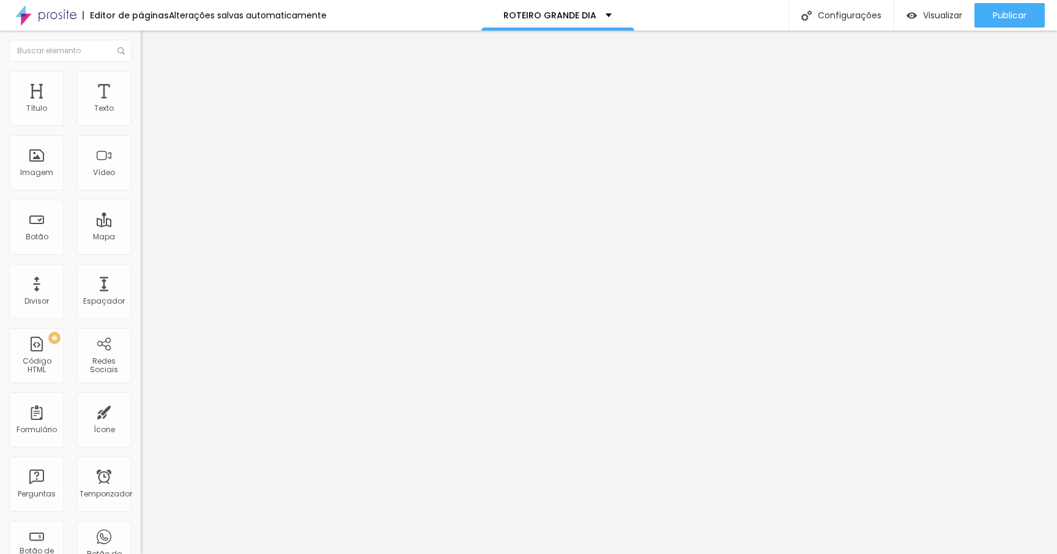
click at [141, 50] on button "Editar nulo" at bounding box center [211, 45] width 141 height 28
click at [150, 45] on img "button" at bounding box center [155, 45] width 10 height 10
click at [137, 20] on font "Editor de páginas" at bounding box center [129, 15] width 79 height 12
click at [30, 99] on div "Título" at bounding box center [36, 98] width 55 height 55
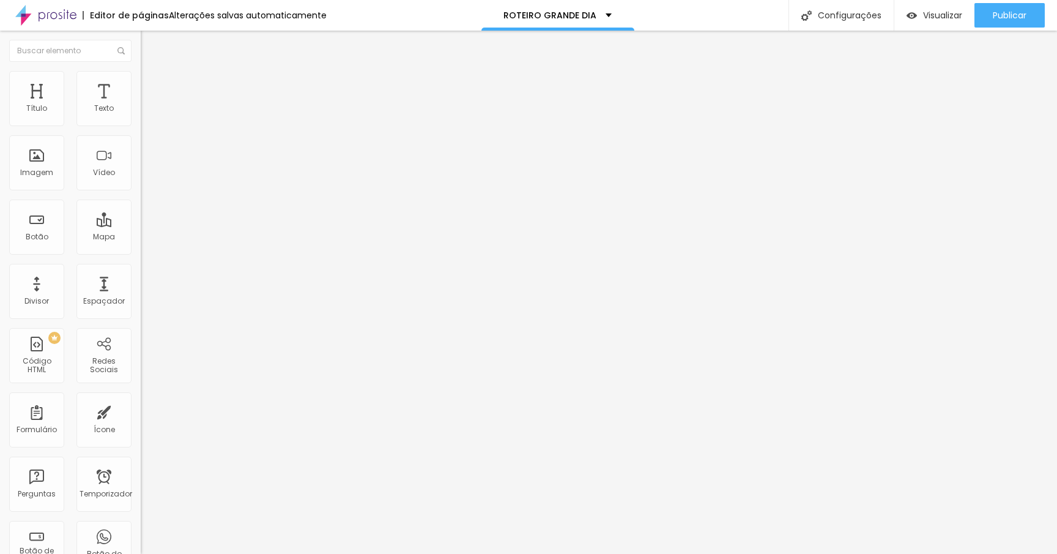
click at [141, 114] on span "Título 2" at bounding box center [161, 109] width 40 height 10
click at [141, 103] on div "Título 1 H1" at bounding box center [211, 97] width 141 height 12
click at [141, 181] on button "button" at bounding box center [149, 174] width 17 height 13
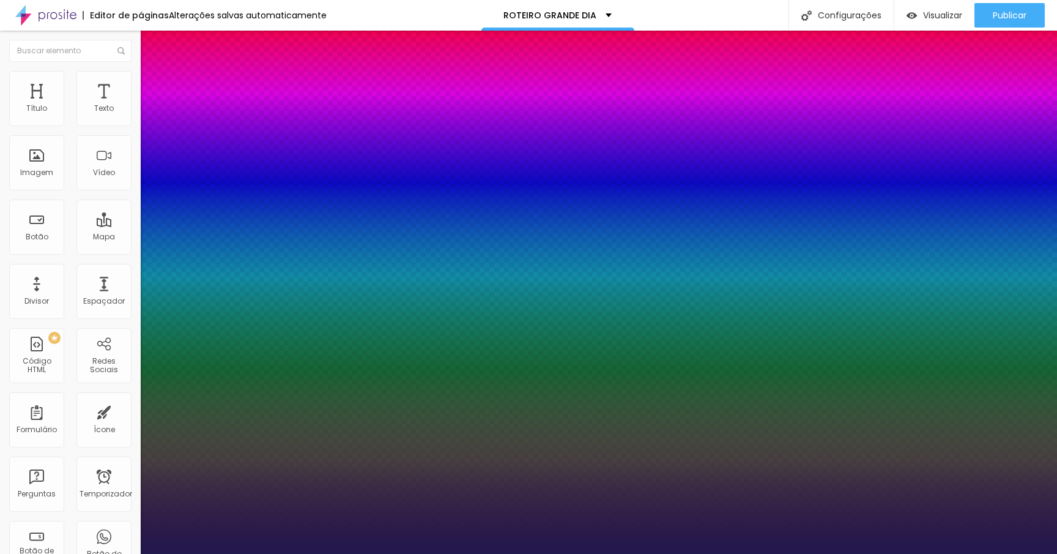
click at [350, 553] on div at bounding box center [528, 554] width 1057 height 0
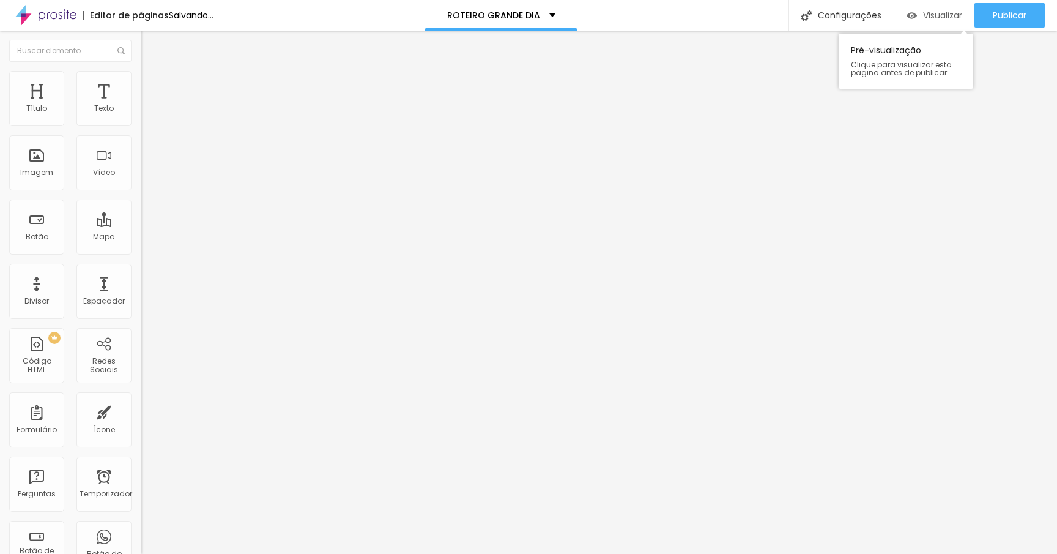
click at [932, 27] on div "Visualizar" at bounding box center [935, 15] width 56 height 24
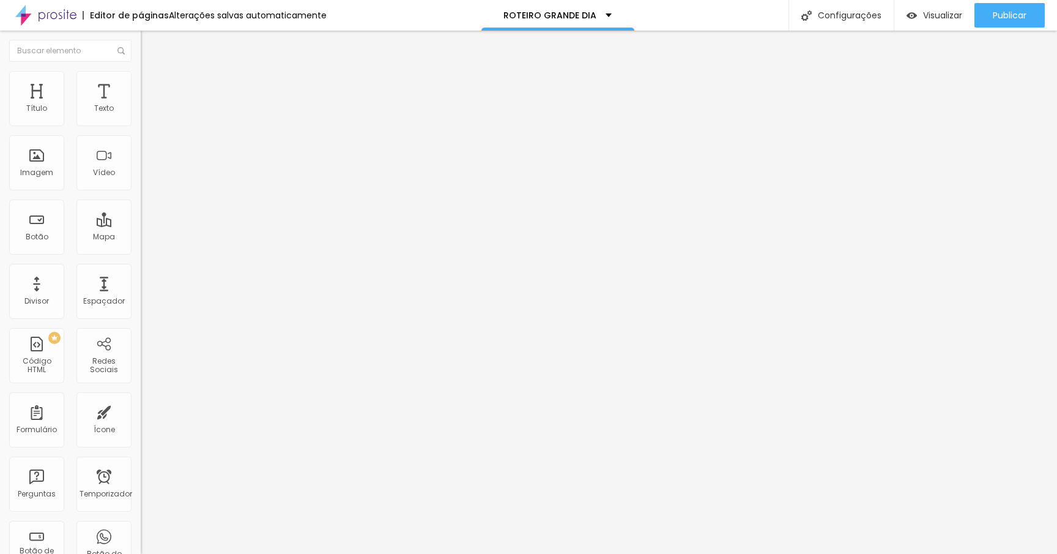
click at [147, 217] on icon "button" at bounding box center [149, 214] width 5 height 5
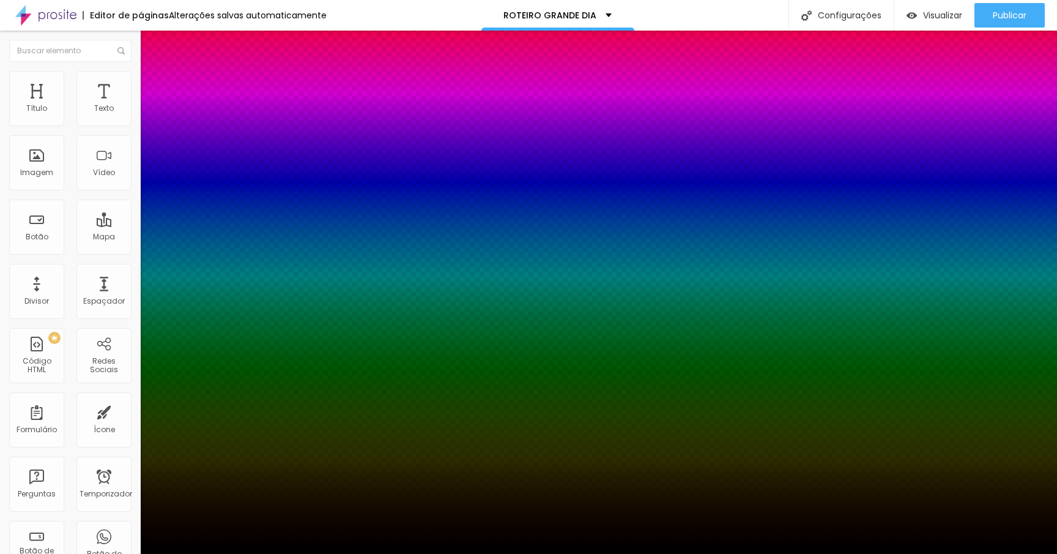
click at [75, 553] on div at bounding box center [528, 554] width 1057 height 0
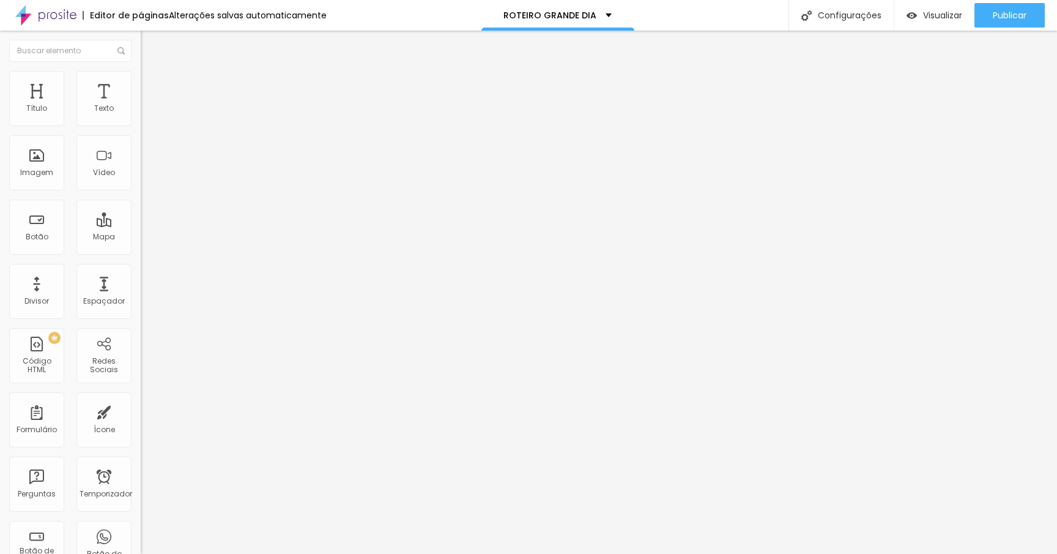
click at [141, 103] on div "Título 1 H1" at bounding box center [211, 97] width 141 height 12
click at [141, 116] on font "Título 2" at bounding box center [161, 107] width 40 height 15
click at [934, 17] on font "Visualizar" at bounding box center [942, 15] width 39 height 12
click at [141, 105] on font "Título 1" at bounding box center [161, 96] width 41 height 17
click at [147, 176] on icon "button" at bounding box center [149, 173] width 5 height 5
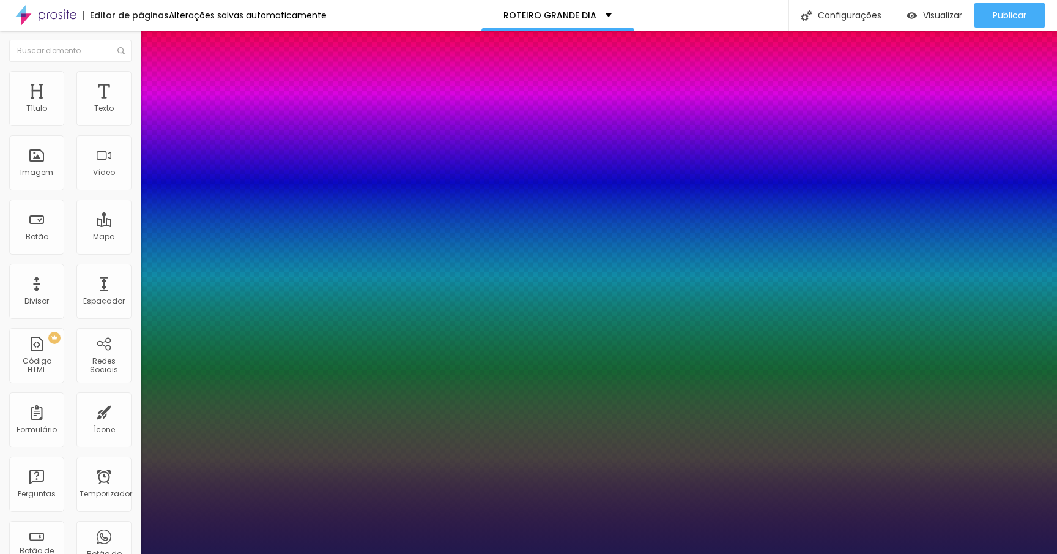
click at [291, 553] on div at bounding box center [528, 554] width 1057 height 0
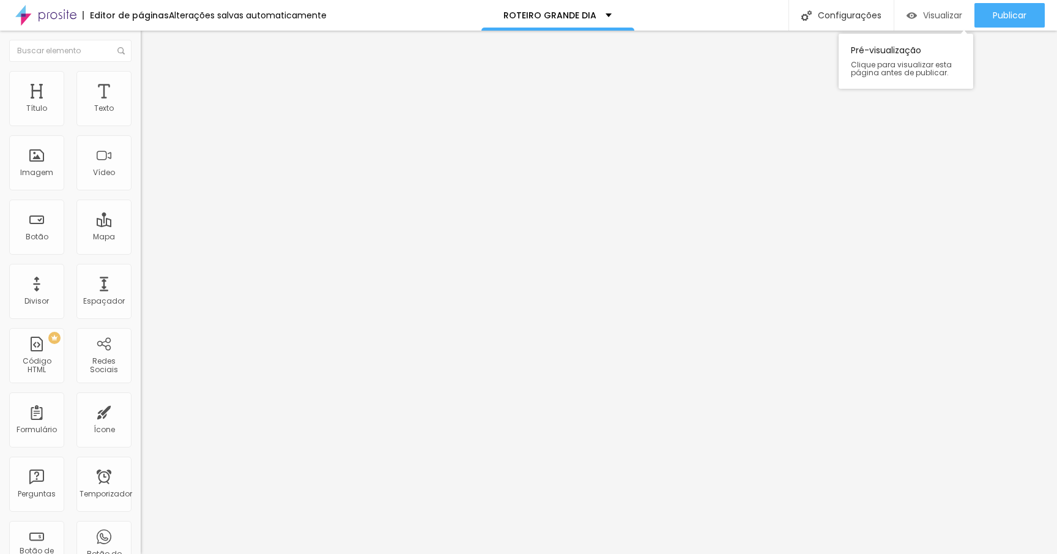
click at [912, 13] on img "button" at bounding box center [912, 15] width 10 height 10
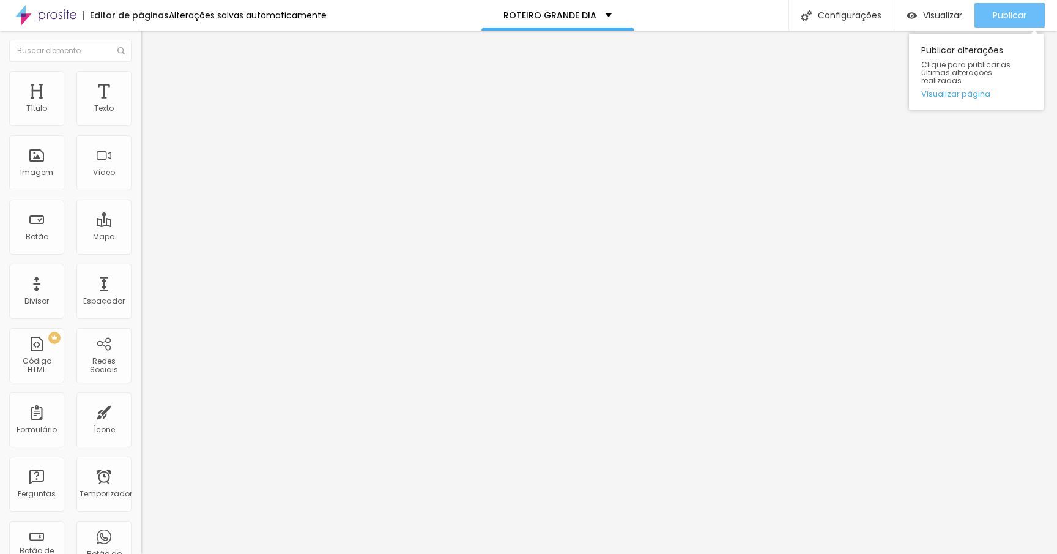
click at [1001, 12] on font "Publicar" at bounding box center [1010, 15] width 34 height 12
click at [141, 111] on font "Encaixotado" at bounding box center [165, 106] width 48 height 10
click at [141, 130] on span "Completo" at bounding box center [159, 125] width 37 height 10
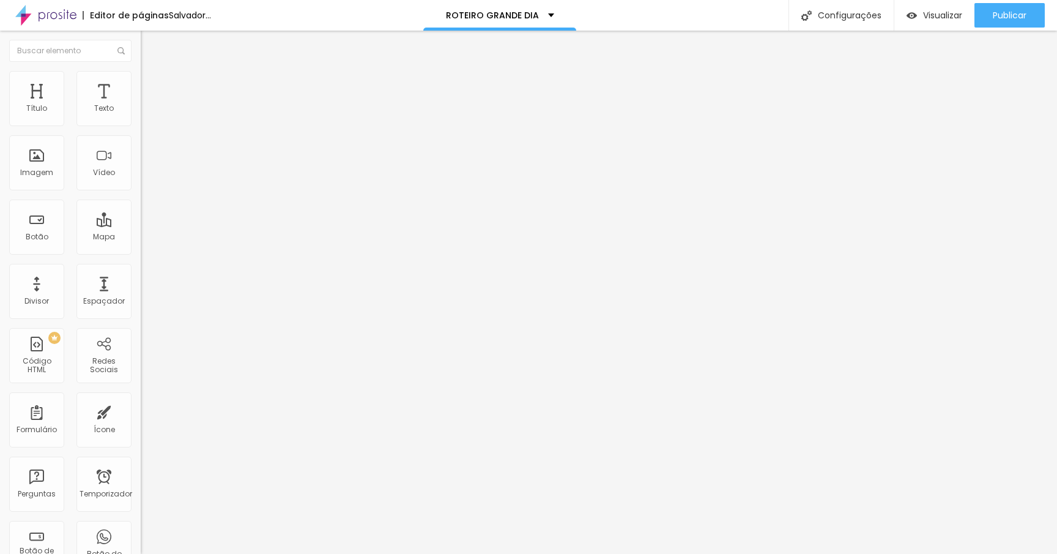
click at [141, 83] on img at bounding box center [146, 88] width 11 height 11
drag, startPoint x: 50, startPoint y: 143, endPoint x: 53, endPoint y: 156, distance: 13.2
click at [141, 410] on input "range" at bounding box center [180, 415] width 79 height 10
drag, startPoint x: 28, startPoint y: 120, endPoint x: 343, endPoint y: 143, distance: 315.9
click at [220, 237] on input "range" at bounding box center [180, 242] width 79 height 10
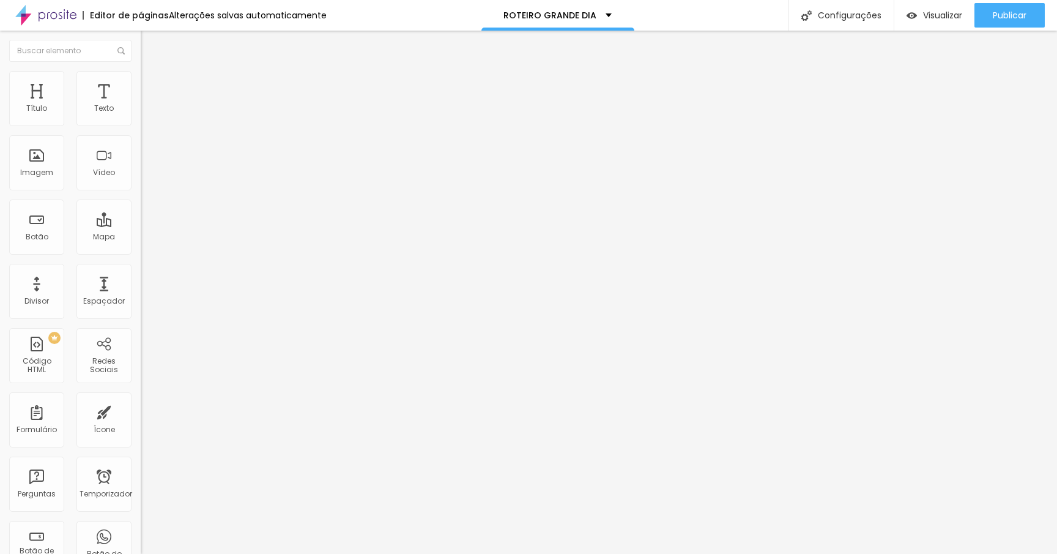
click at [141, 83] on ul "Conteúdo Estilo Avançado" at bounding box center [211, 77] width 141 height 37
click at [141, 80] on li "Estilo" at bounding box center [211, 77] width 141 height 12
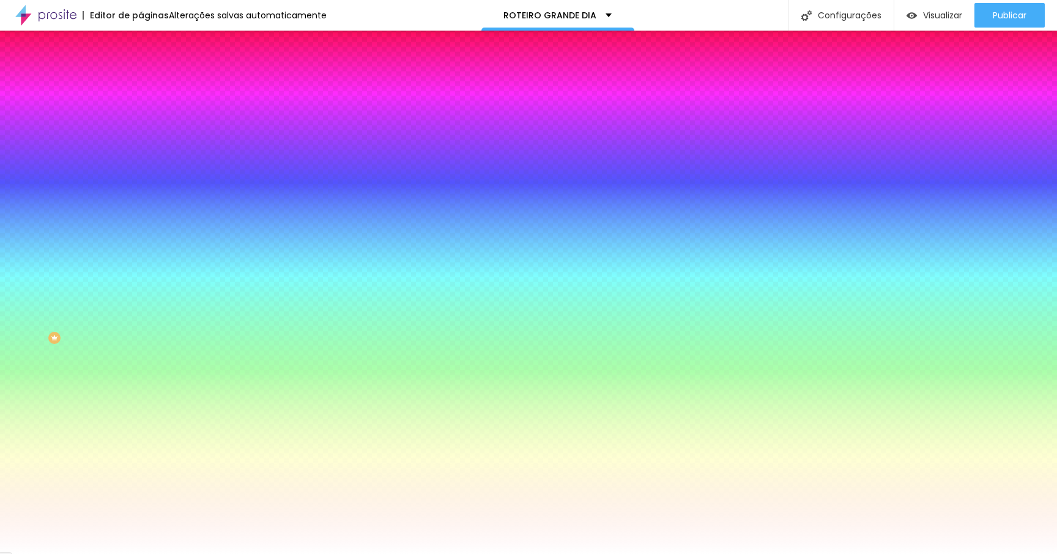
click at [141, 127] on font "Nenhum" at bounding box center [157, 122] width 32 height 10
click at [141, 146] on span "Paralaxe" at bounding box center [157, 141] width 32 height 10
click at [152, 72] on font "Conteúdo" at bounding box center [171, 67] width 38 height 10
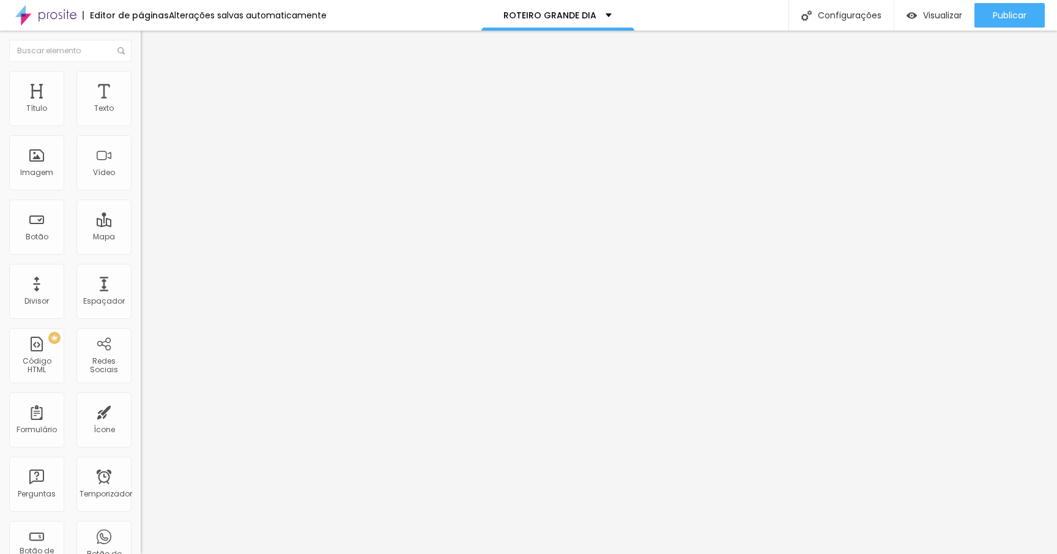
click at [141, 72] on img at bounding box center [146, 76] width 11 height 11
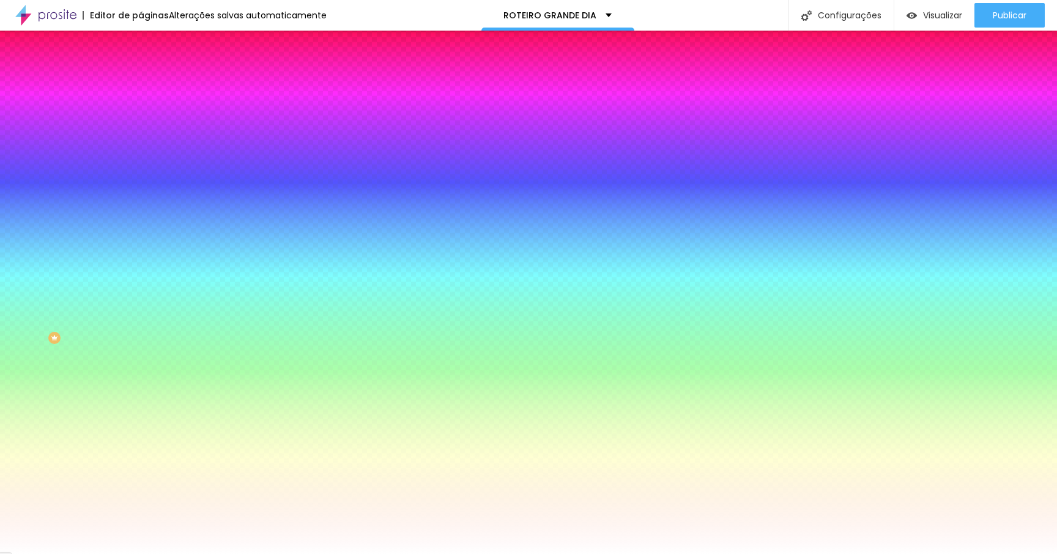
click at [141, 70] on li "Conteúdo" at bounding box center [211, 65] width 141 height 12
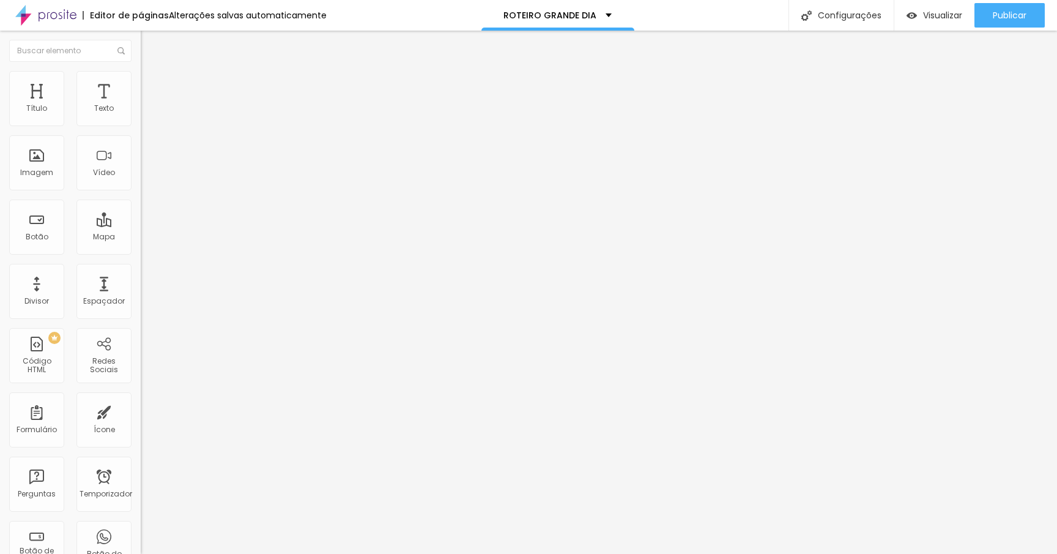
click at [141, 111] on font "Completo" at bounding box center [159, 106] width 37 height 10
click at [141, 119] on span "Encaixotado" at bounding box center [165, 113] width 48 height 10
click at [141, 130] on span "Completo" at bounding box center [159, 125] width 37 height 10
click at [141, 119] on span "Encaixotado" at bounding box center [165, 113] width 48 height 10
click at [141, 130] on font "Completo" at bounding box center [159, 125] width 37 height 10
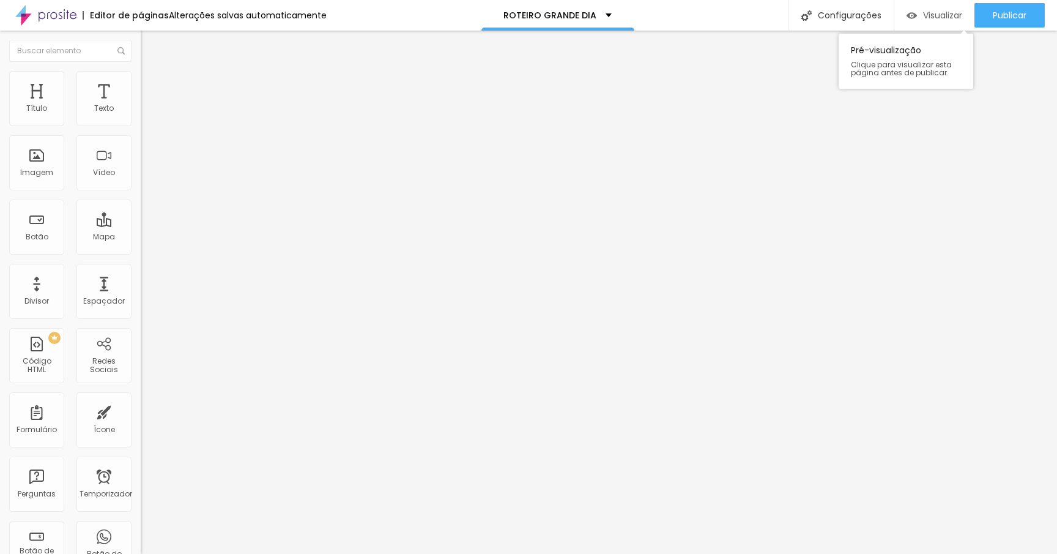
click at [937, 14] on font "Visualizar" at bounding box center [942, 15] width 39 height 12
click at [141, 119] on font "Encaixotado" at bounding box center [165, 113] width 48 height 10
click at [946, 15] on font "Visualizar" at bounding box center [942, 15] width 39 height 12
click at [141, 73] on img at bounding box center [146, 76] width 11 height 11
click at [148, 105] on font "Trocar imagem" at bounding box center [177, 100] width 59 height 10
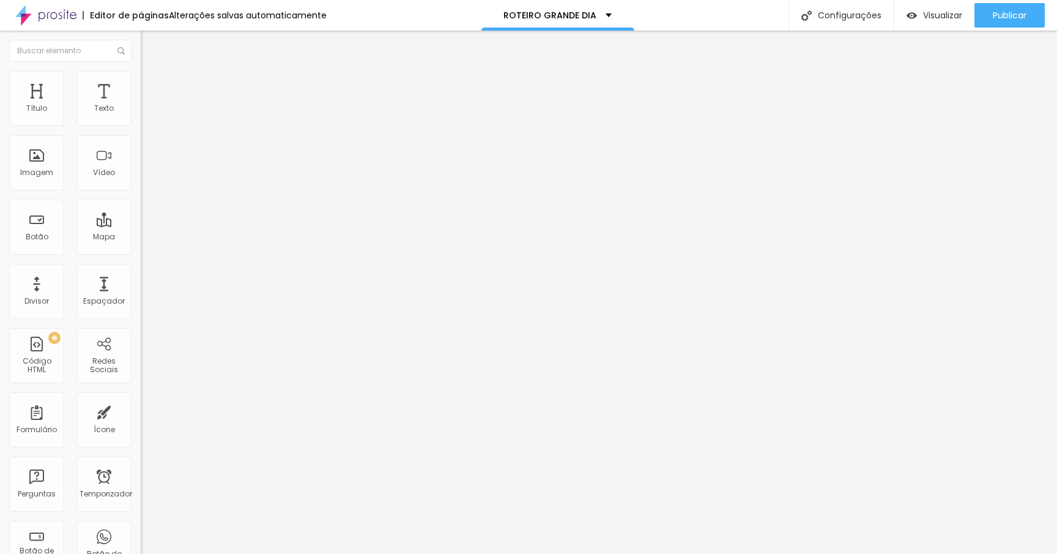
scroll to position [193, 0]
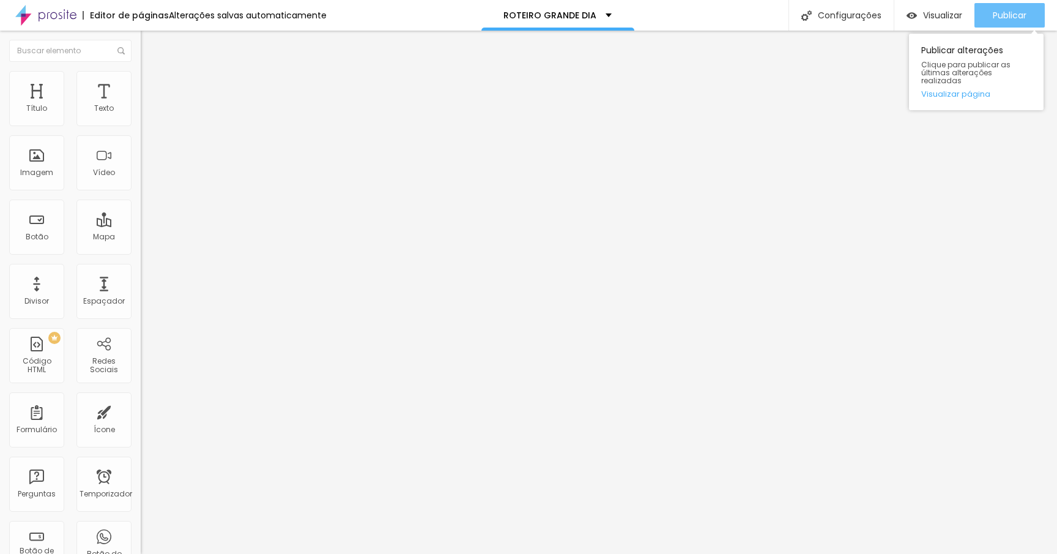
click at [1008, 15] on font "Publicar" at bounding box center [1010, 15] width 34 height 12
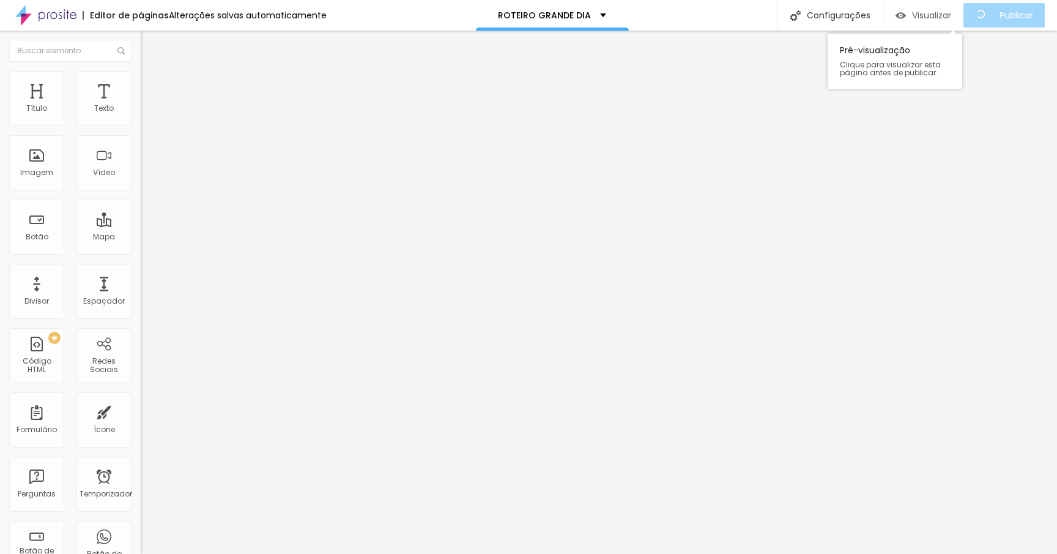
click at [933, 13] on font "Visualizar" at bounding box center [931, 15] width 39 height 12
